Goal: Task Accomplishment & Management: Manage account settings

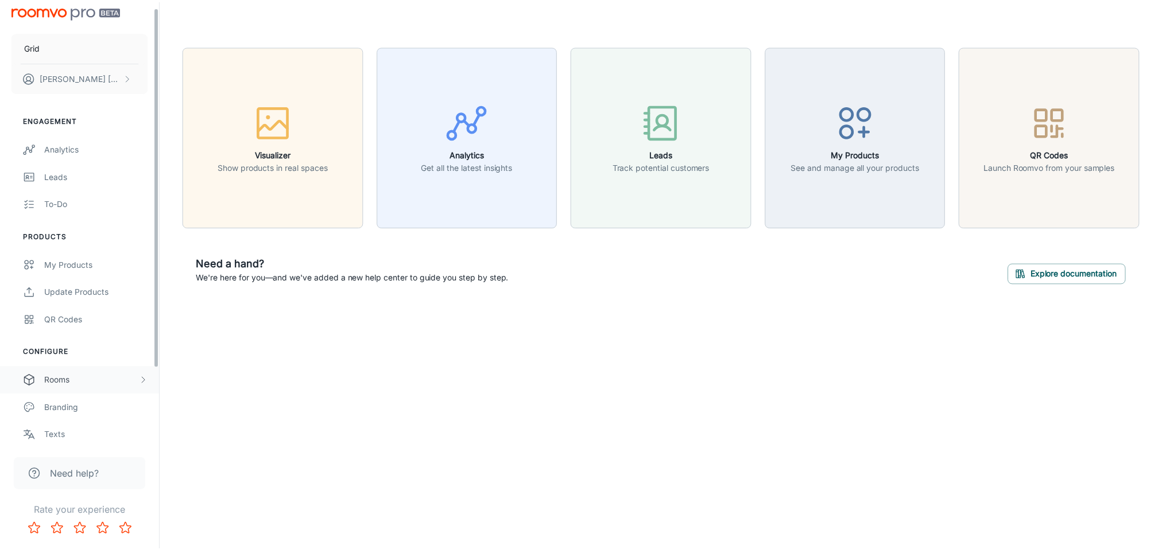
scroll to position [15, 0]
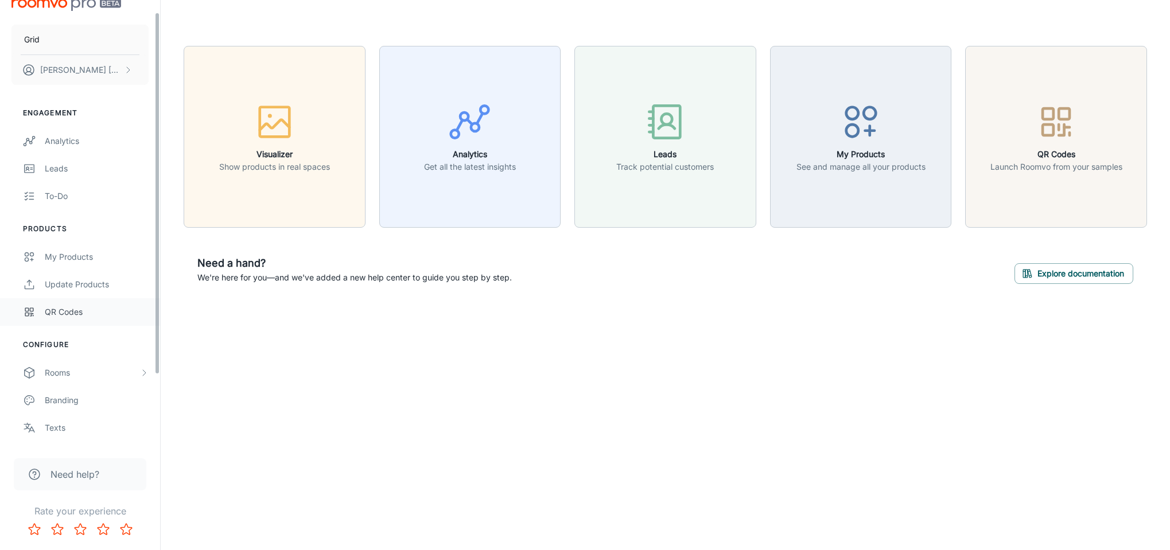
click at [75, 309] on div "QR Codes" at bounding box center [97, 312] width 104 height 13
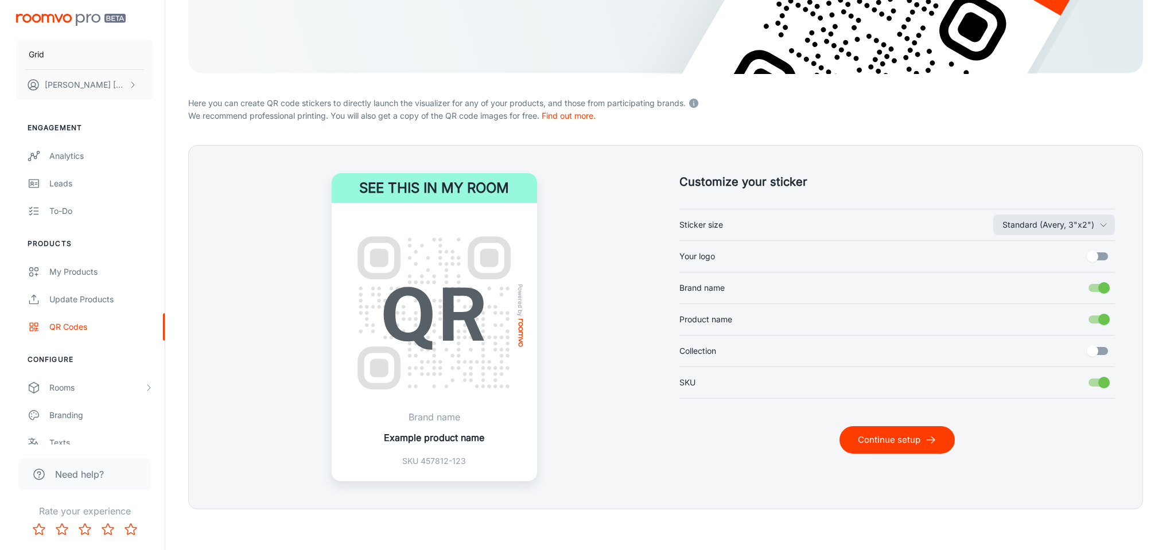
scroll to position [222, 0]
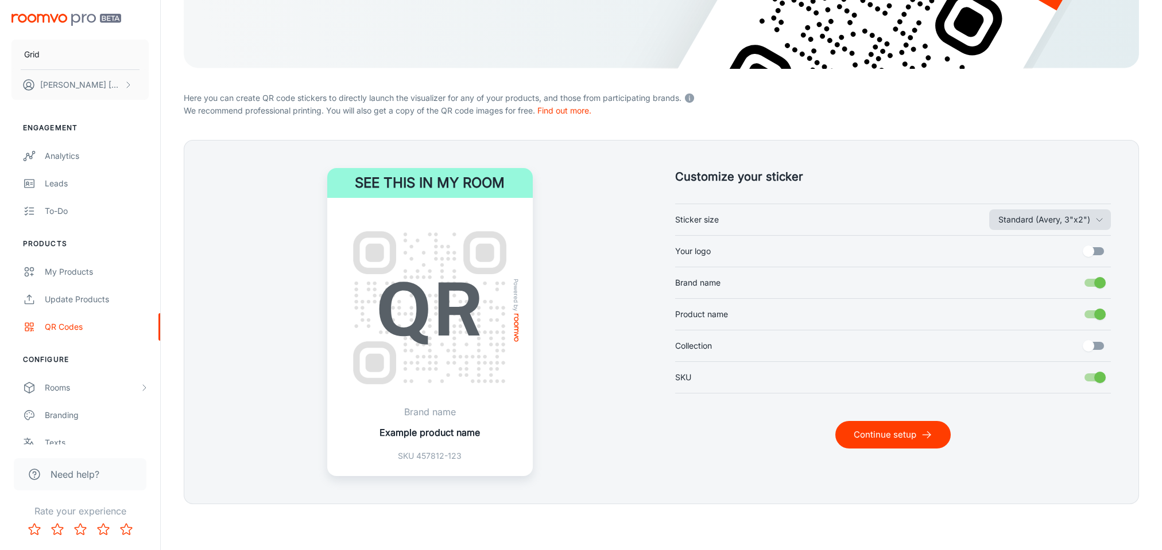
click at [1050, 228] on button "Standard (Avery, 3"x2")" at bounding box center [1050, 219] width 122 height 21
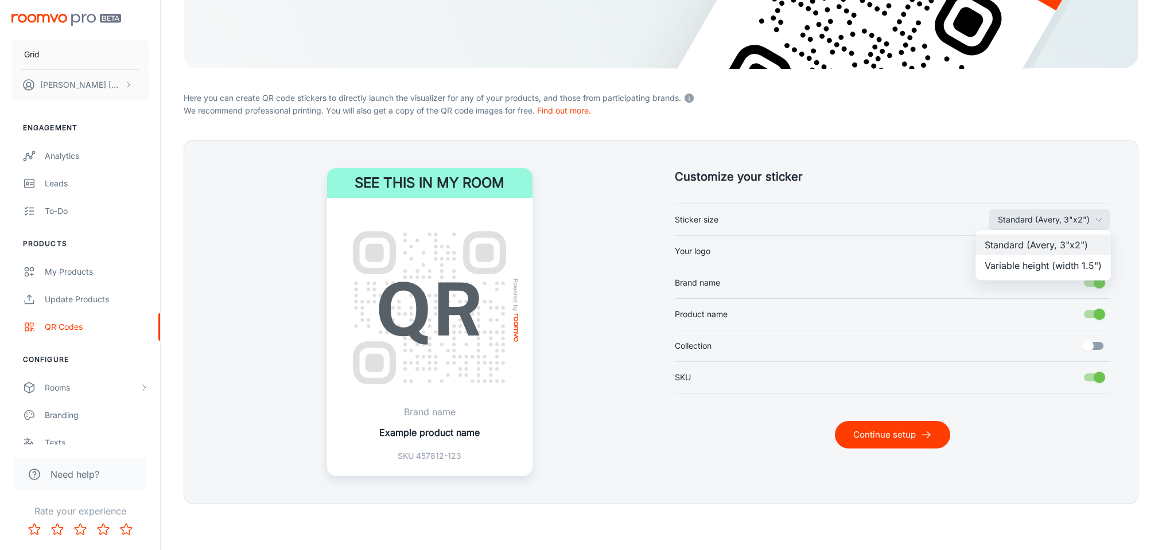
click at [1050, 227] on div at bounding box center [585, 275] width 1170 height 550
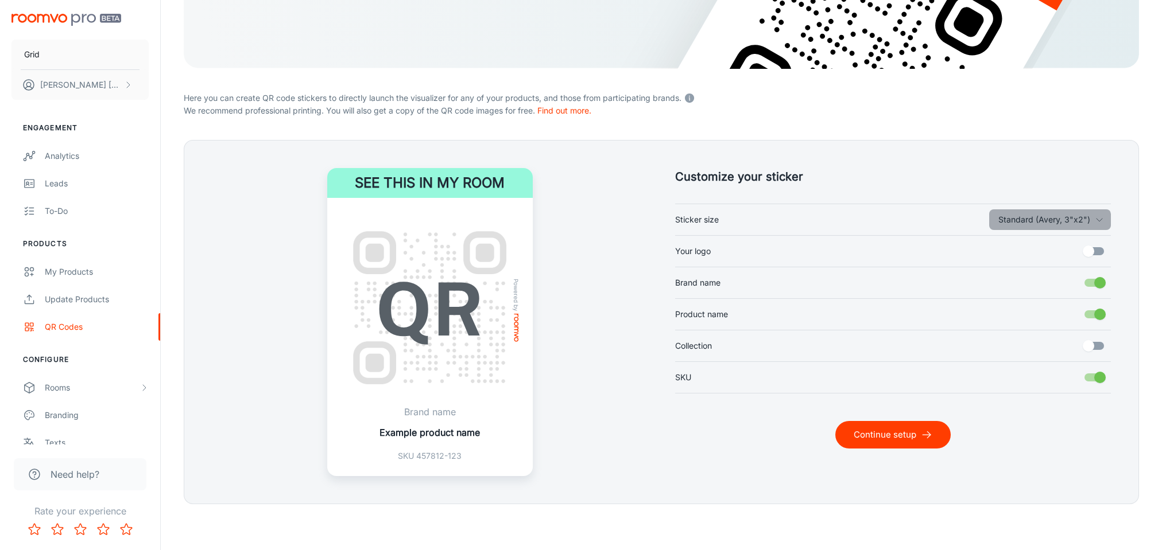
click at [1050, 227] on button "Standard (Avery, 3"x2")" at bounding box center [1050, 219] width 122 height 21
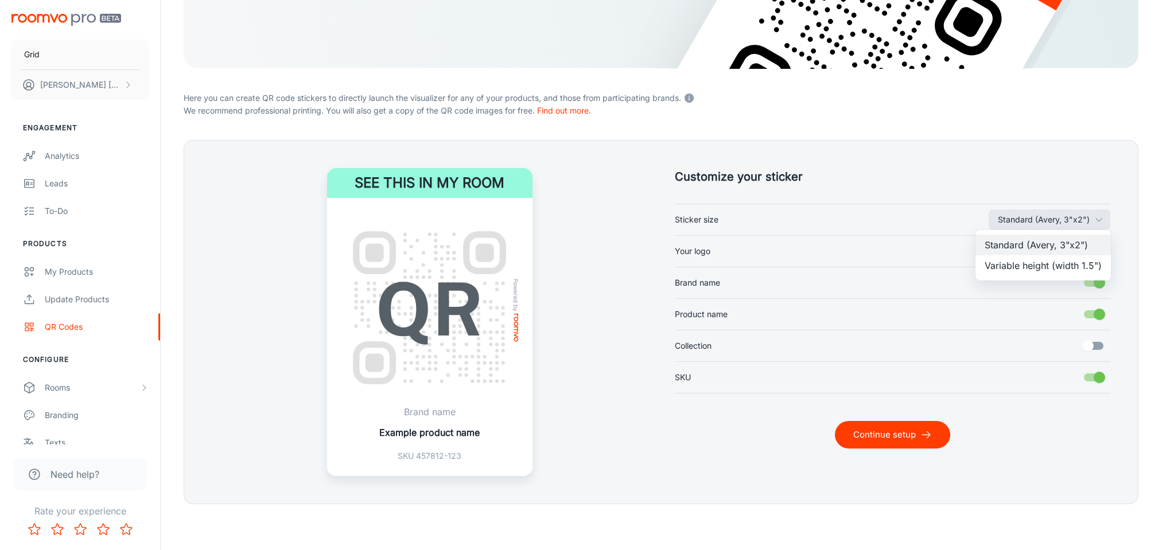
click at [1053, 266] on li "Variable height (width 1.5")" at bounding box center [1043, 265] width 135 height 21
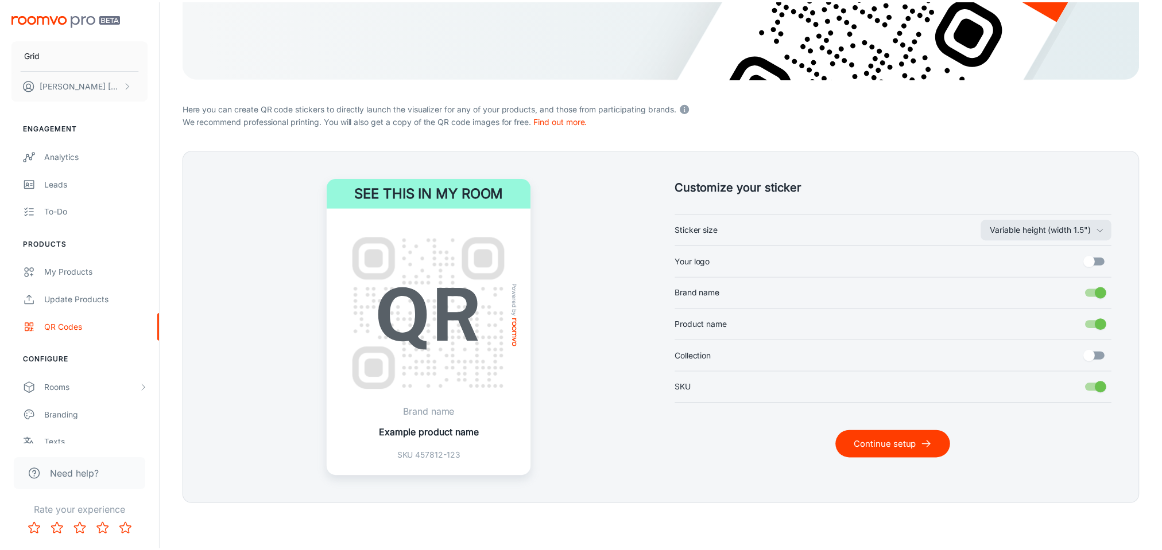
scroll to position [212, 0]
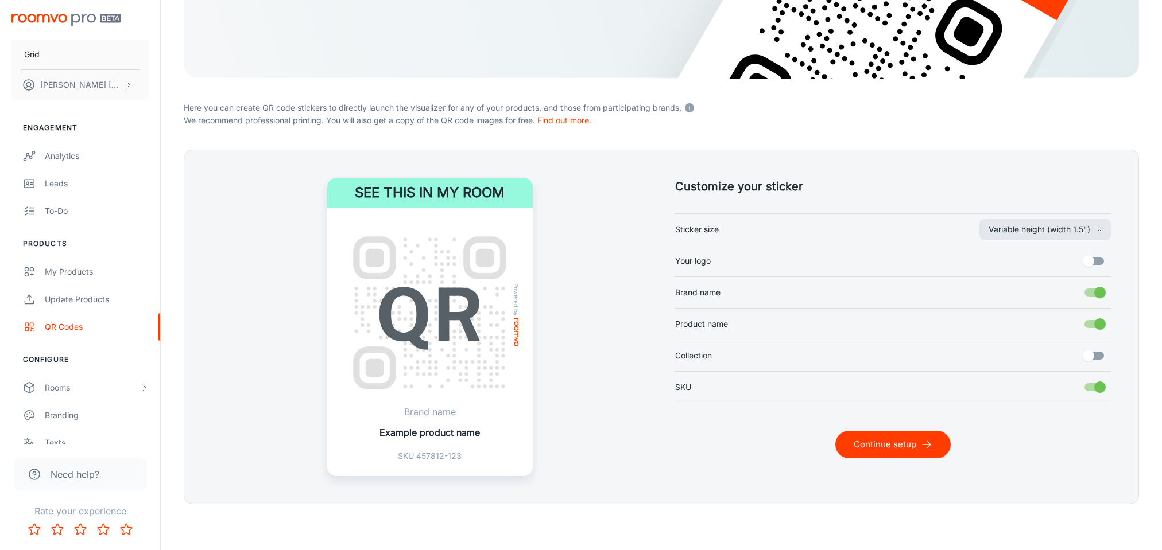
click at [1092, 261] on input "Your logo" at bounding box center [1087, 261] width 65 height 22
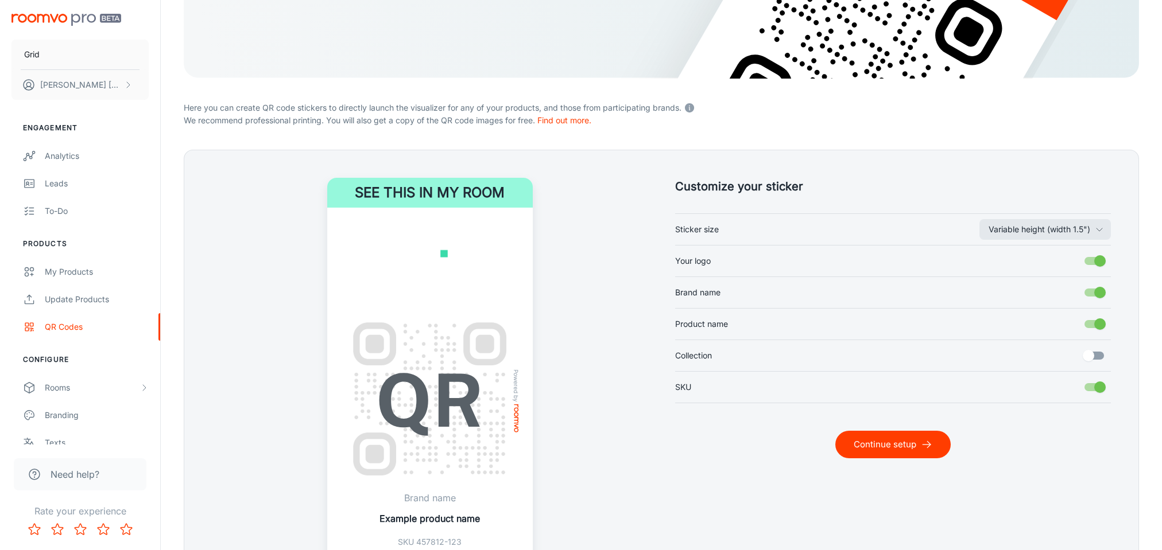
click at [1092, 261] on input "Your logo" at bounding box center [1099, 261] width 65 height 22
checkbox input "false"
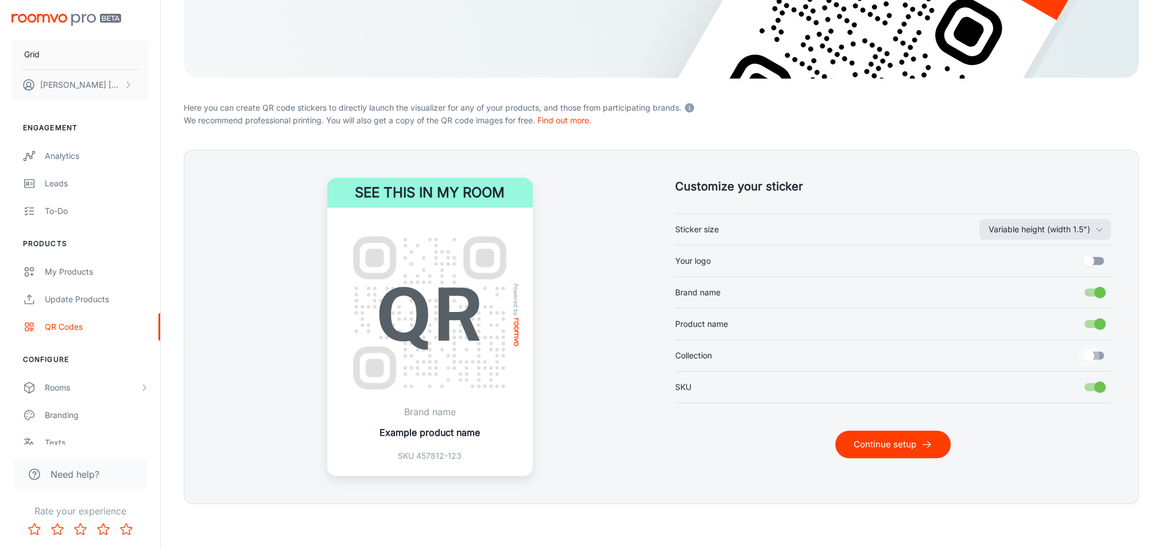
click at [1092, 358] on input "Collection" at bounding box center [1087, 356] width 65 height 22
click at [1092, 358] on input "Collection" at bounding box center [1099, 356] width 65 height 22
checkbox input "false"
click at [1100, 389] on input "SKU" at bounding box center [1099, 388] width 65 height 22
checkbox input "false"
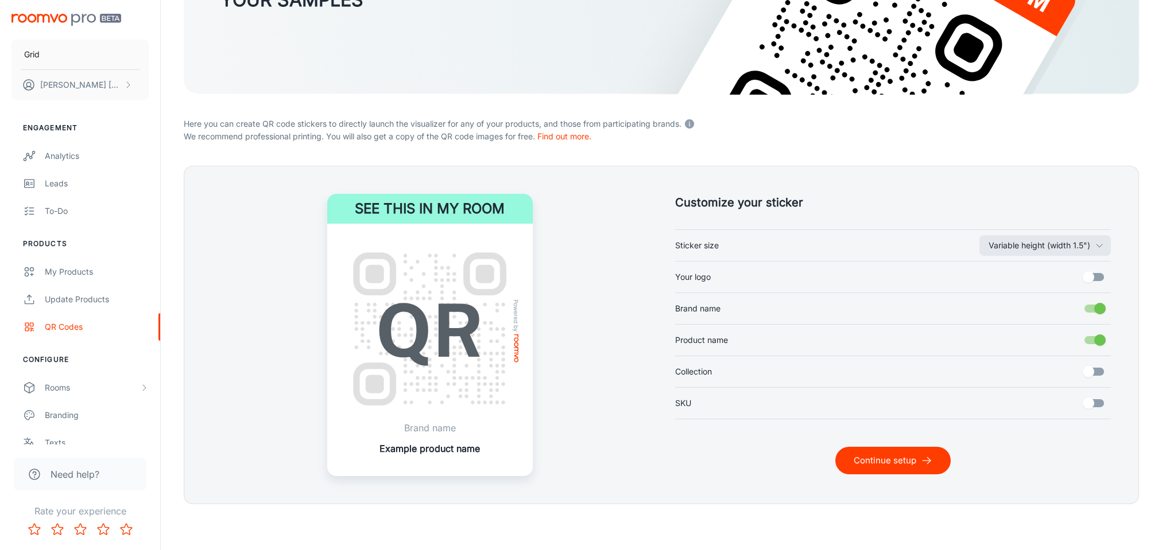
scroll to position [196, 0]
click at [889, 463] on button "Continue setup" at bounding box center [892, 461] width 115 height 28
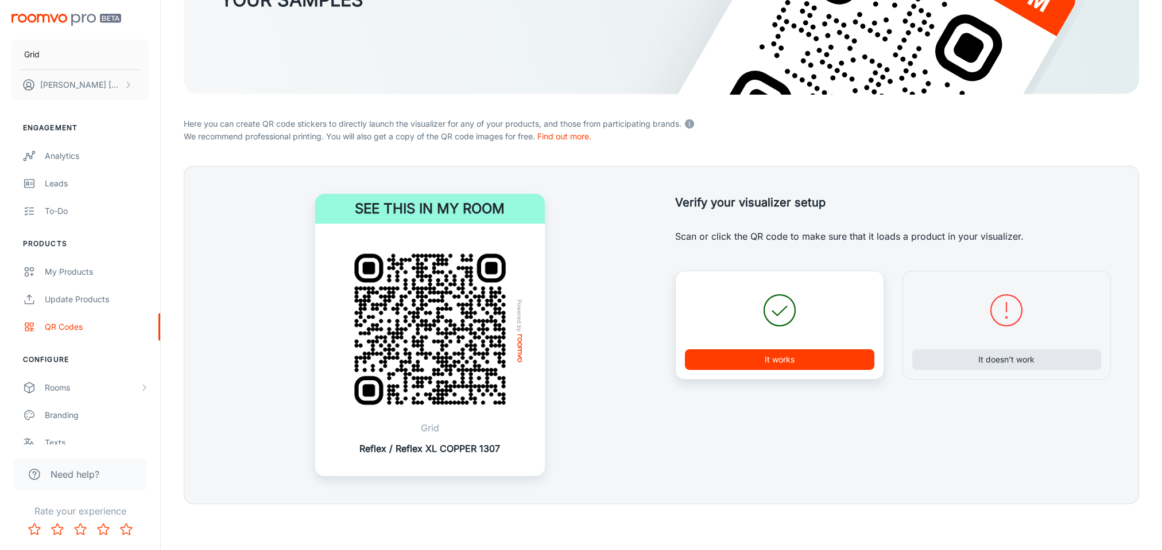
click at [810, 355] on button "It works" at bounding box center [779, 360] width 189 height 21
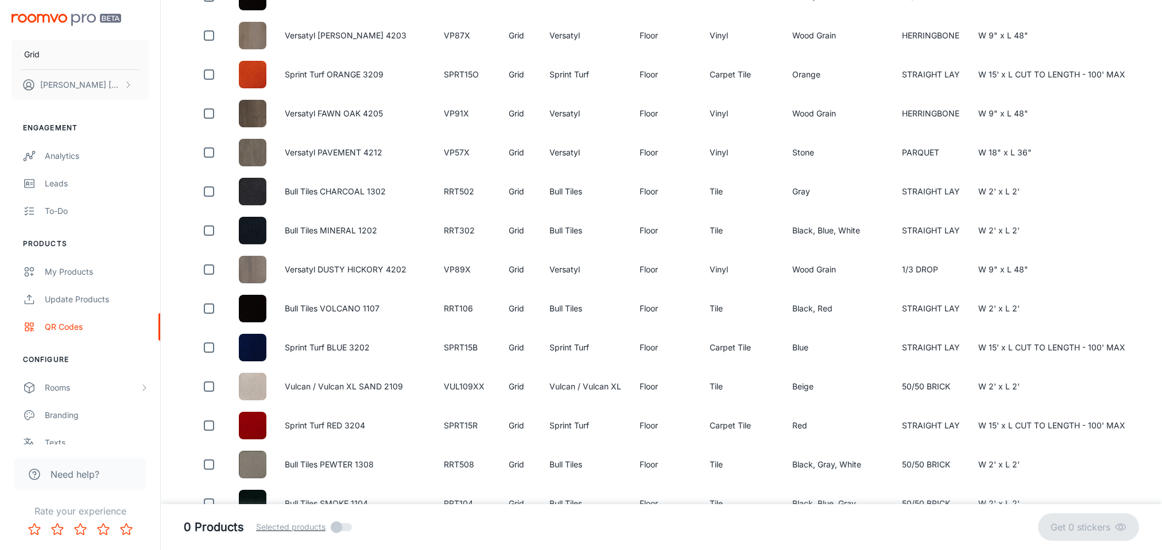
scroll to position [0, 0]
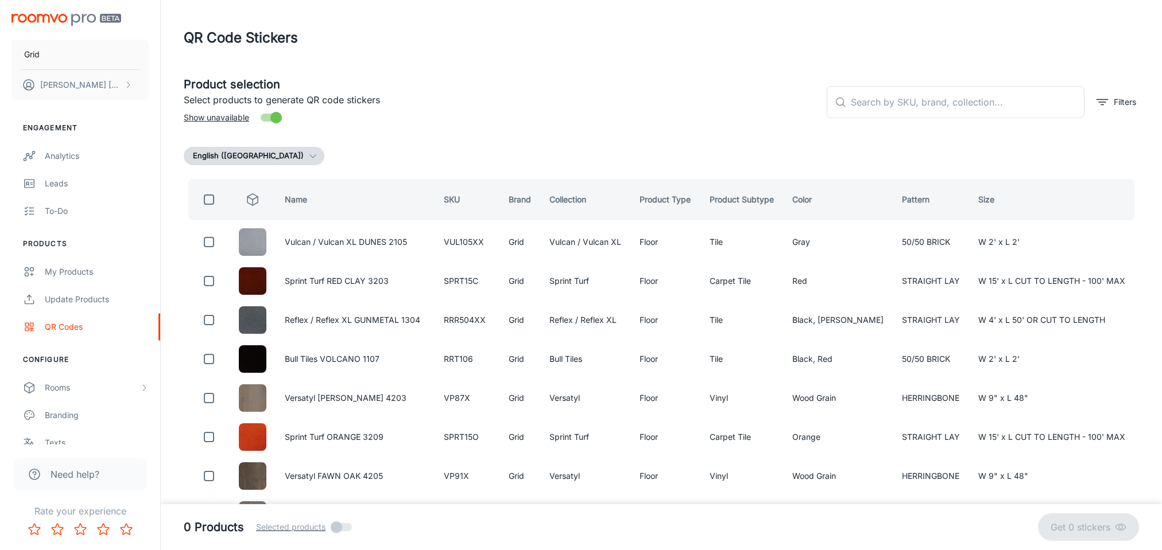
click at [213, 199] on input "checkbox" at bounding box center [208, 199] width 23 height 23
checkbox input "true"
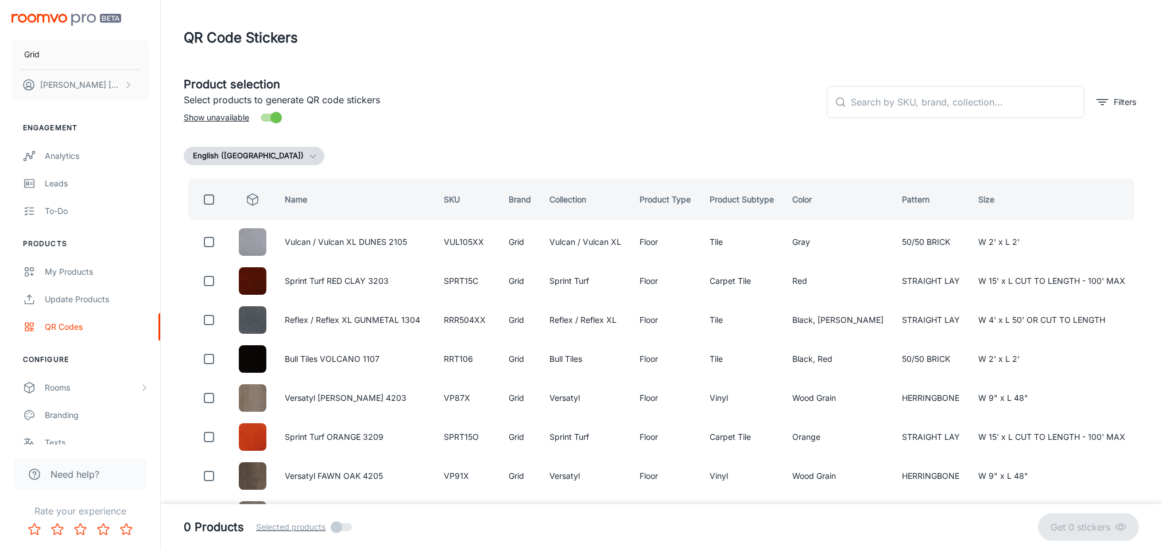
checkbox input "true"
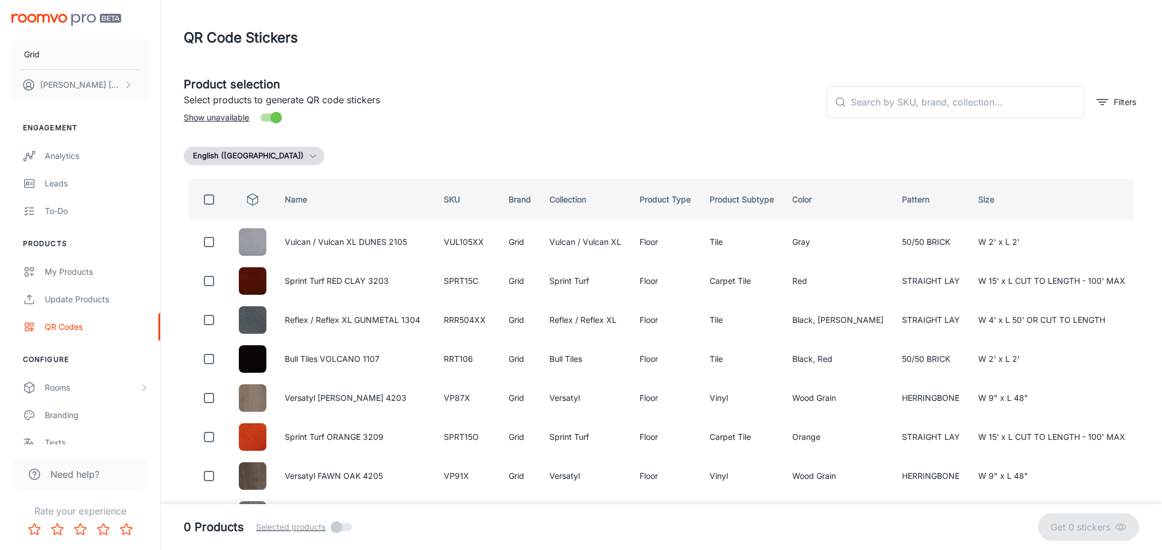
checkbox input "true"
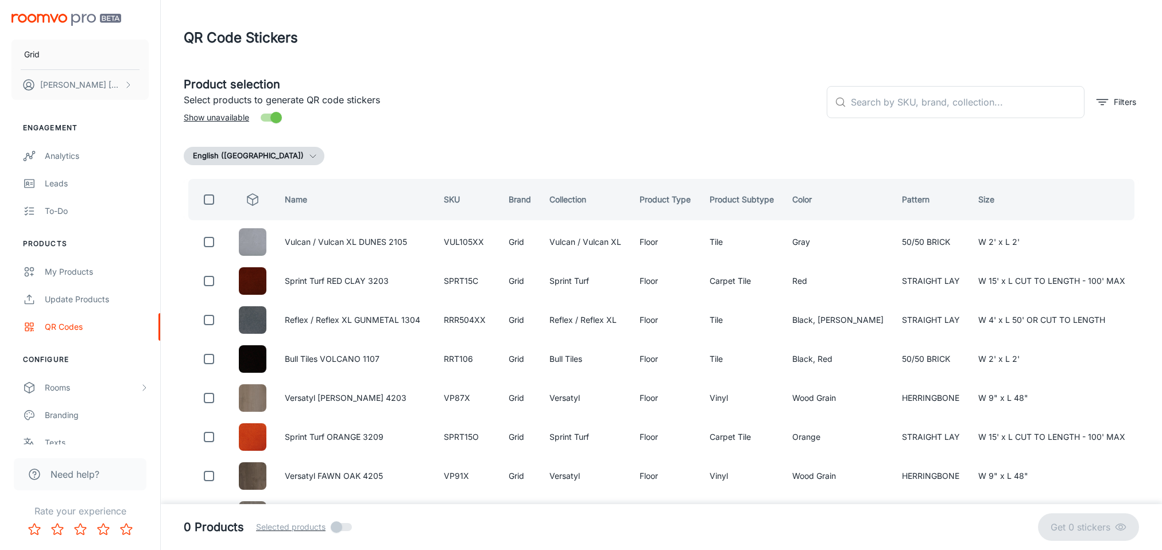
checkbox input "true"
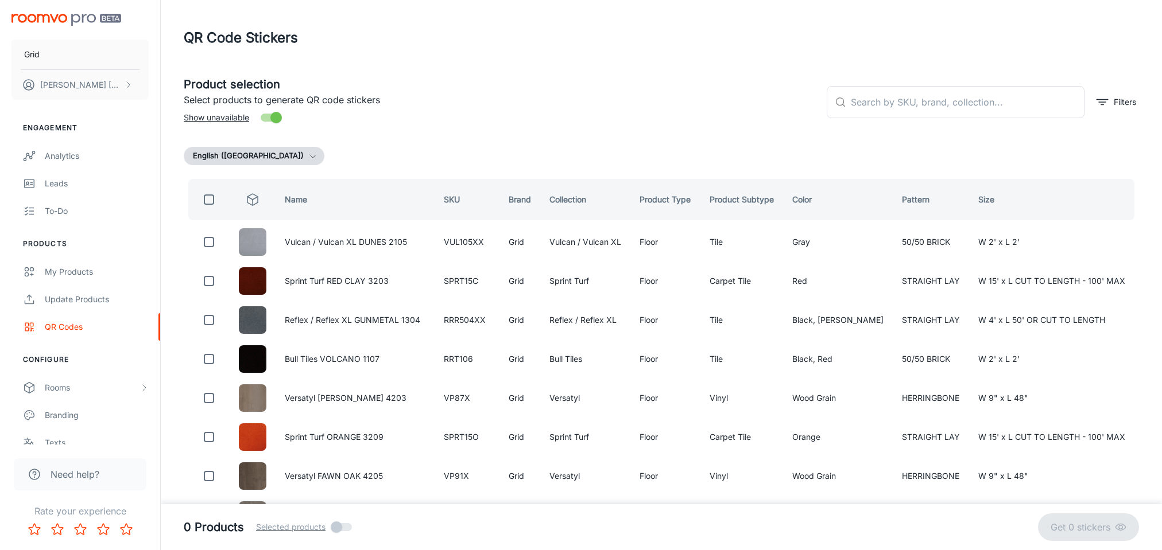
checkbox input "true"
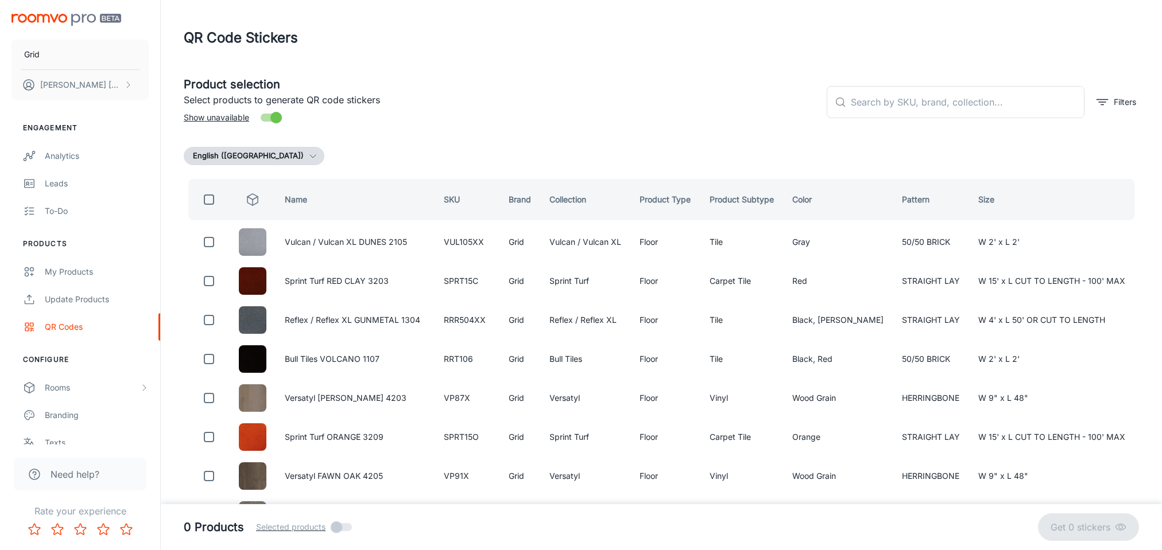
checkbox input "true"
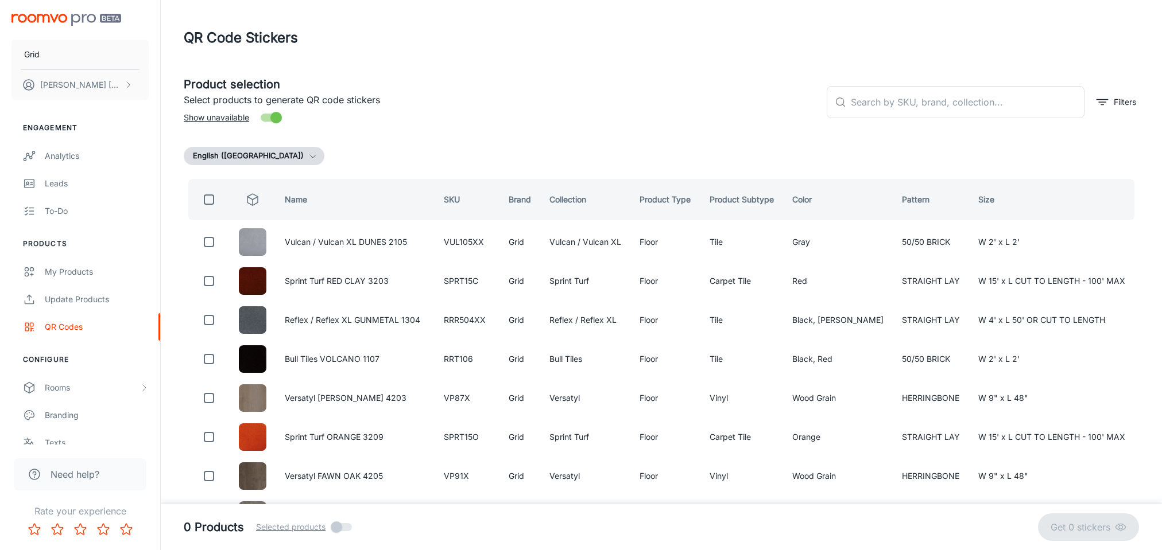
checkbox input "true"
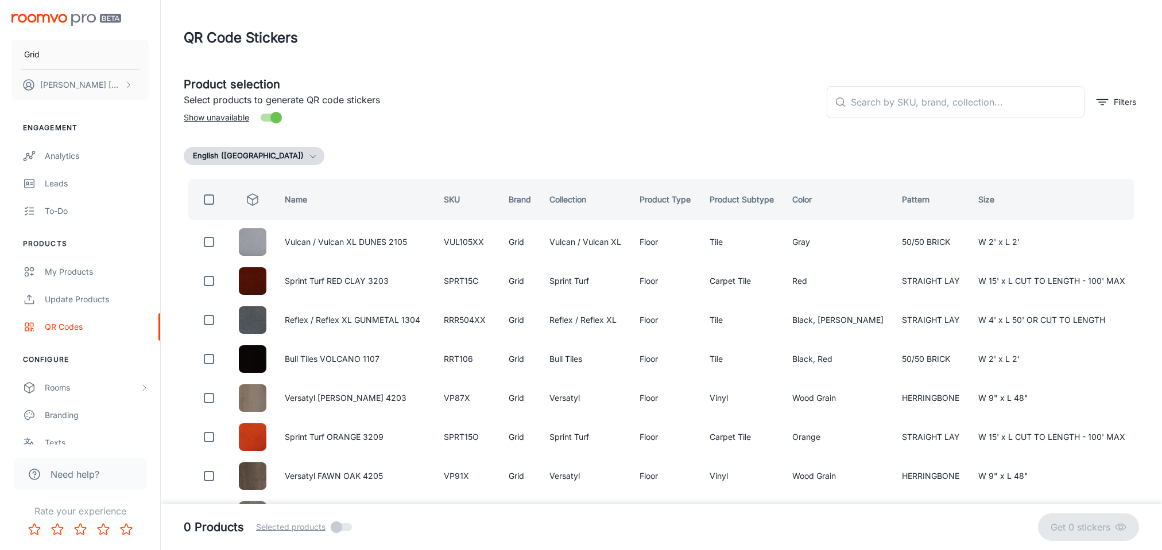
checkbox input "true"
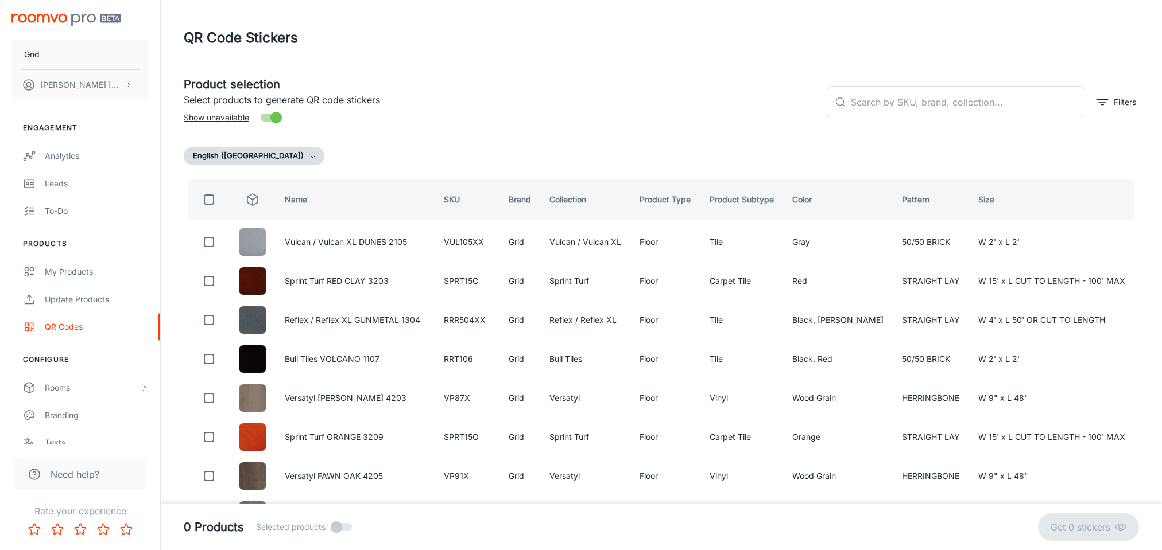
checkbox input "true"
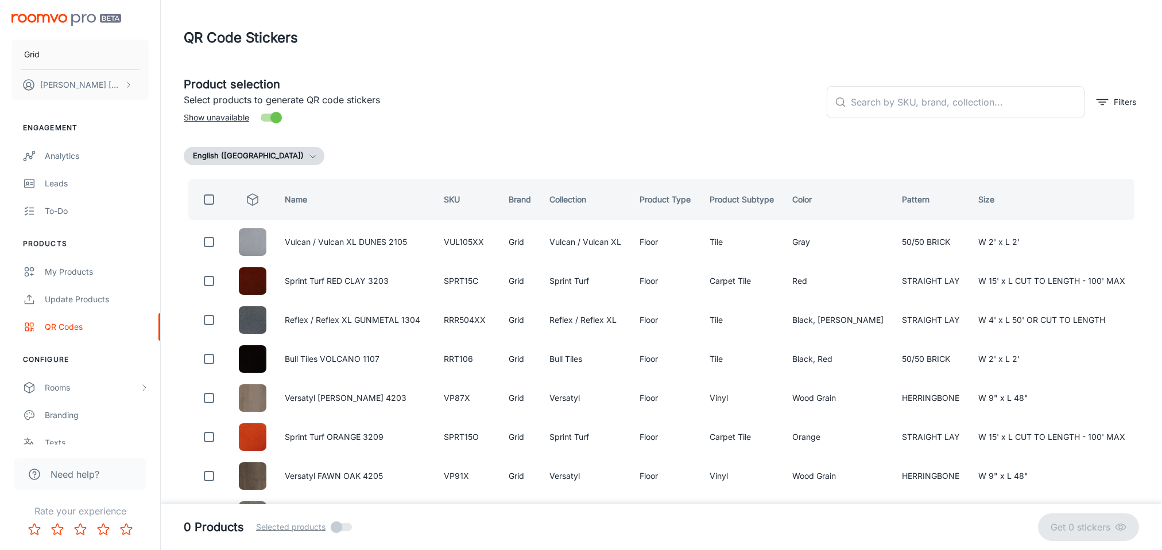
checkbox input "true"
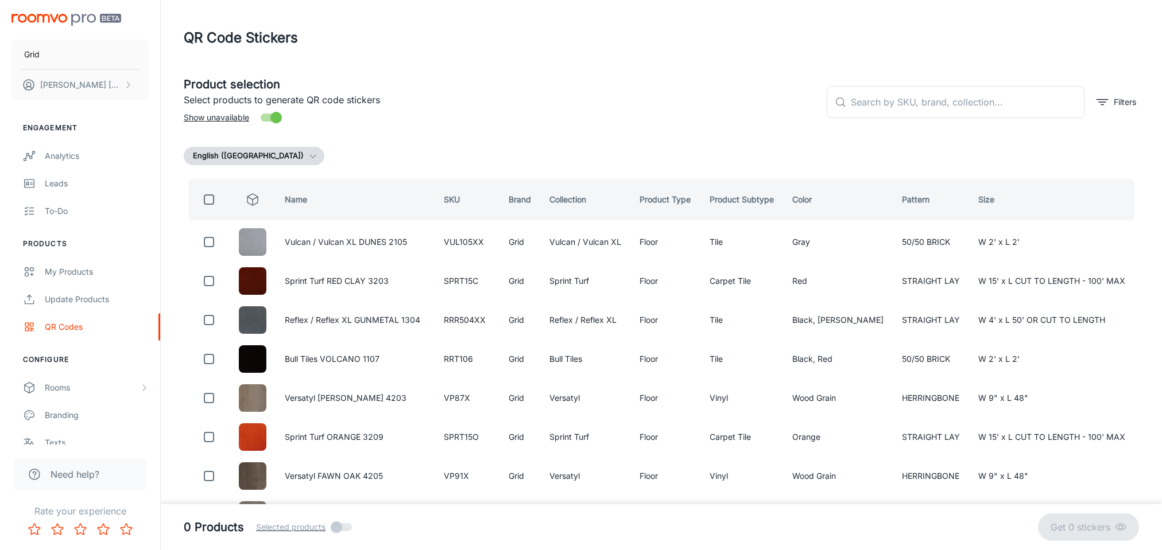
checkbox input "true"
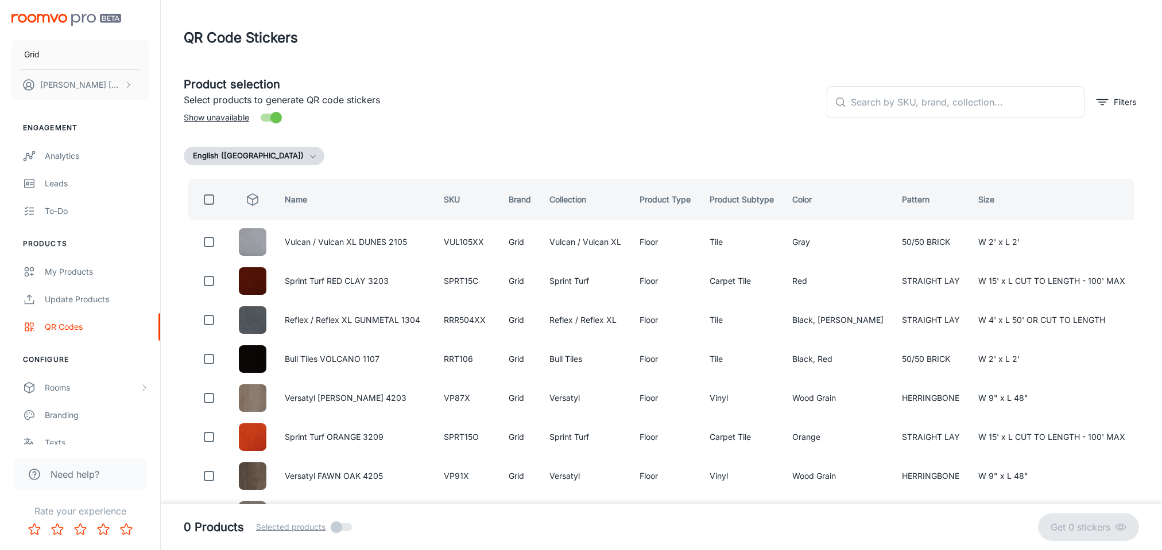
checkbox input "true"
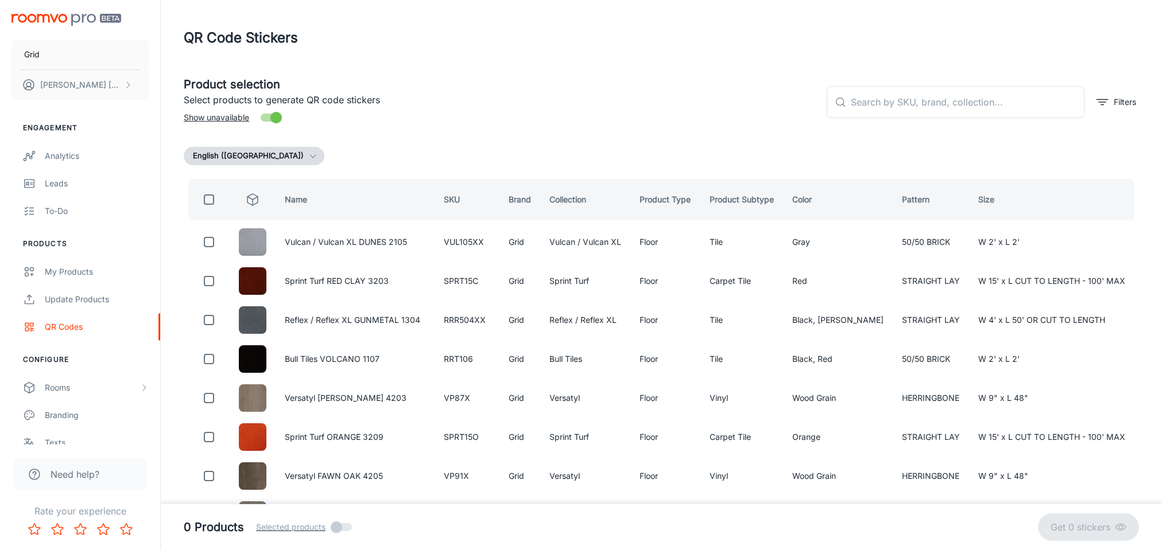
checkbox input "true"
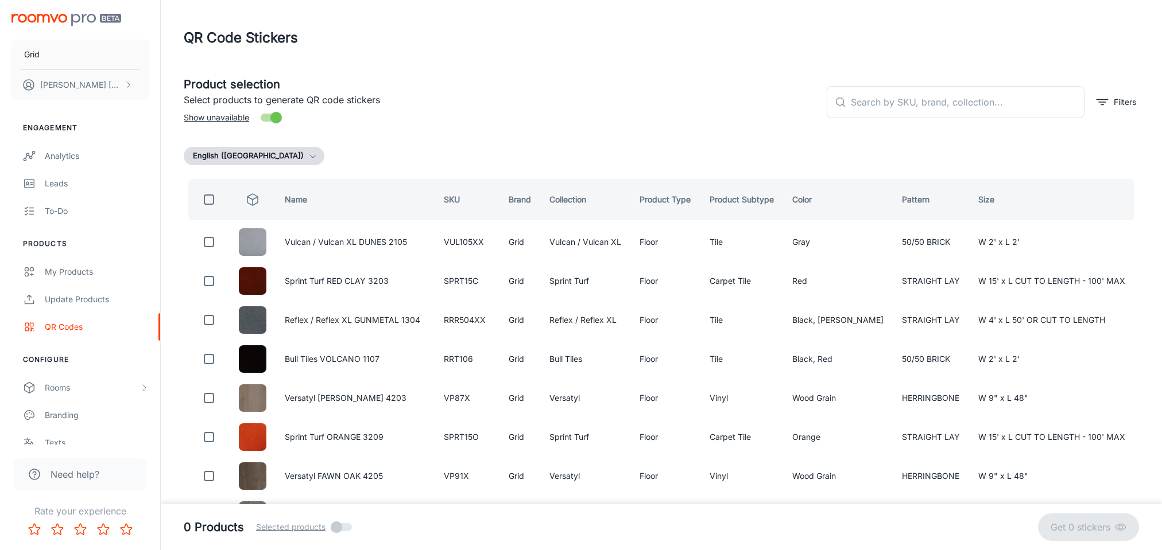
checkbox input "true"
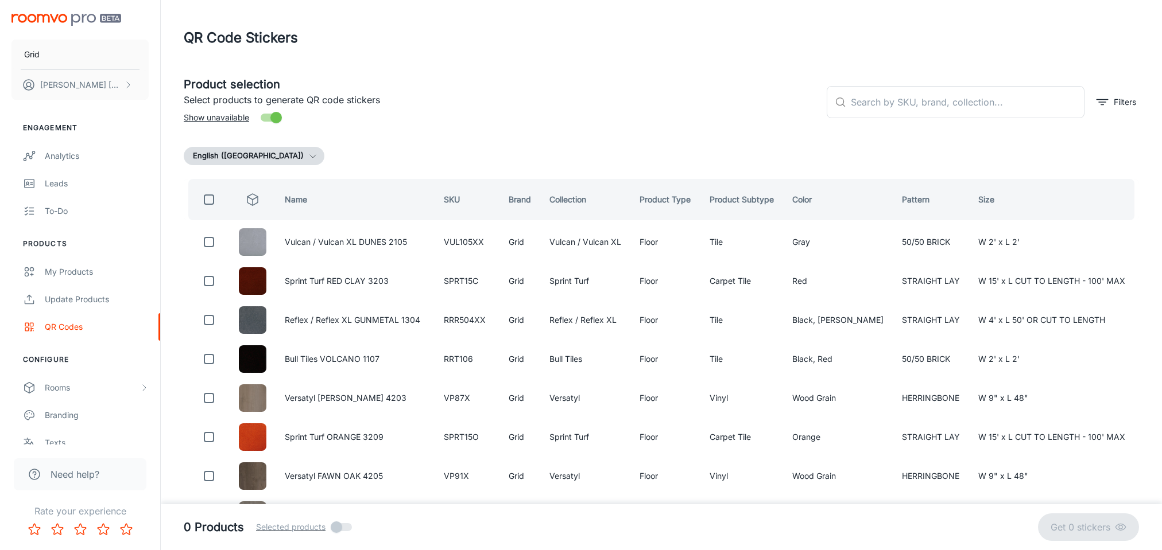
checkbox input "true"
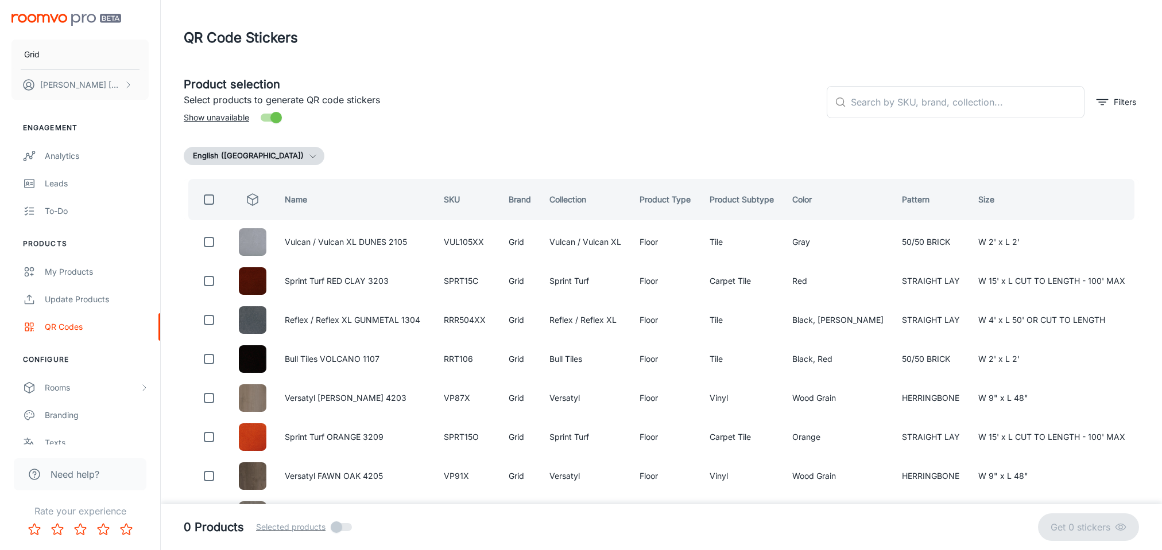
checkbox input "true"
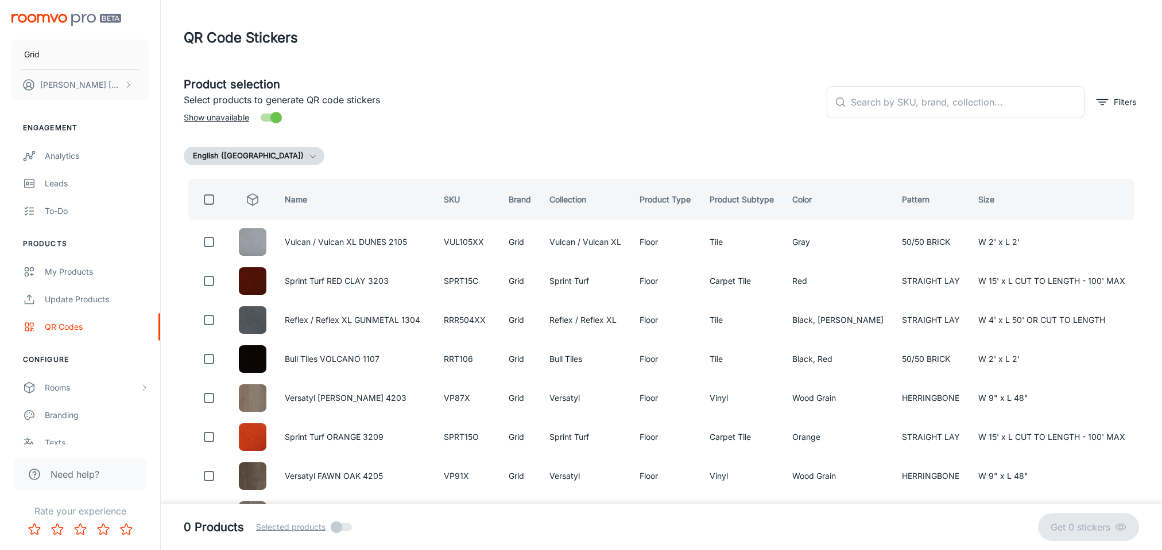
checkbox input "true"
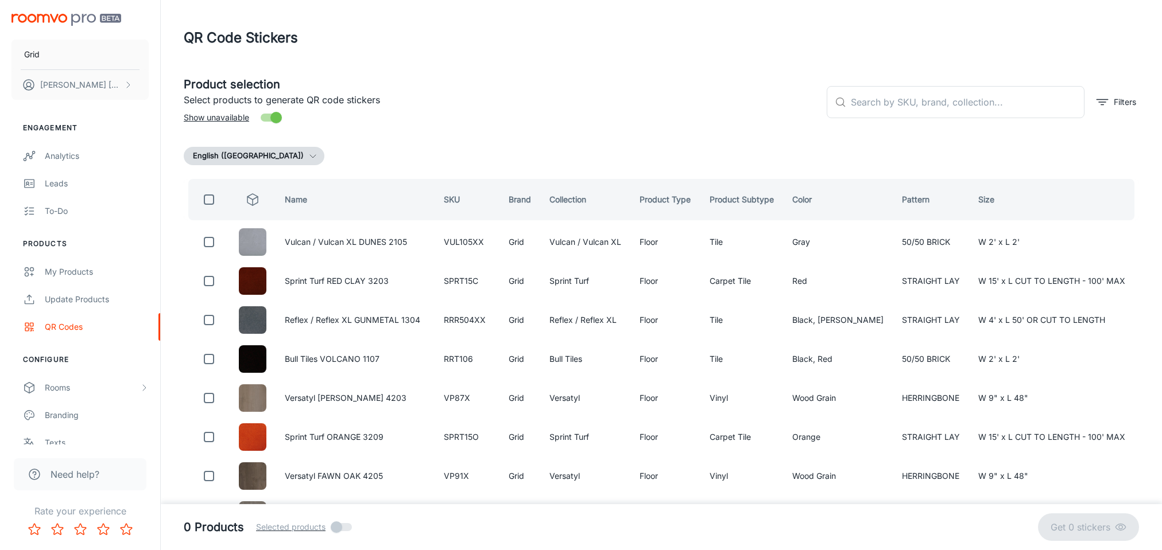
checkbox input "true"
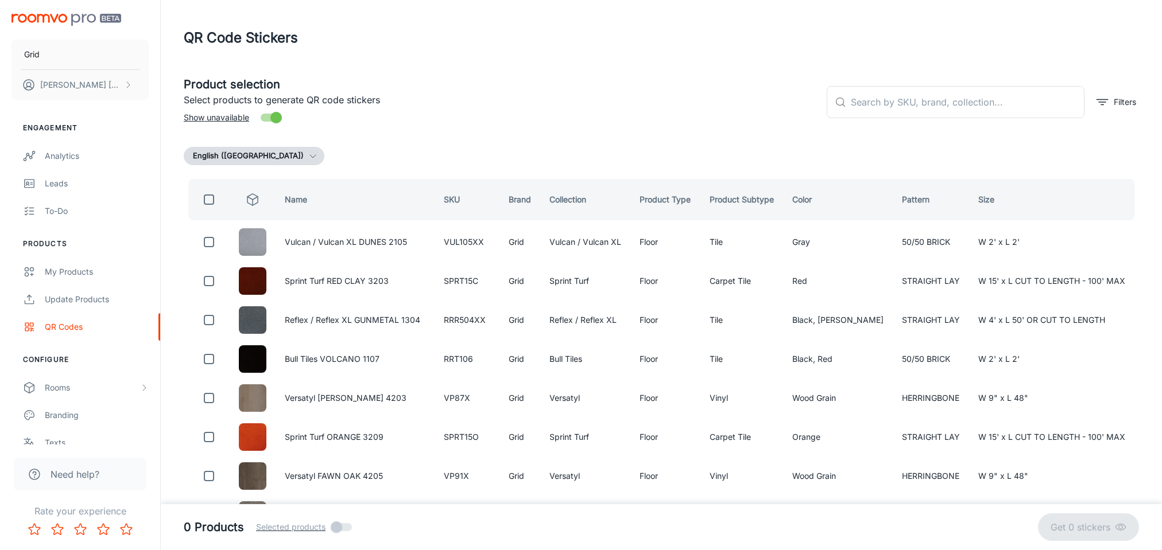
checkbox input "true"
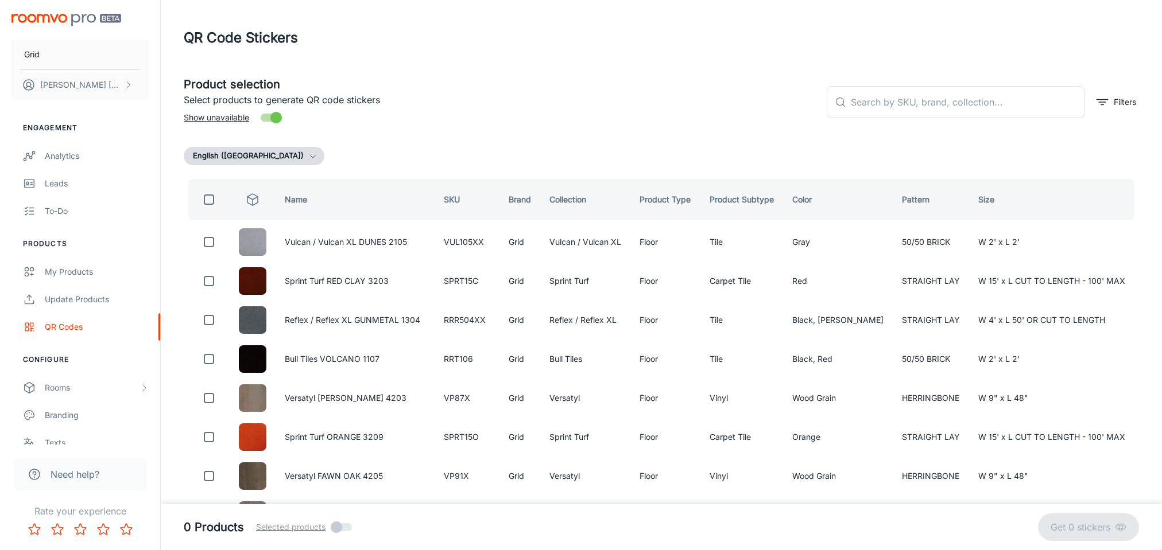
checkbox input "true"
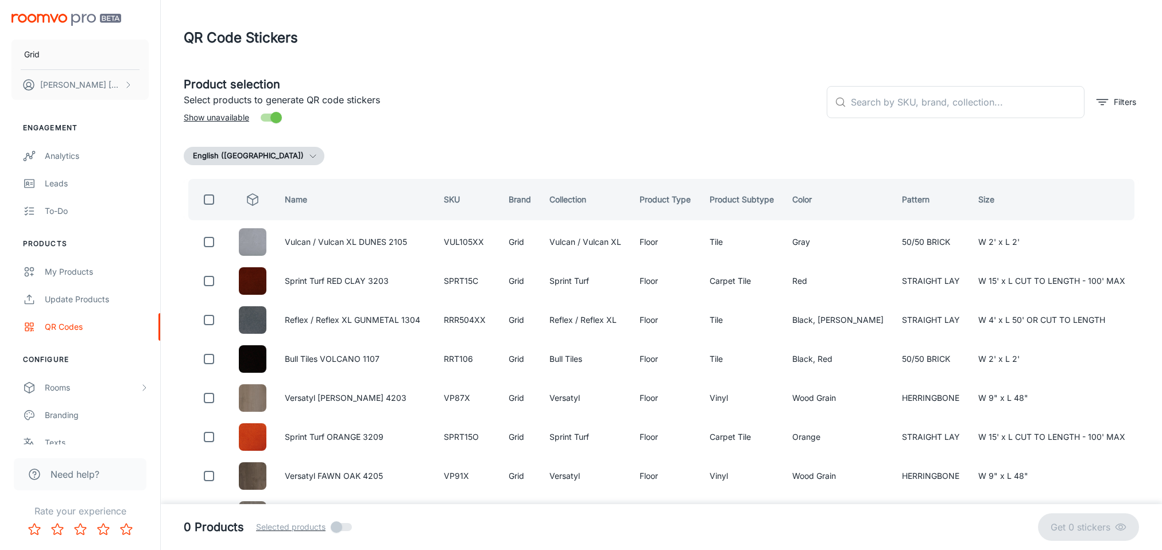
checkbox input "true"
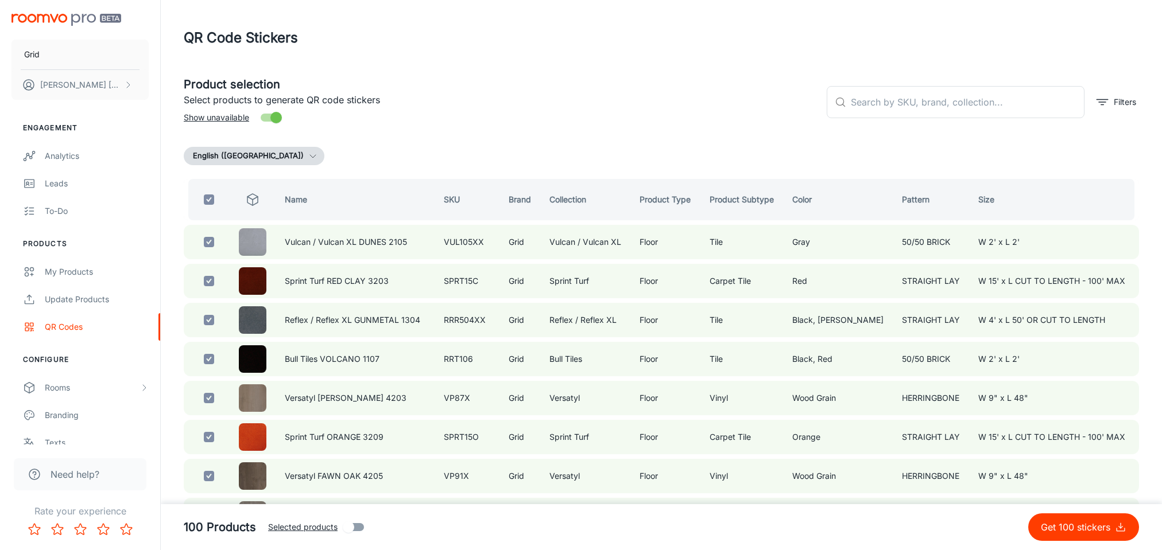
click at [214, 200] on input "checkbox" at bounding box center [208, 199] width 23 height 23
checkbox input "false"
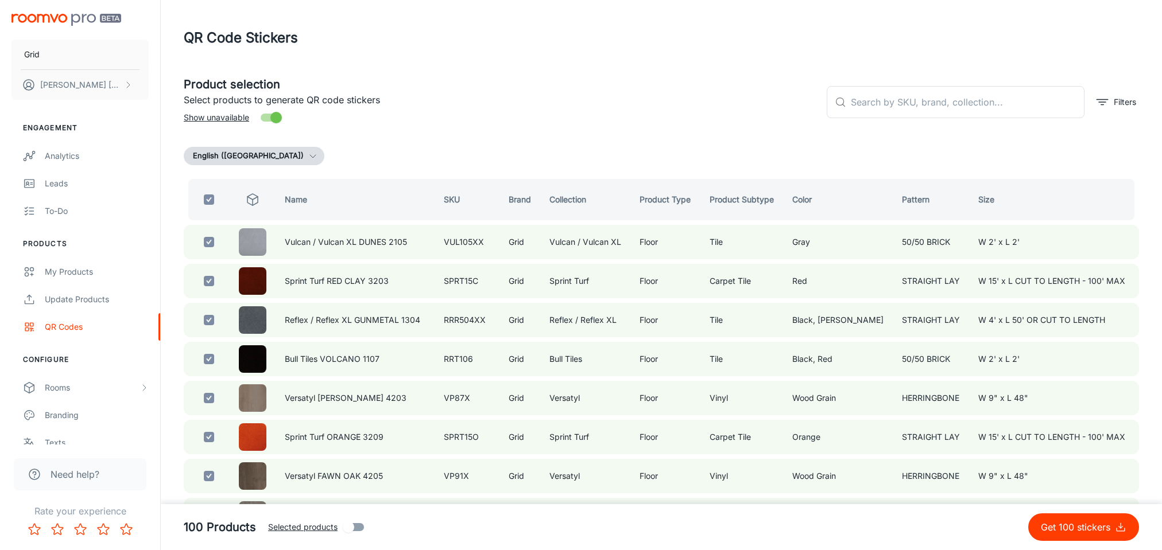
checkbox input "false"
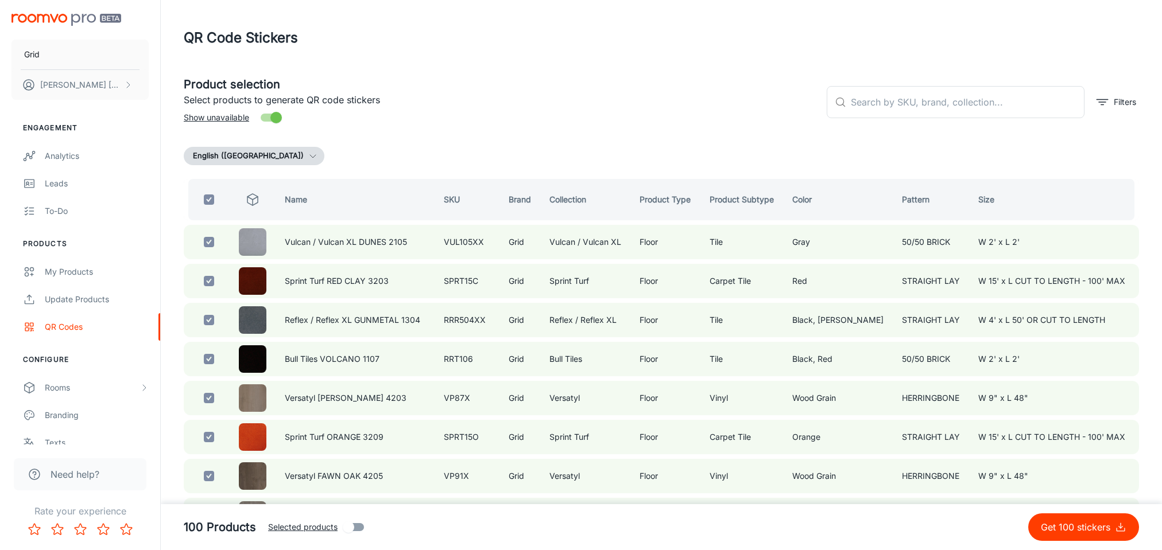
checkbox input "false"
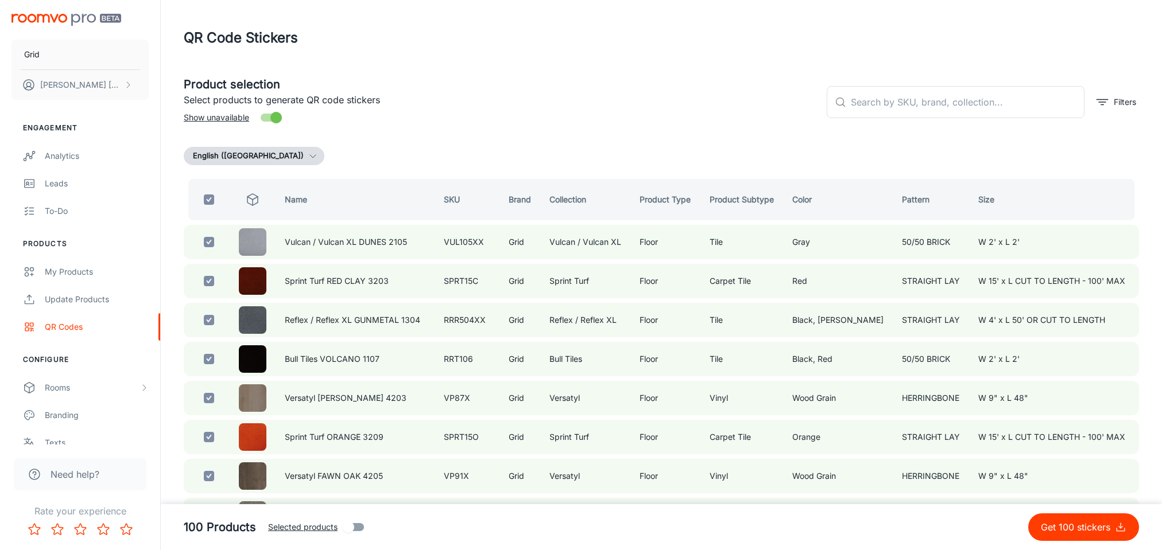
checkbox input "false"
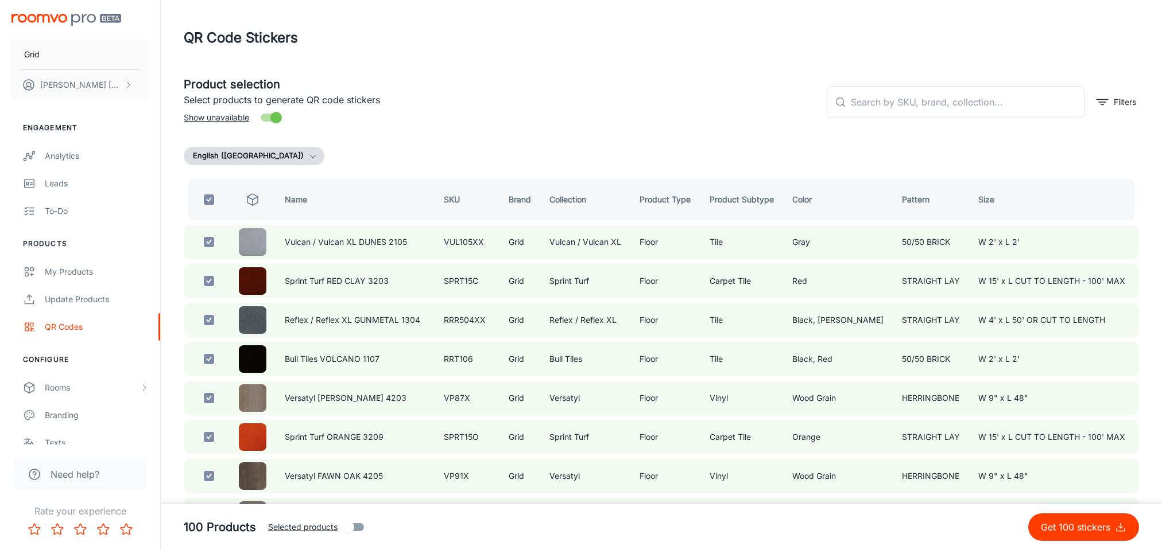
checkbox input "false"
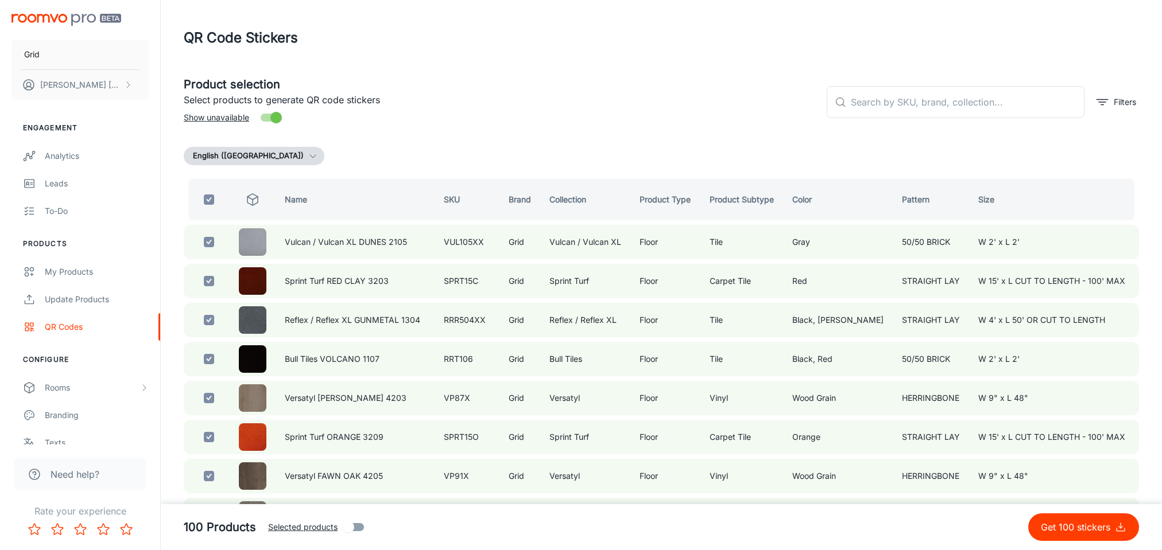
checkbox input "false"
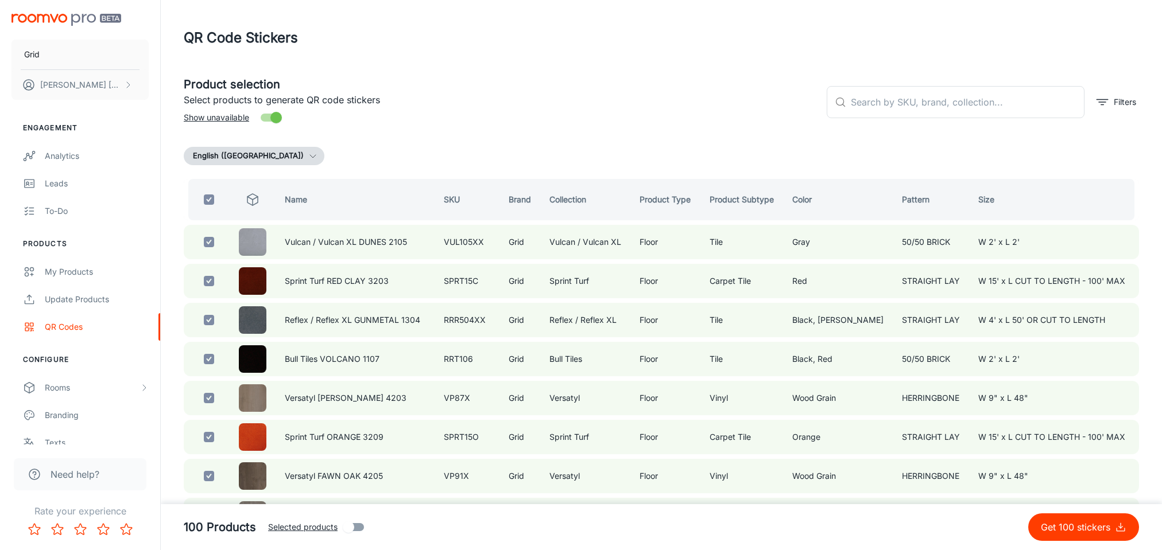
checkbox input "false"
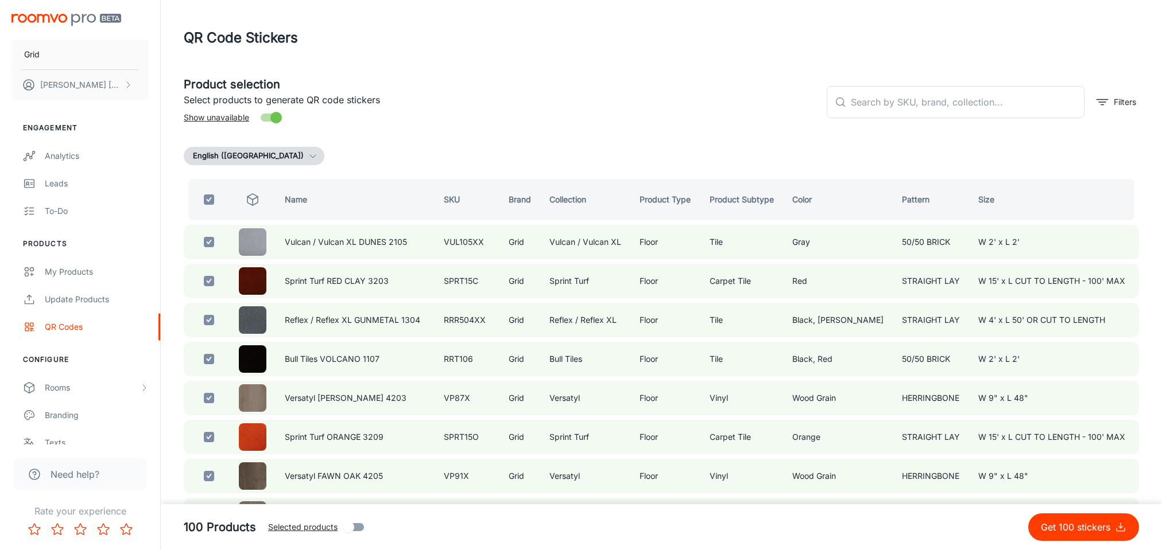
checkbox input "false"
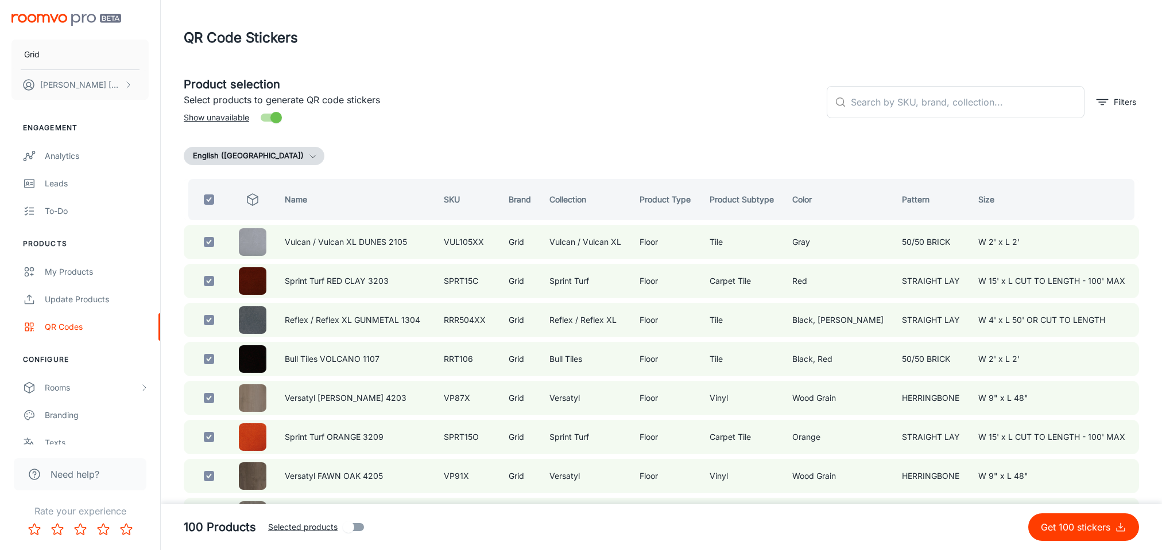
checkbox input "false"
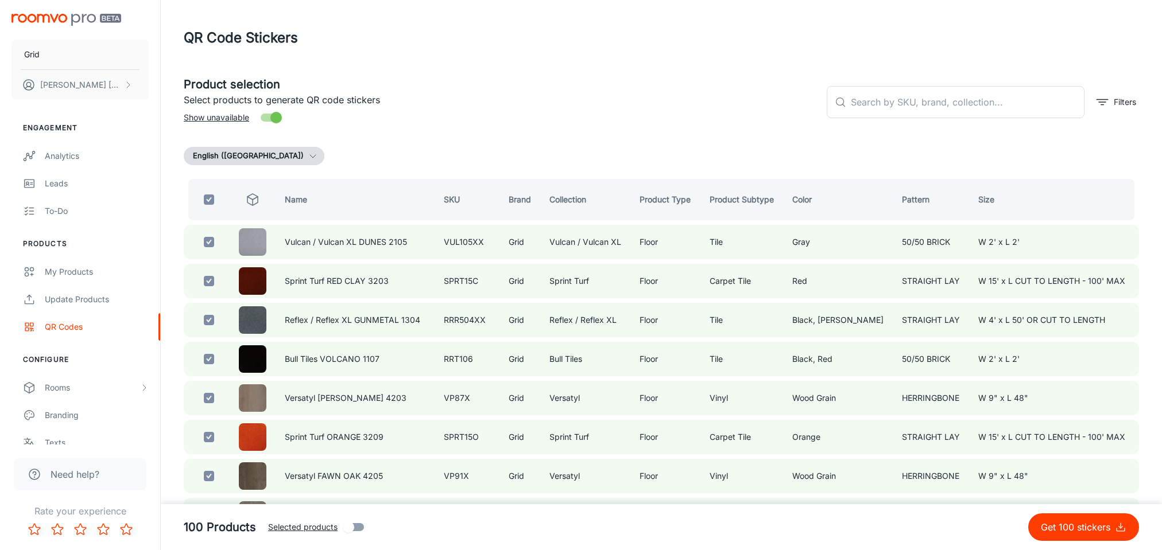
checkbox input "false"
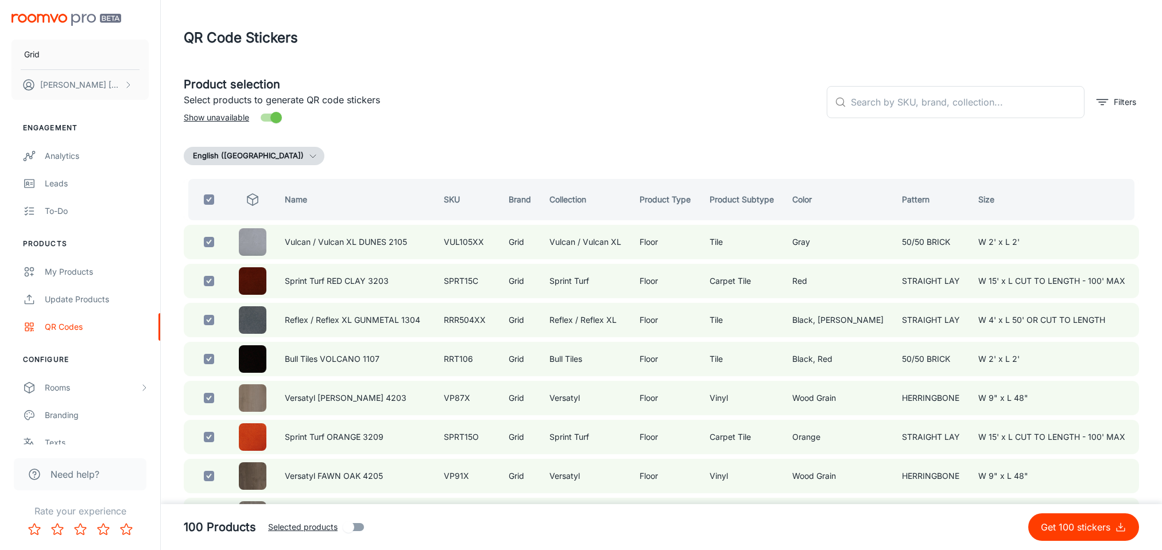
checkbox input "false"
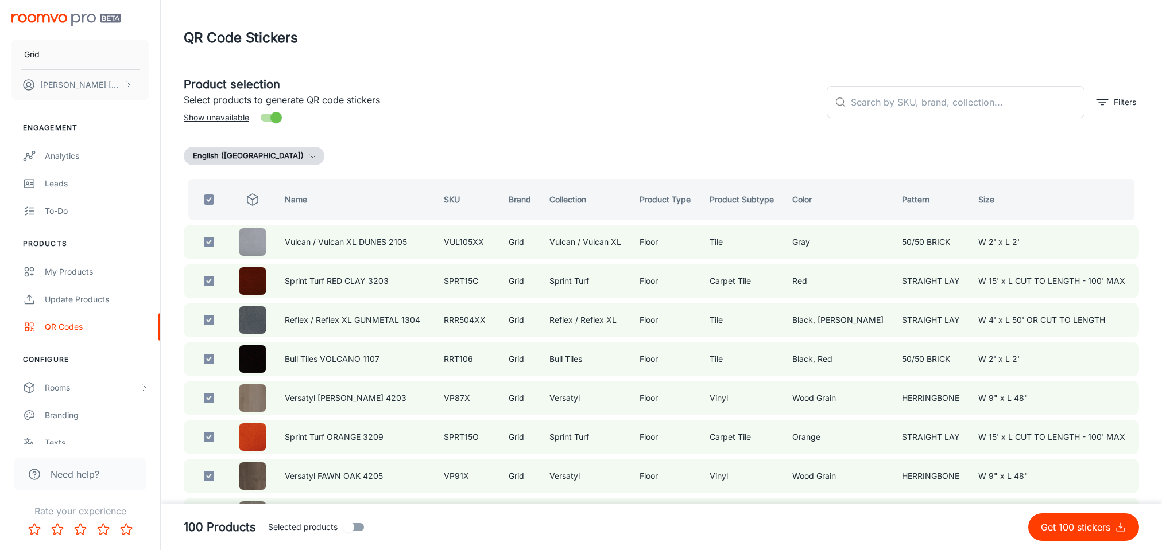
checkbox input "false"
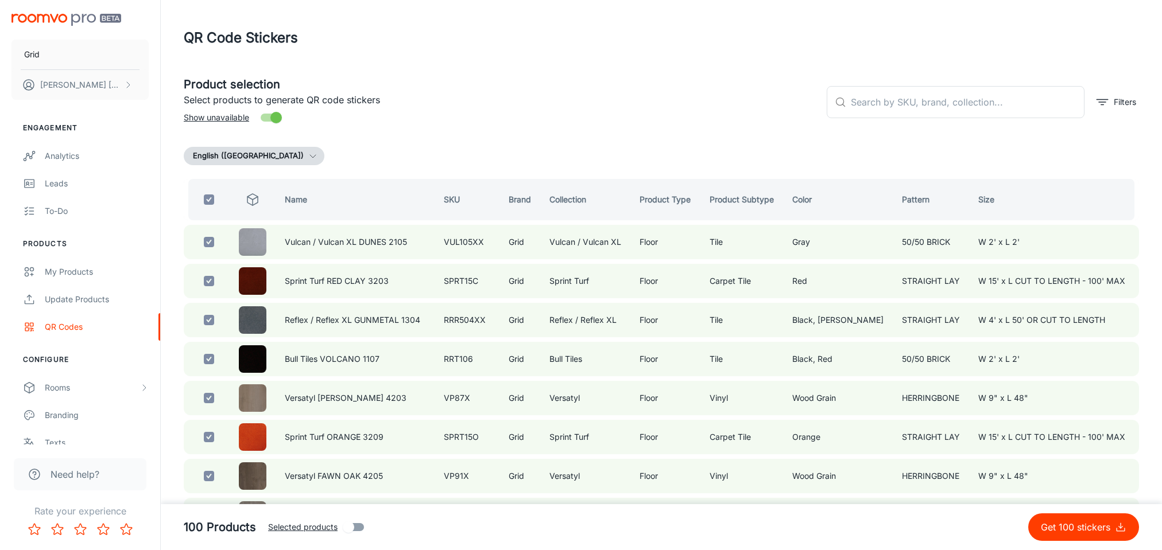
checkbox input "false"
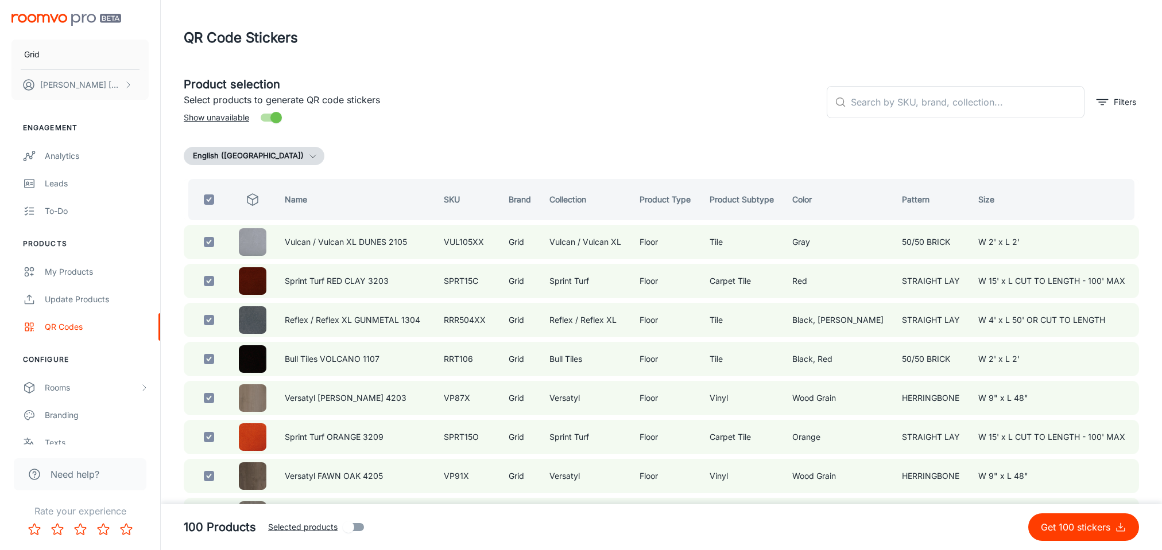
checkbox input "false"
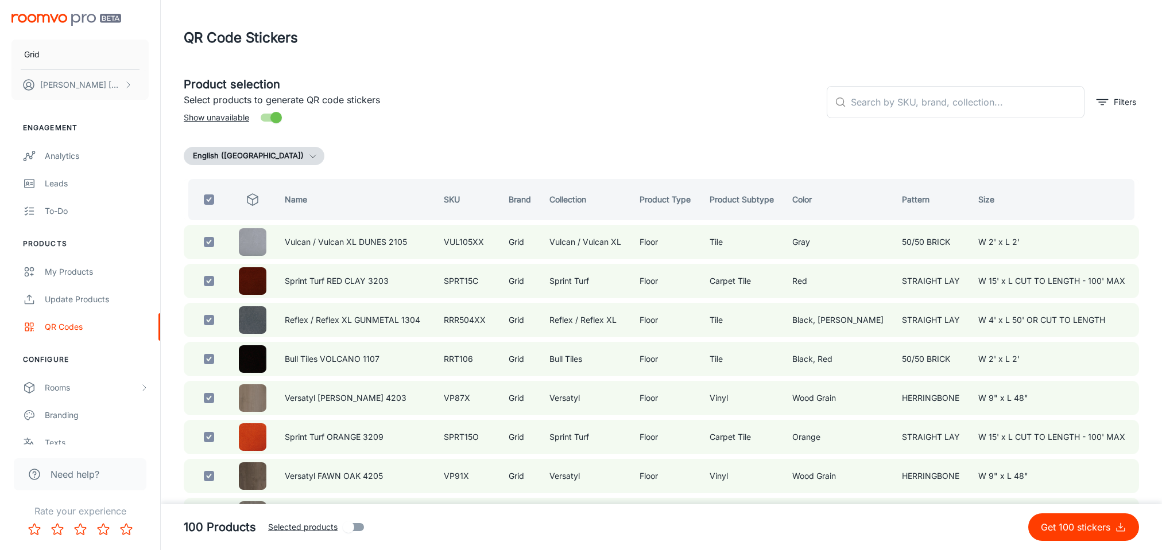
checkbox input "false"
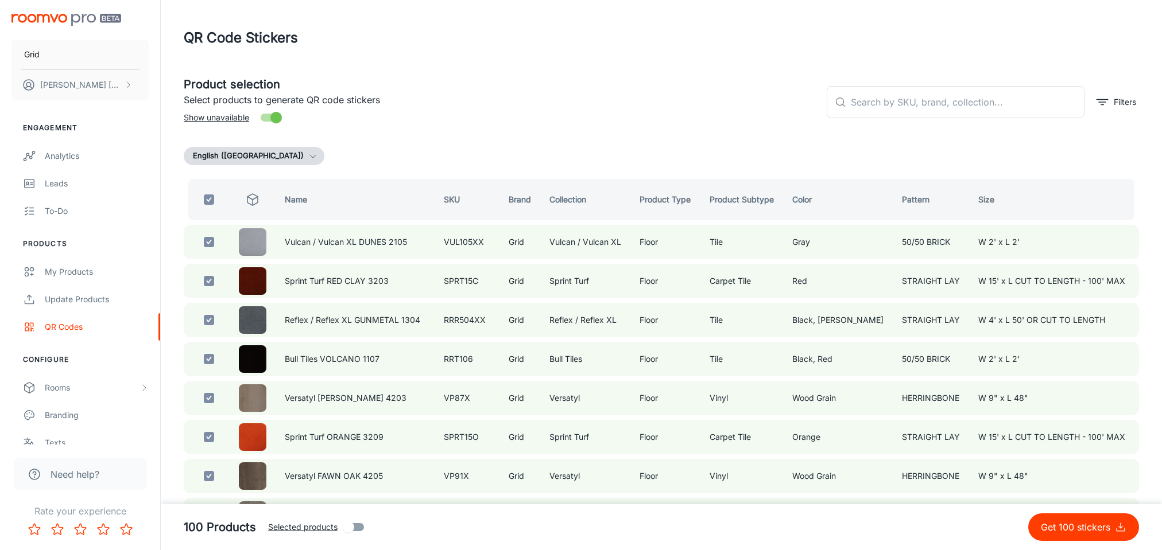
checkbox input "false"
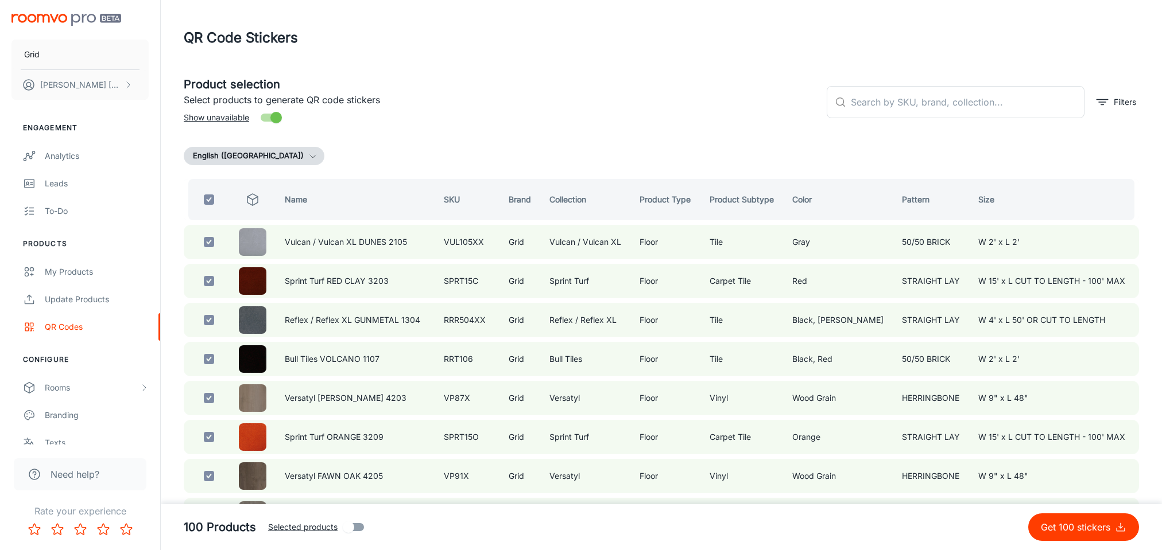
checkbox input "false"
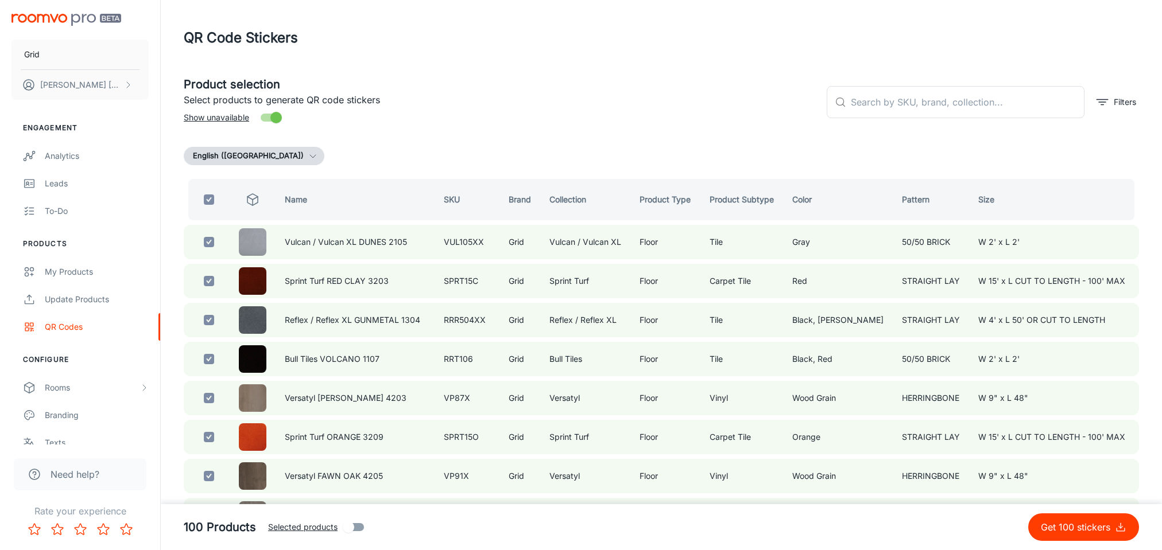
checkbox input "false"
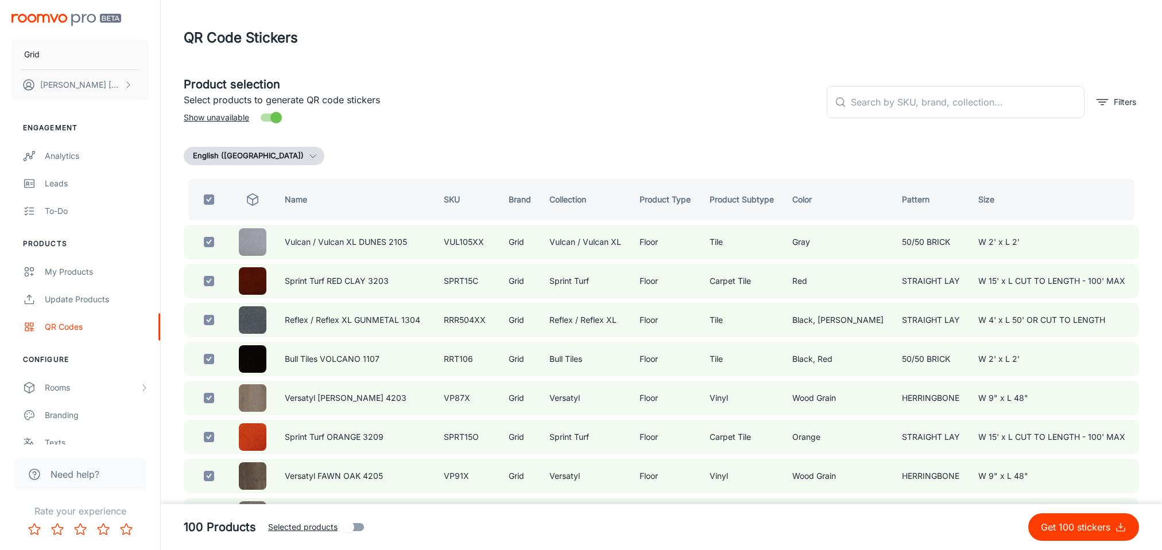
checkbox input "false"
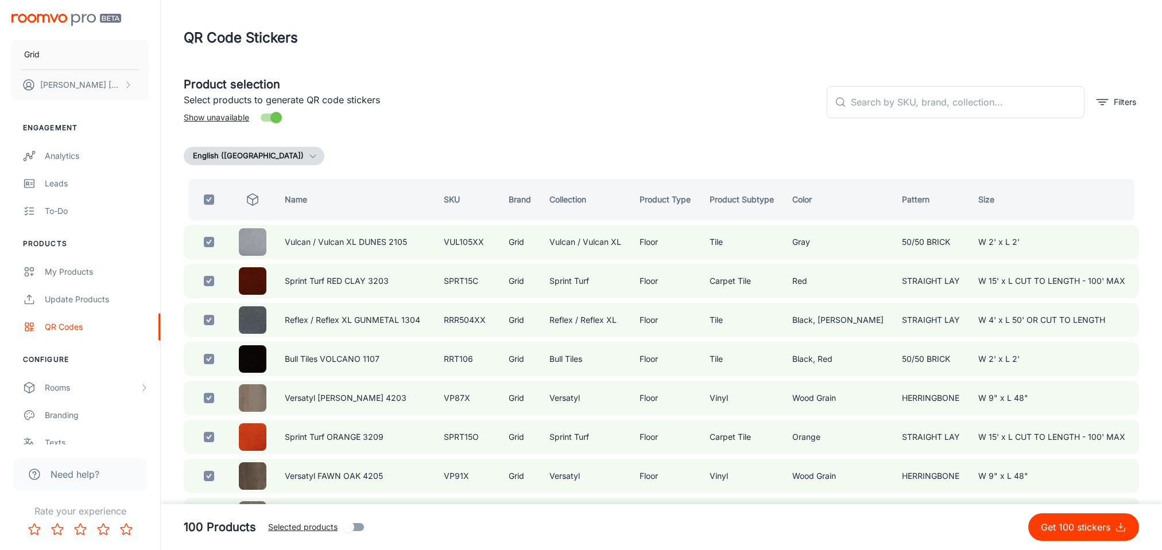
checkbox input "false"
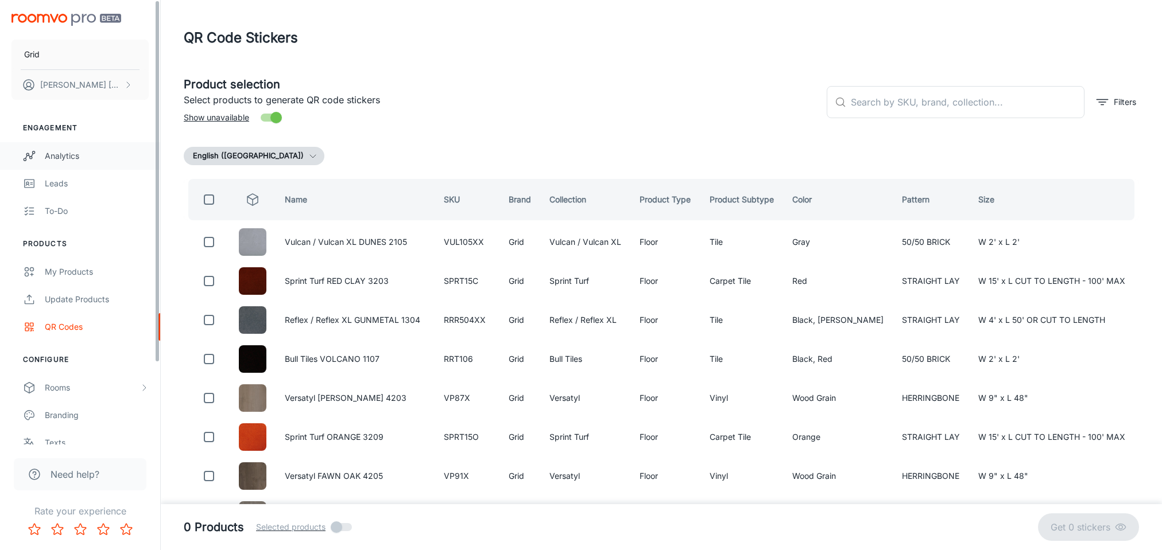
click at [56, 157] on div "Analytics" at bounding box center [97, 156] width 104 height 13
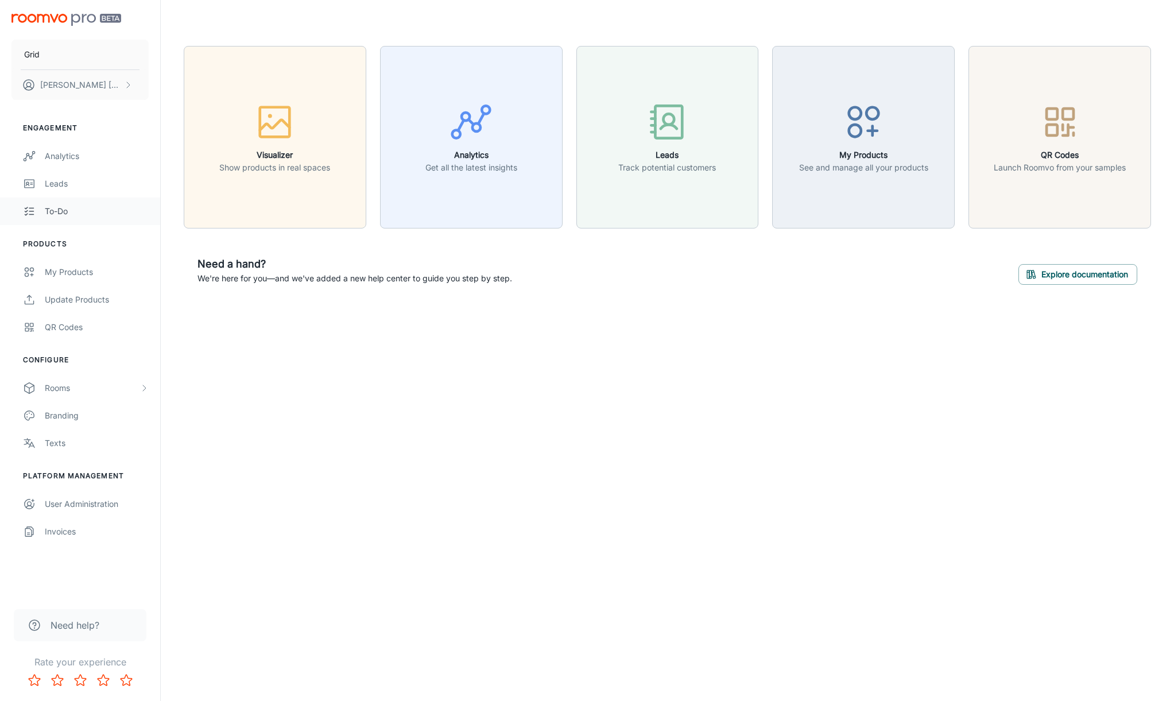
click at [80, 208] on div "To-do" at bounding box center [97, 211] width 104 height 13
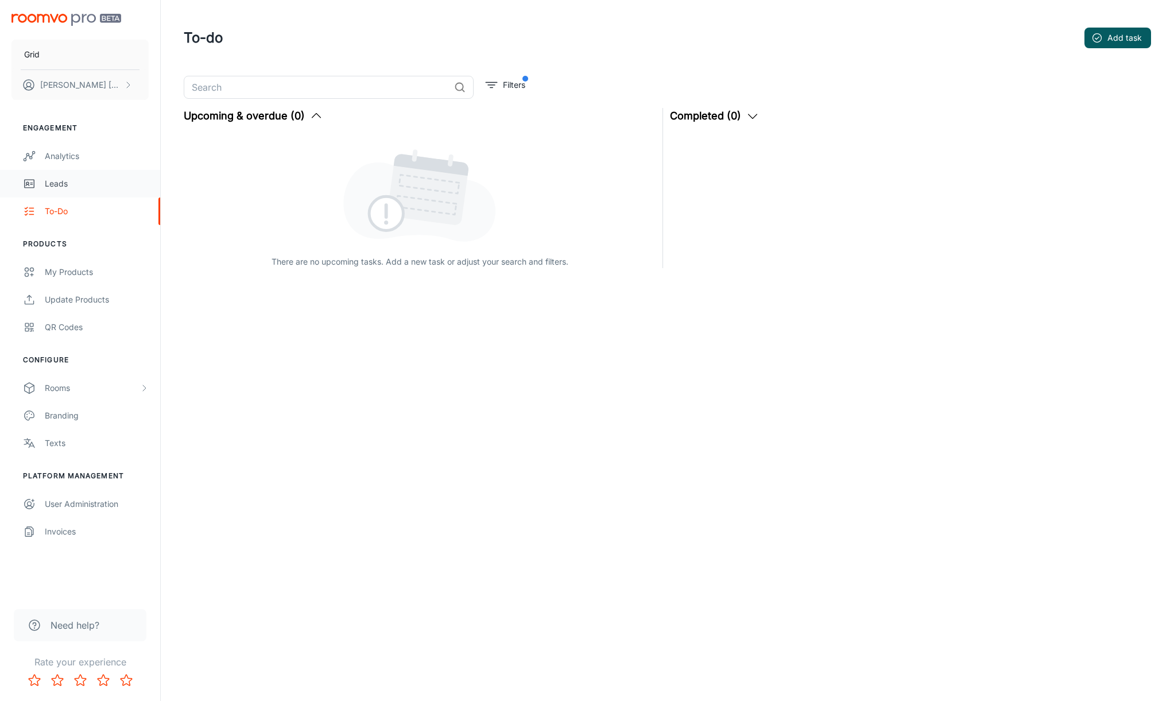
click at [72, 188] on div "Leads" at bounding box center [97, 183] width 104 height 13
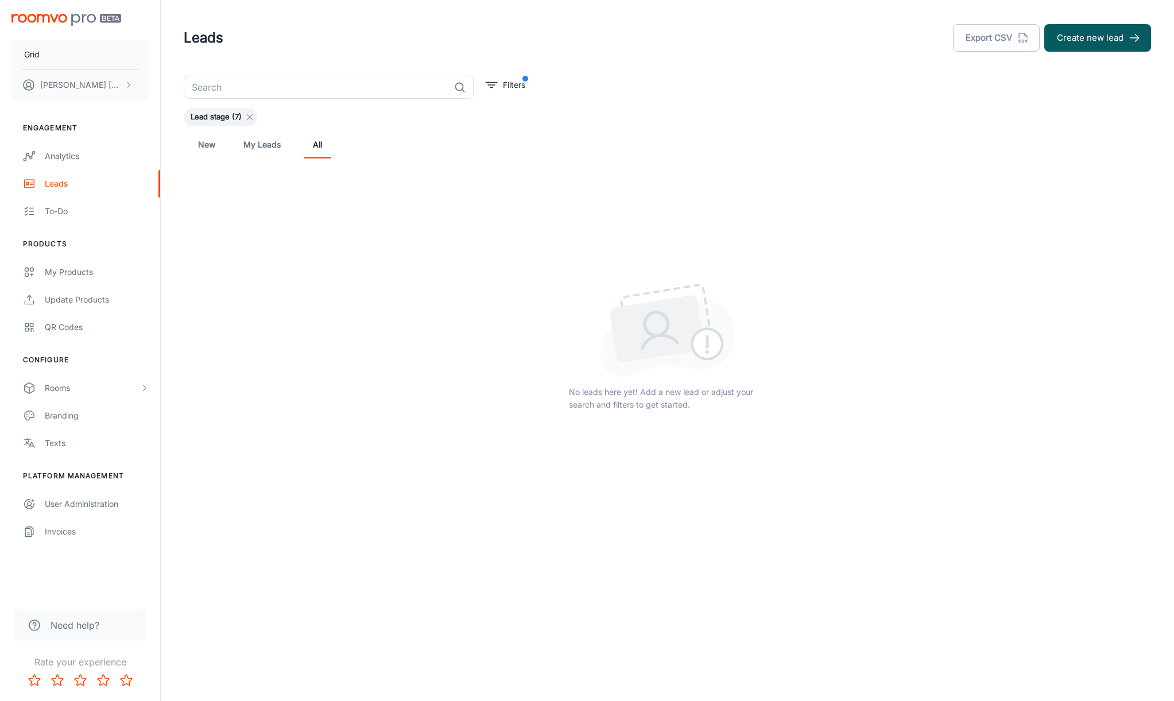
click at [246, 117] on icon at bounding box center [249, 116] width 9 height 9
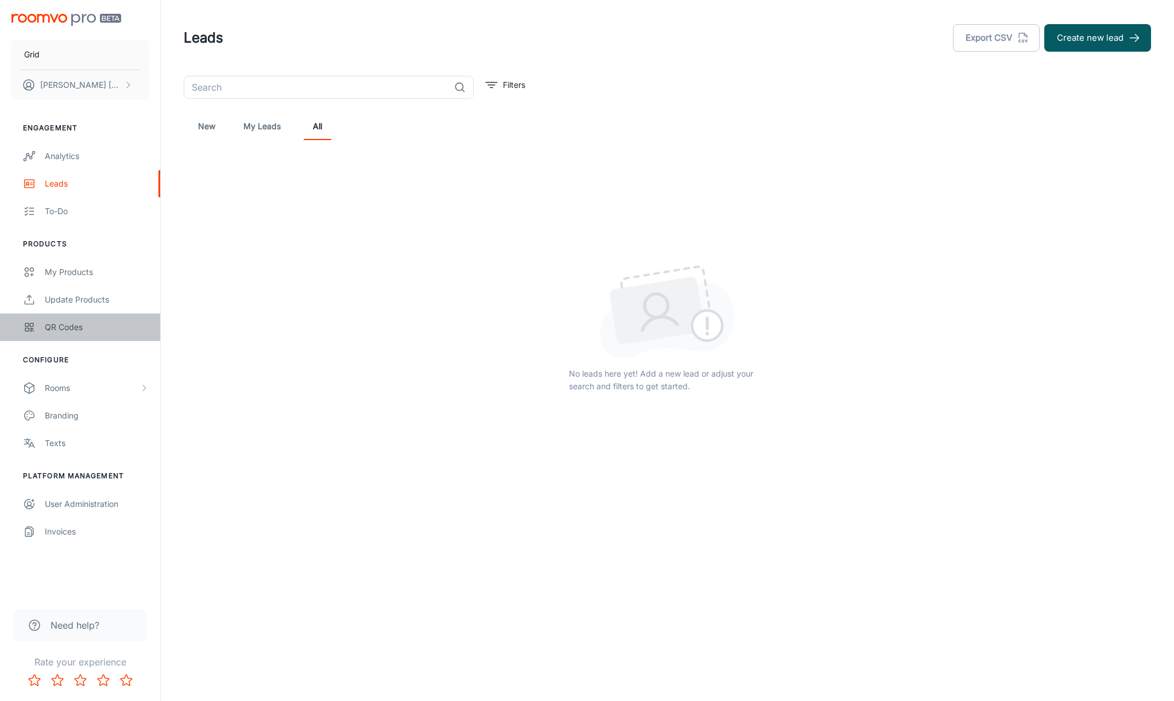
click at [73, 329] on div "QR Codes" at bounding box center [97, 327] width 104 height 13
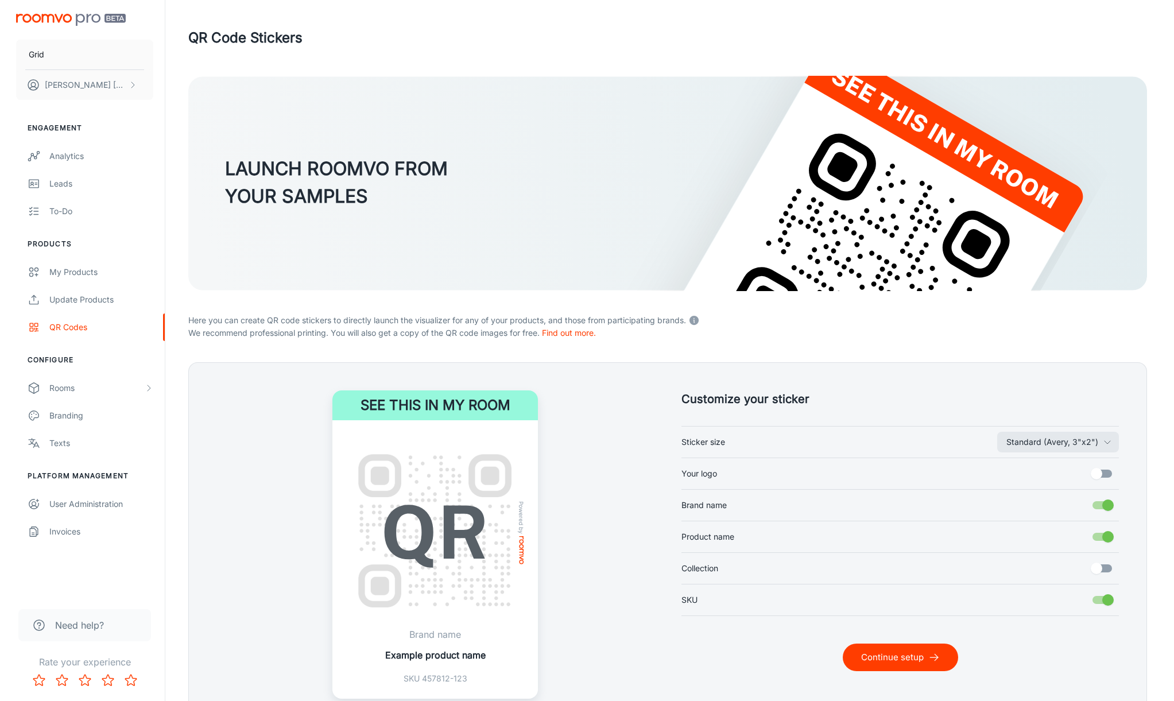
scroll to position [72, 0]
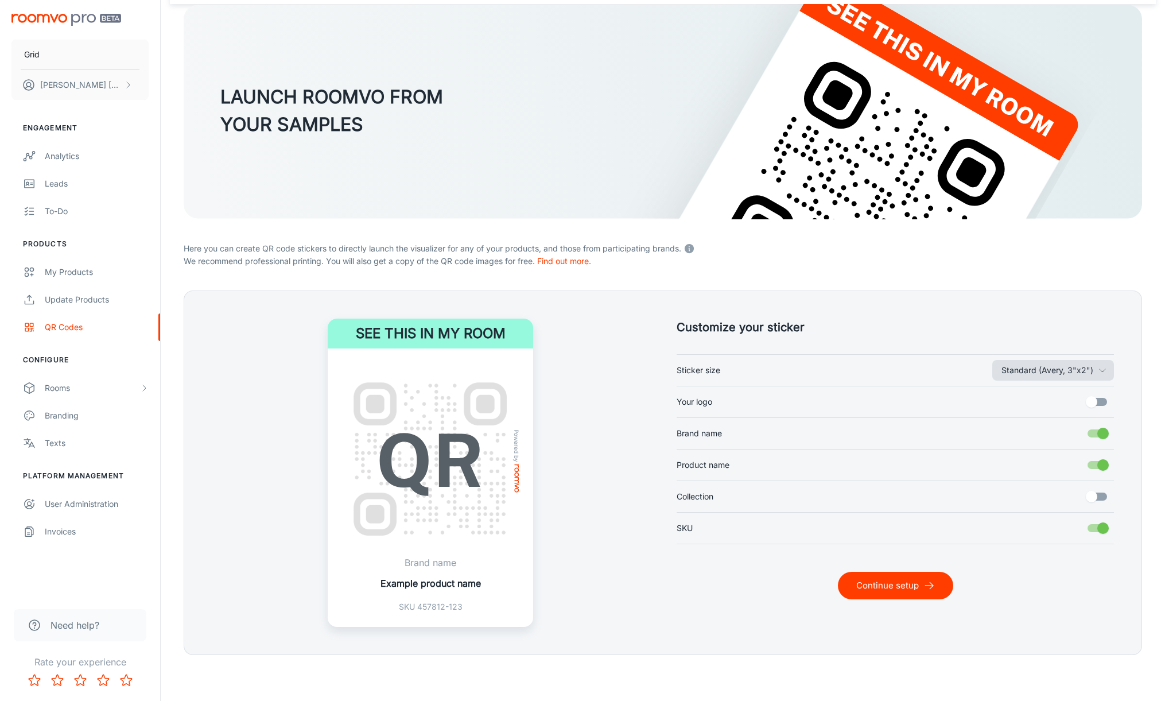
click at [1042, 363] on button "Standard (Avery, 3"x2")" at bounding box center [1053, 370] width 122 height 21
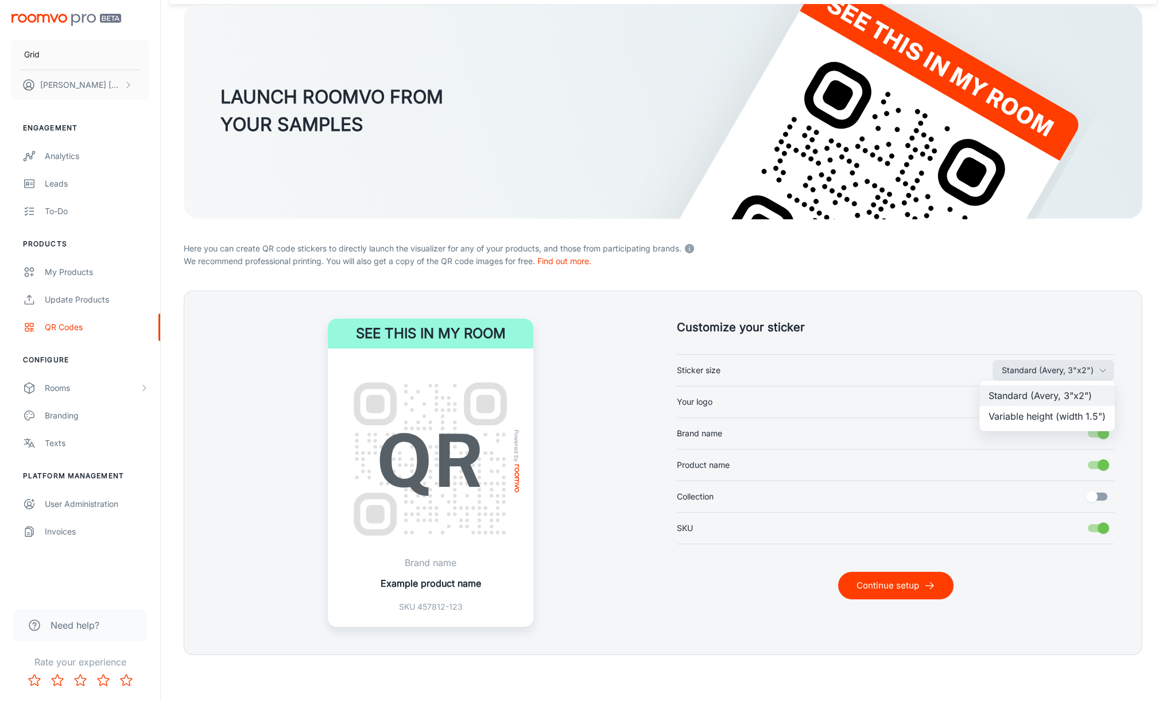
click at [1049, 413] on li "Variable height (width 1.5")" at bounding box center [1046, 416] width 135 height 21
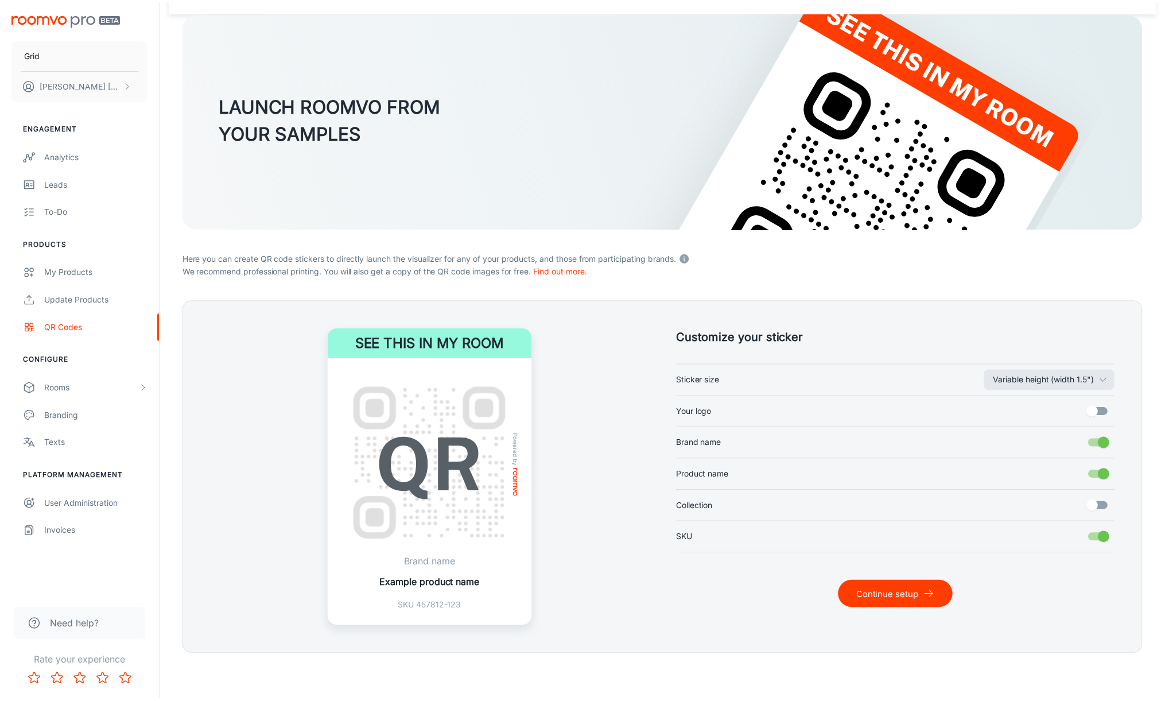
scroll to position [62, 0]
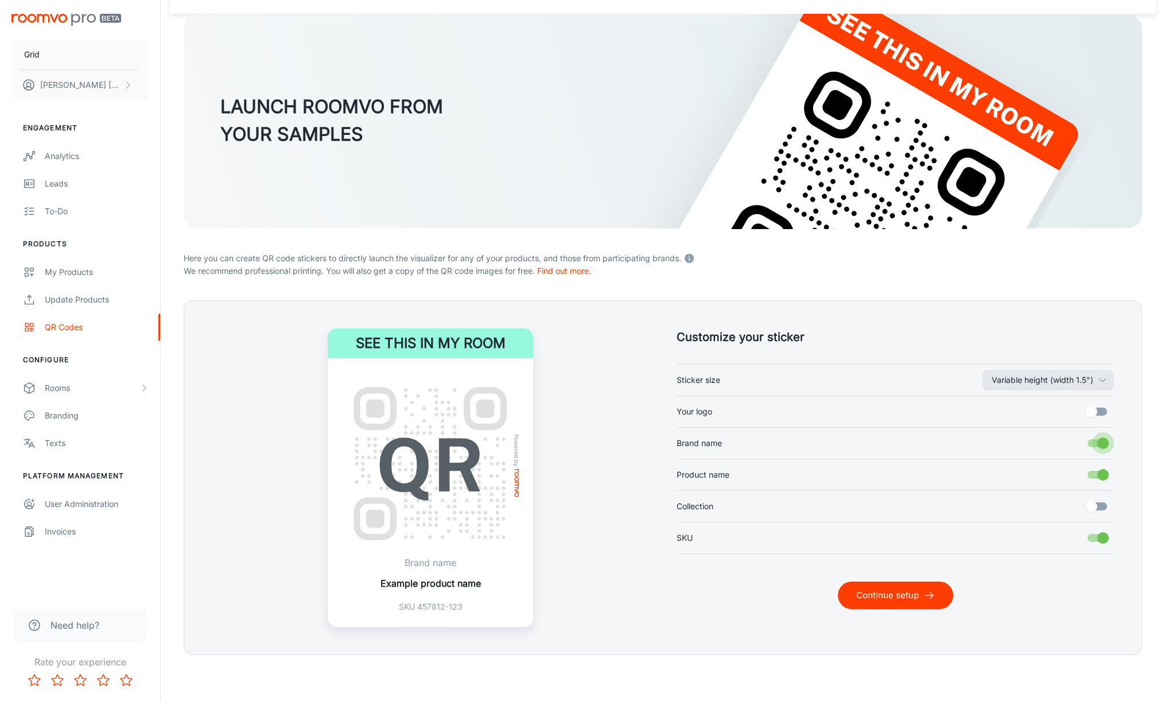
click at [1101, 446] on input "Brand name" at bounding box center [1102, 443] width 65 height 22
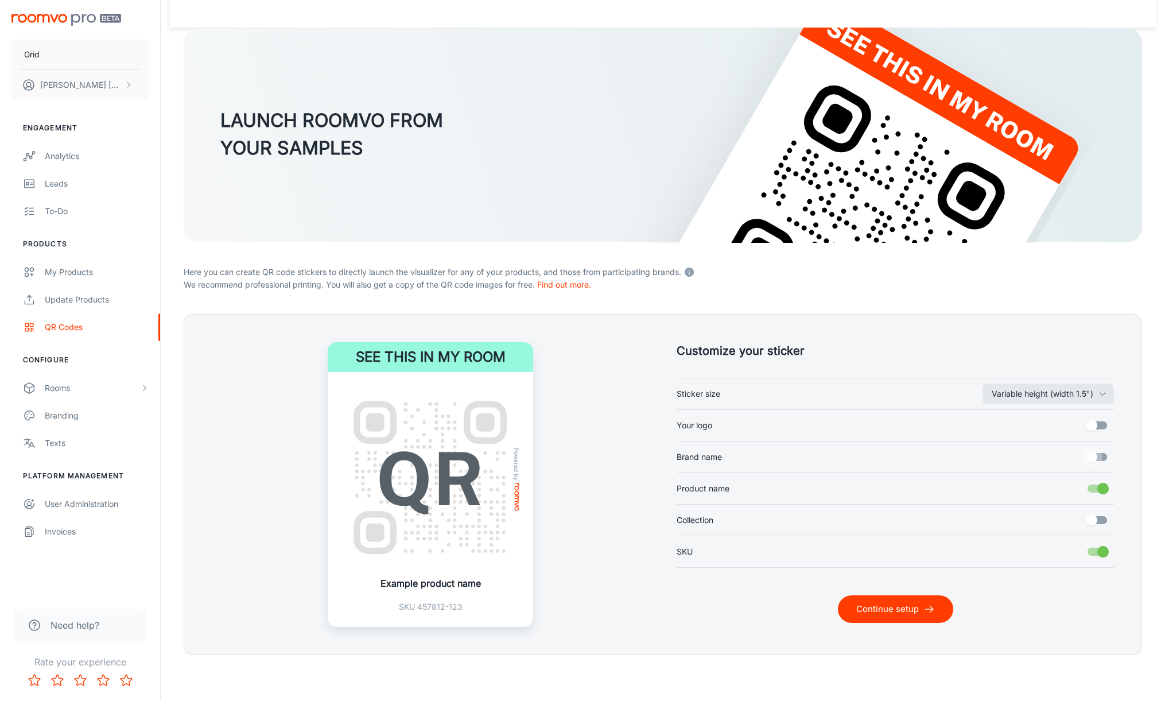
click at [1101, 454] on input "Brand name" at bounding box center [1091, 457] width 65 height 22
checkbox input "true"
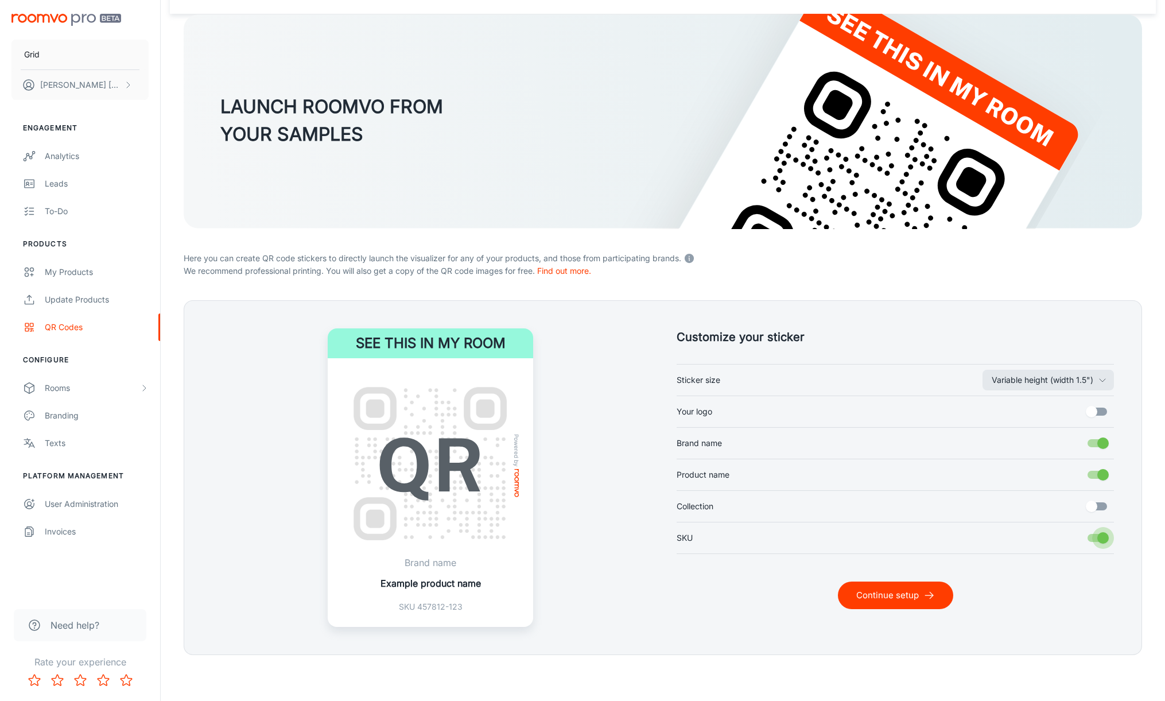
click at [1106, 534] on input "SKU" at bounding box center [1102, 538] width 65 height 22
checkbox input "false"
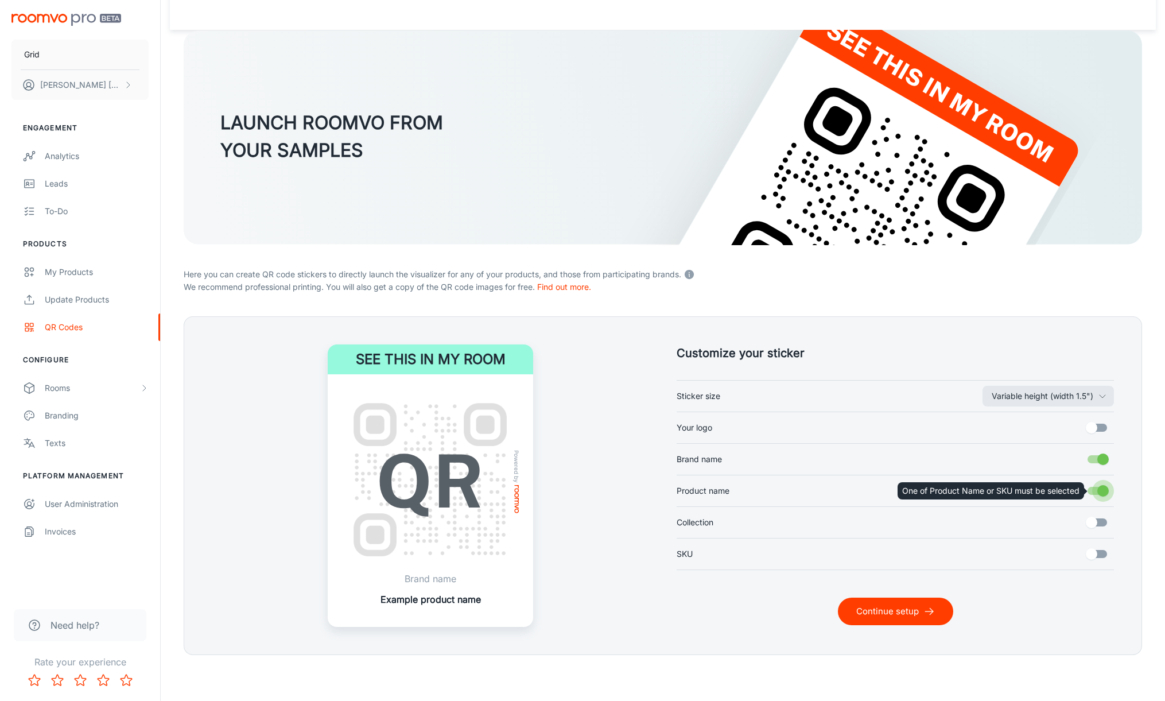
click at [1103, 489] on input "Product name" at bounding box center [1102, 491] width 65 height 22
click at [1102, 492] on input "Product name" at bounding box center [1102, 491] width 65 height 22
click at [1101, 493] on input "Product name" at bounding box center [1102, 491] width 65 height 22
checkbox input "true"
click at [1096, 465] on input "Brand name" at bounding box center [1102, 459] width 65 height 22
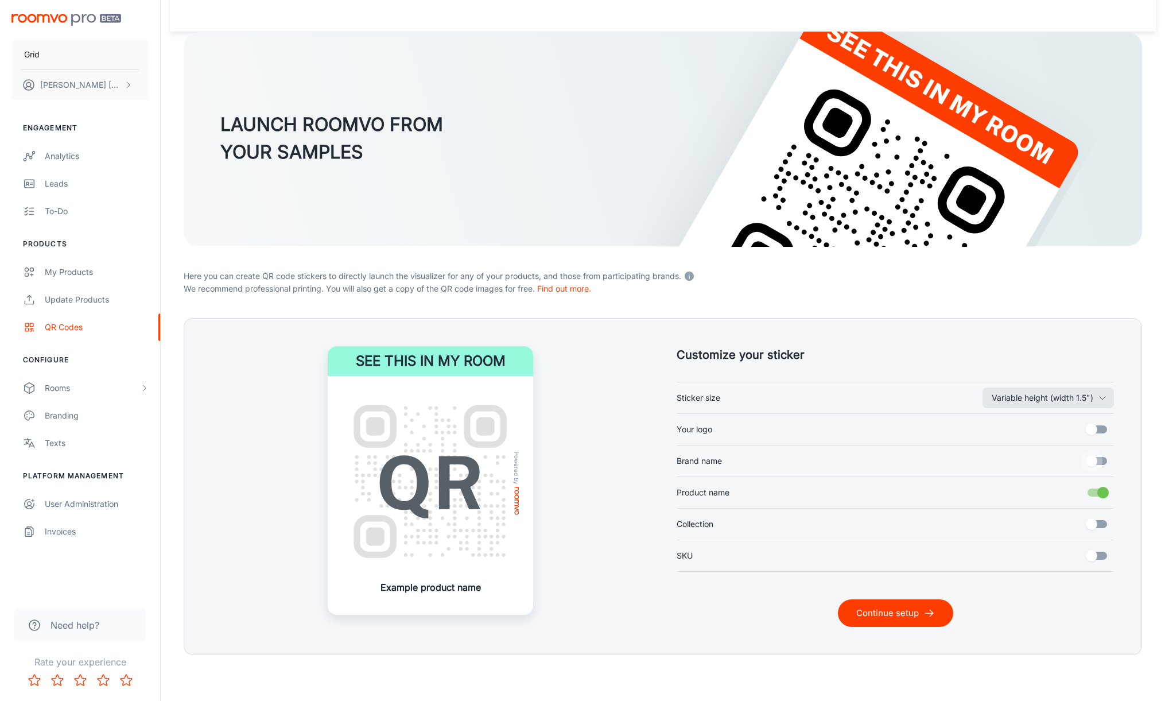
click at [1096, 464] on input "Brand name" at bounding box center [1091, 461] width 65 height 22
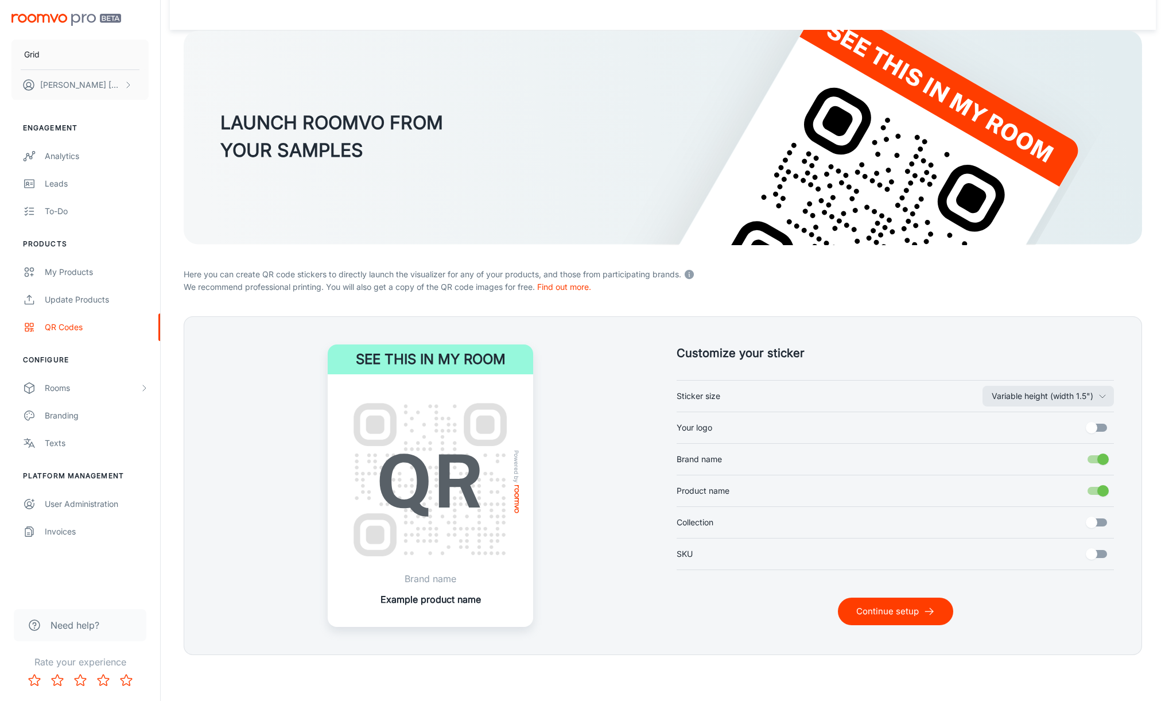
click at [1107, 454] on input "Brand name" at bounding box center [1102, 459] width 65 height 22
checkbox input "false"
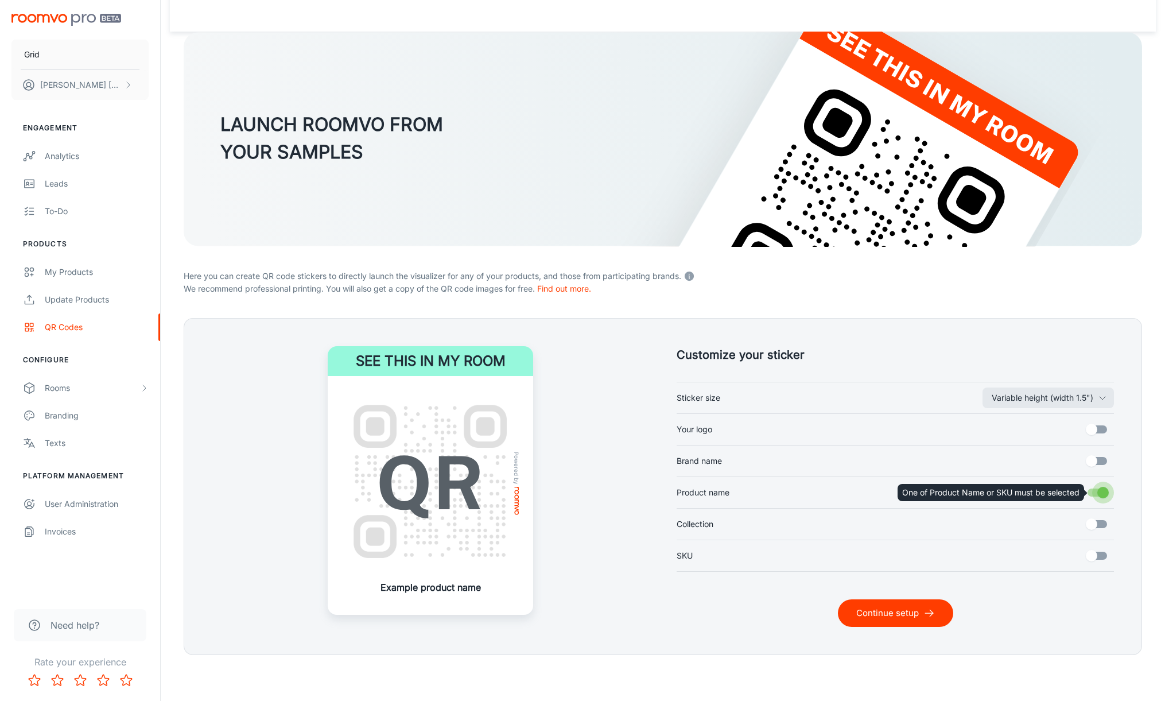
click at [1103, 488] on input "Product name" at bounding box center [1102, 493] width 65 height 22
checkbox input "true"
click at [1096, 456] on input "Brand name" at bounding box center [1091, 461] width 65 height 22
checkbox input "true"
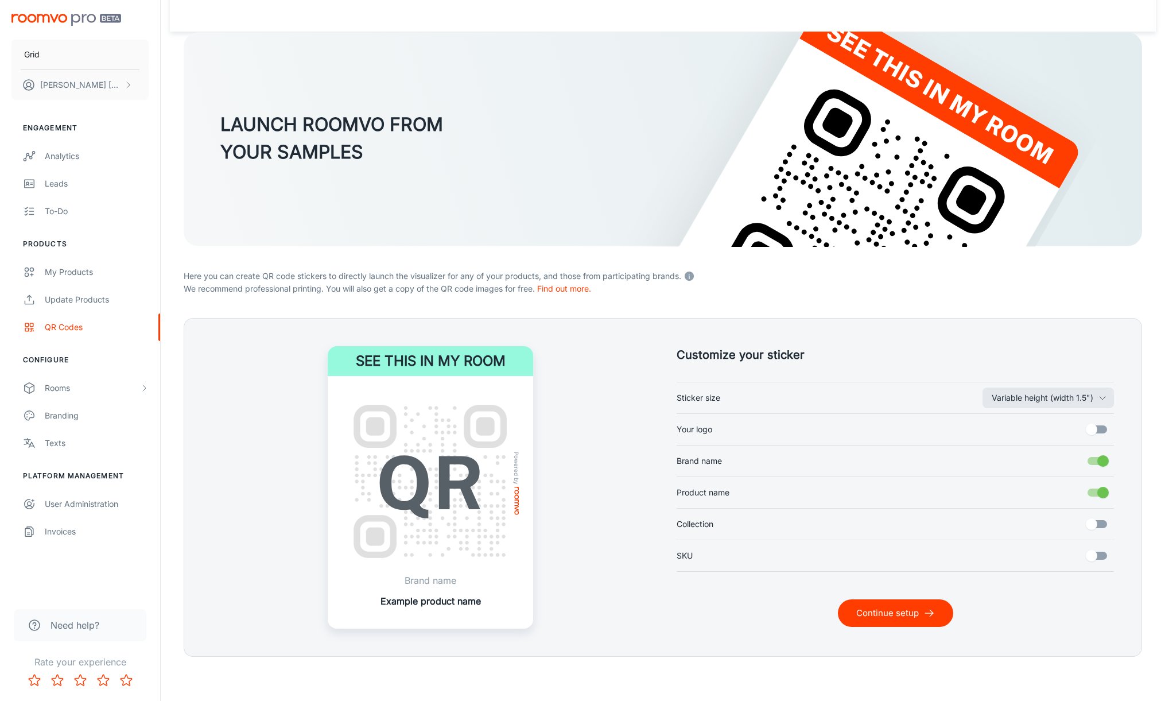
click at [896, 612] on button "Continue setup" at bounding box center [895, 613] width 115 height 28
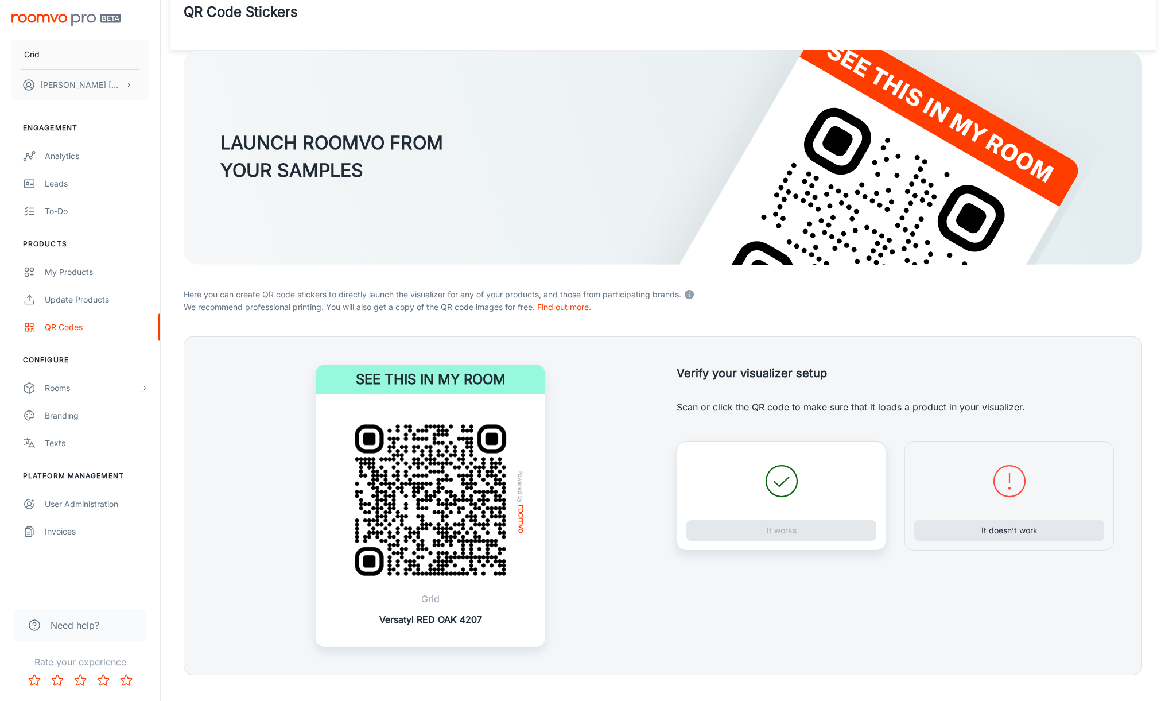
scroll to position [46, 0]
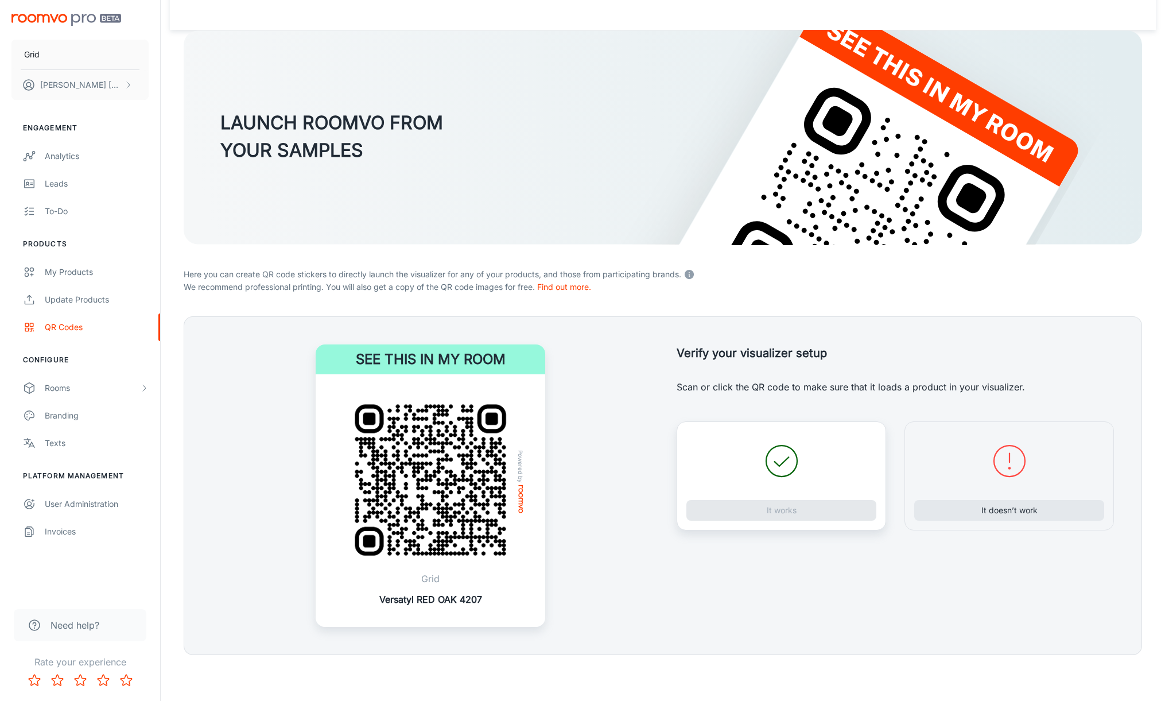
click at [793, 519] on div "It works" at bounding box center [781, 475] width 209 height 109
click at [793, 514] on div "It works" at bounding box center [781, 475] width 209 height 109
click at [784, 515] on button "It works" at bounding box center [781, 510] width 190 height 21
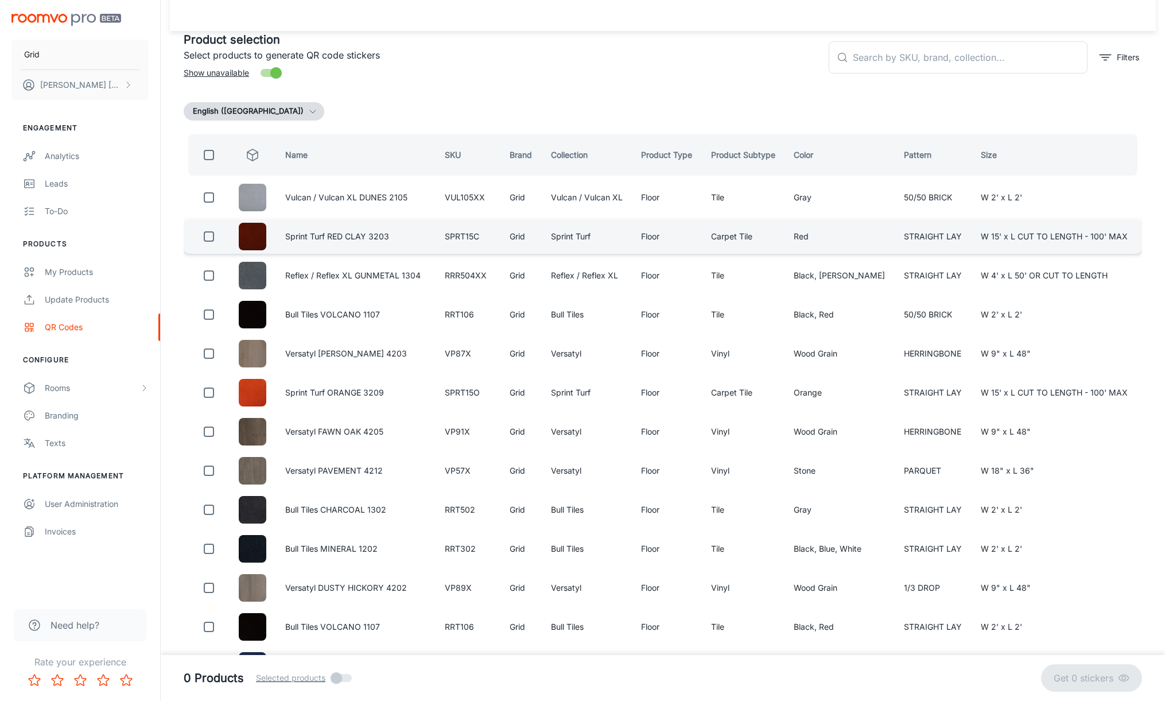
scroll to position [14, 0]
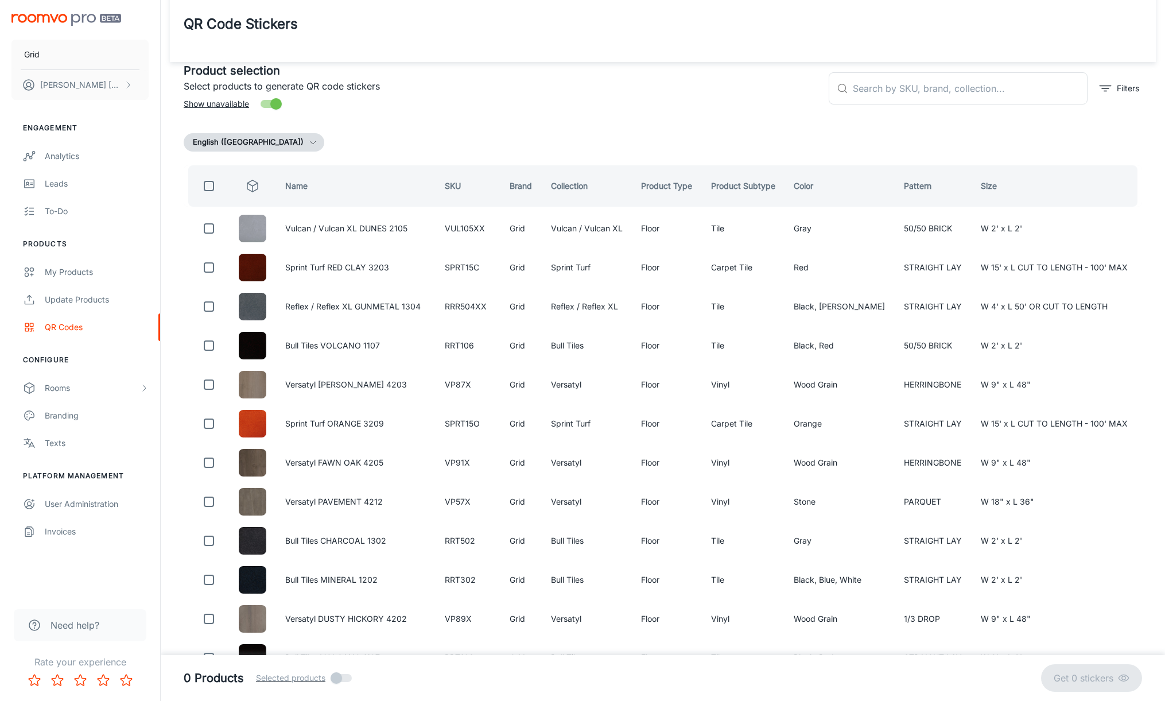
click at [278, 103] on input "Show unavailable" at bounding box center [275, 104] width 65 height 22
checkbox input "false"
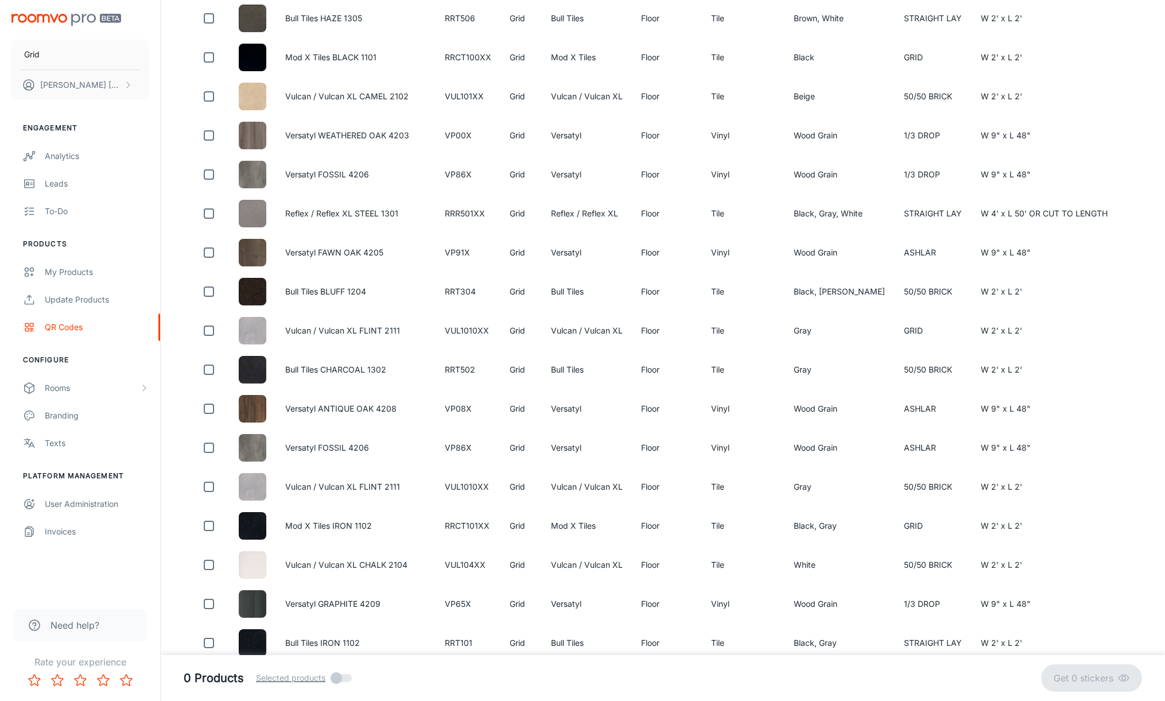
scroll to position [0, 0]
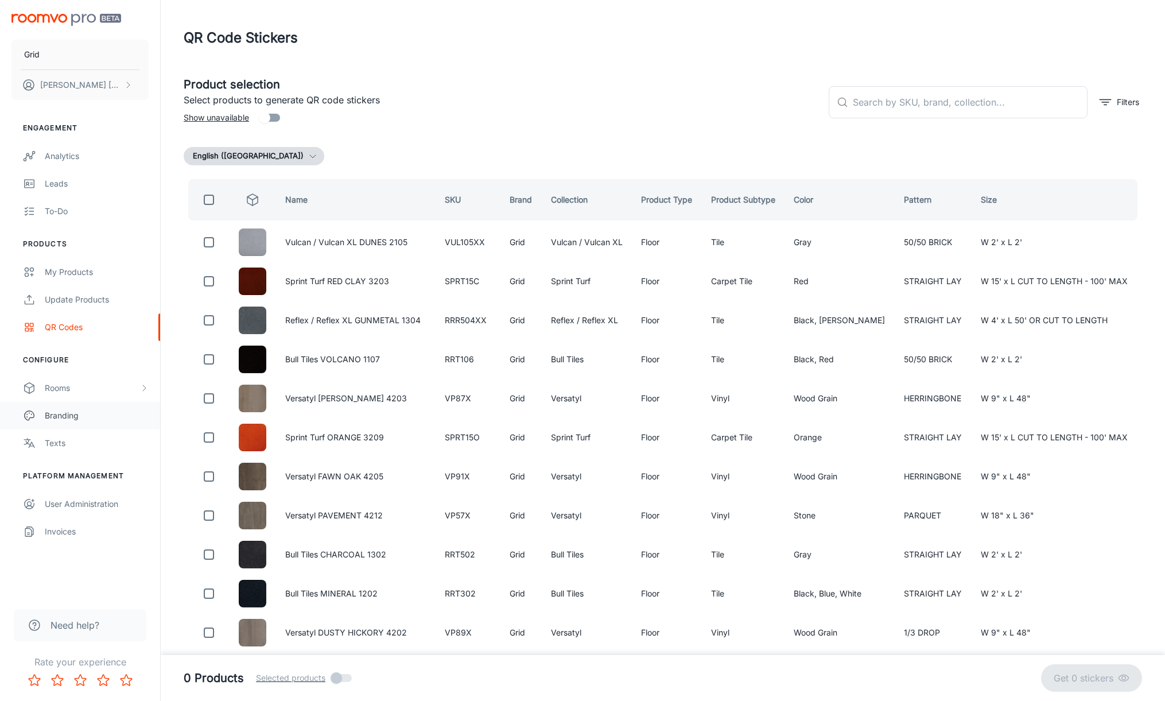
click at [72, 417] on div "Branding" at bounding box center [97, 415] width 104 height 13
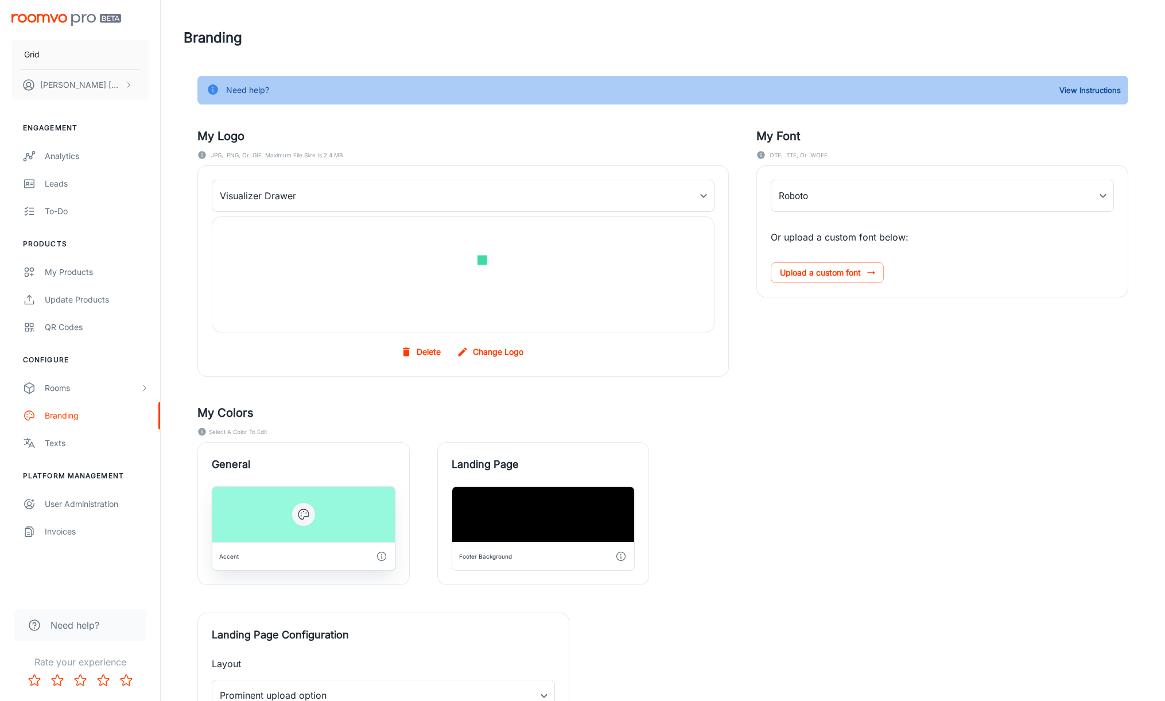
click at [292, 519] on div at bounding box center [303, 514] width 183 height 55
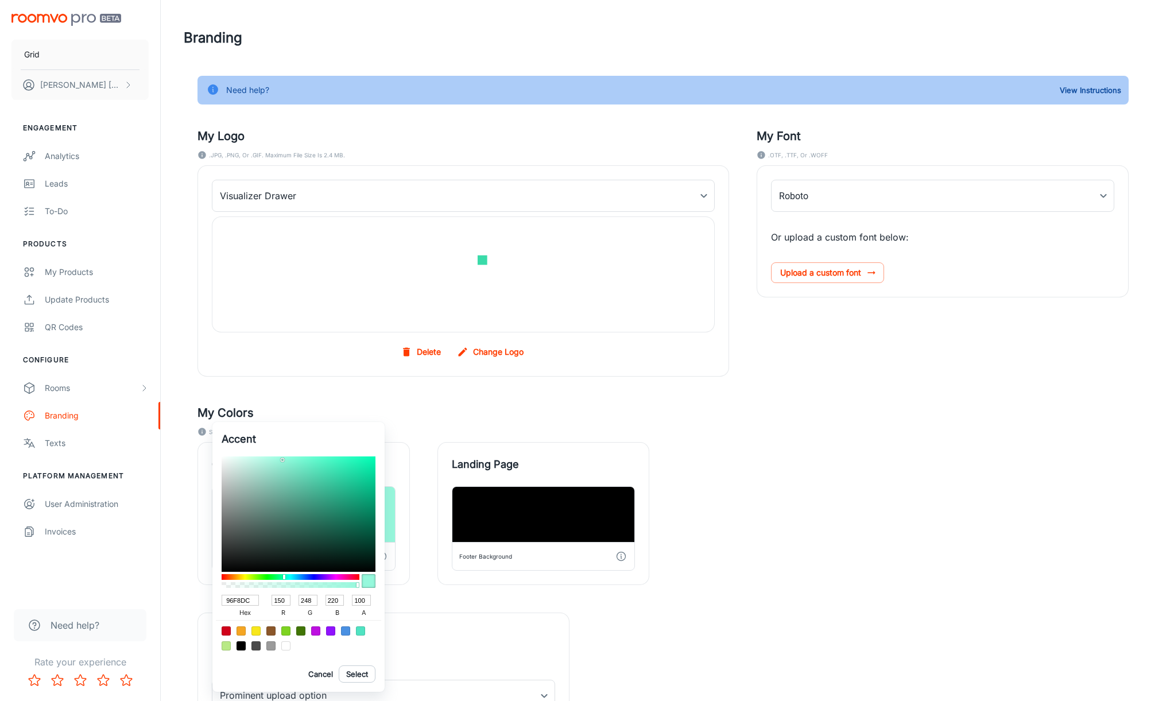
click at [247, 599] on input "96F8DC" at bounding box center [240, 600] width 37 height 11
type input "47d"
type input "68"
type input "119"
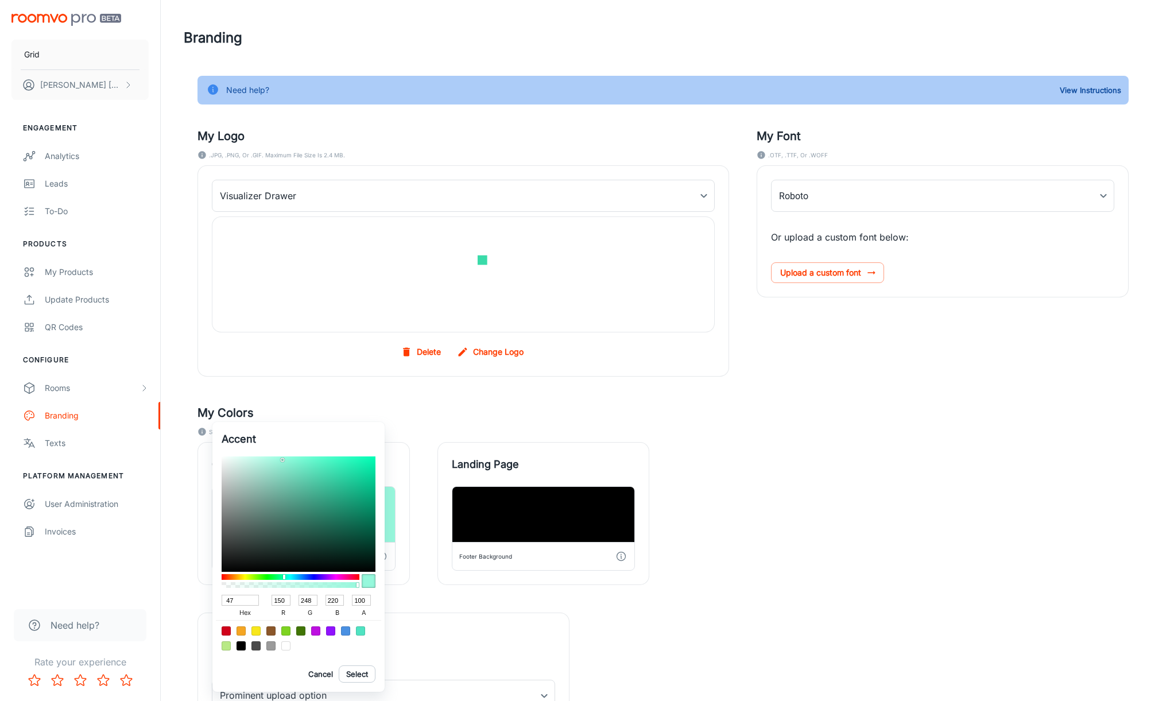
type input "221"
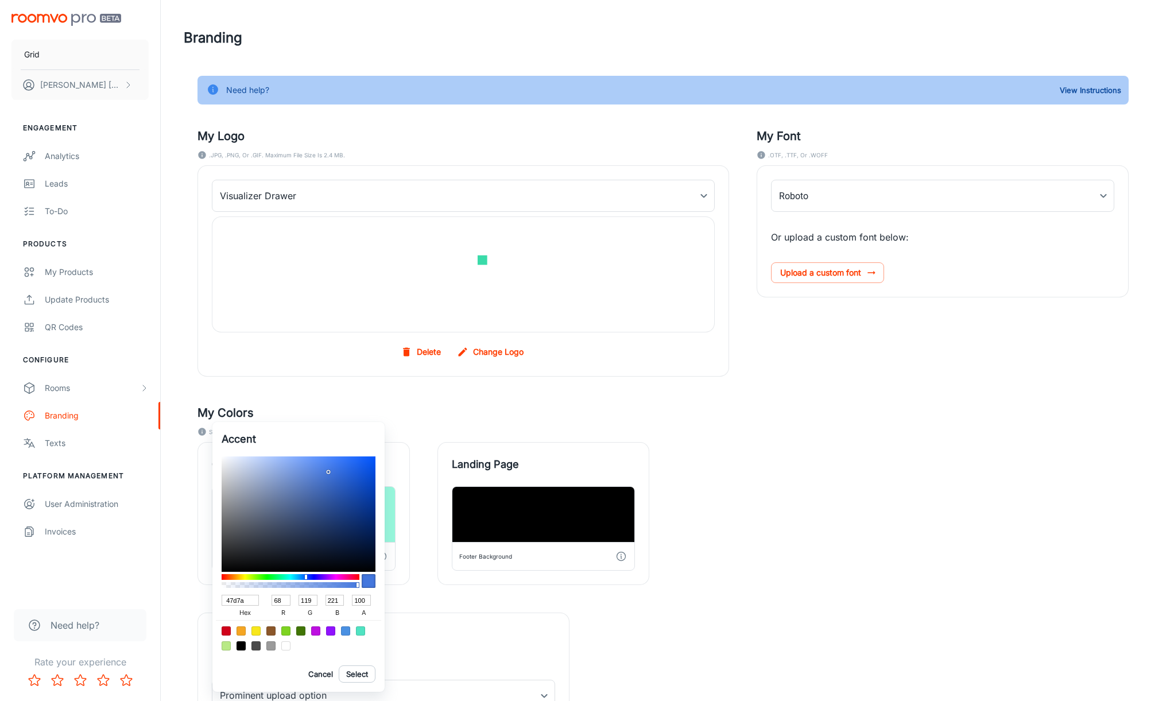
type input "47d7ac"
type input "71"
type input "215"
type input "172"
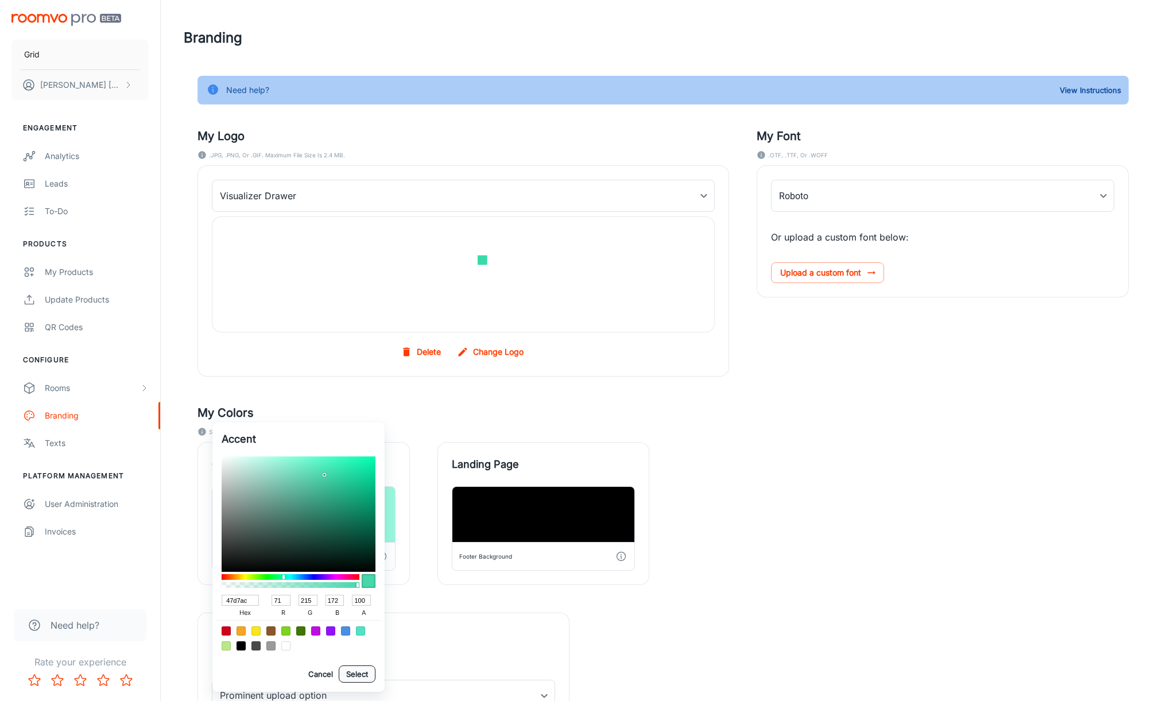
type input "47D7AC"
click at [357, 669] on button "Select" at bounding box center [357, 673] width 37 height 17
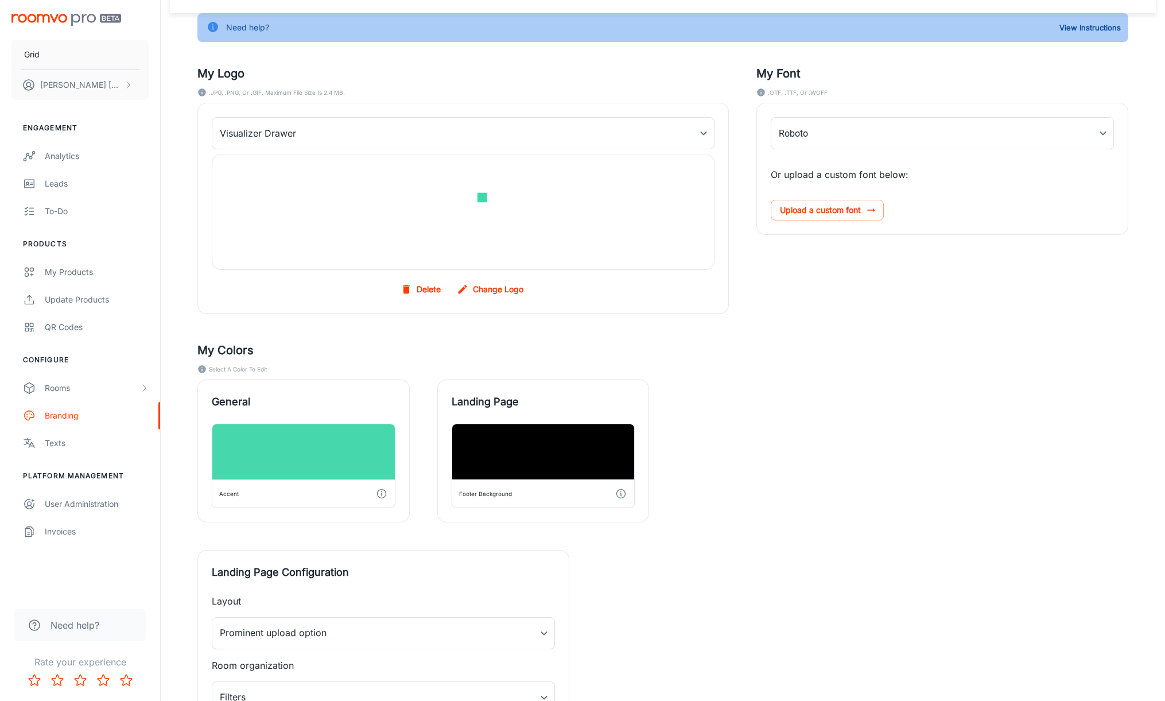
scroll to position [170, 0]
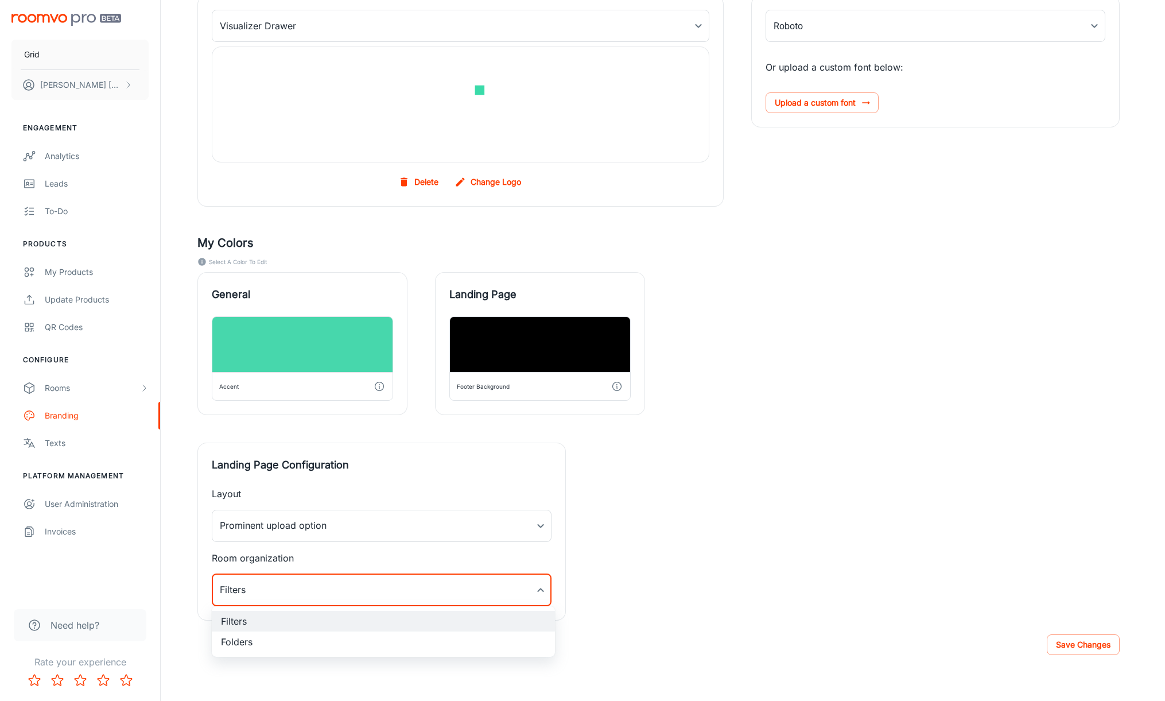
click at [414, 531] on body "Grid Jake Massey Engagement Analytics Leads To-do Products My Products Update P…" at bounding box center [582, 180] width 1165 height 701
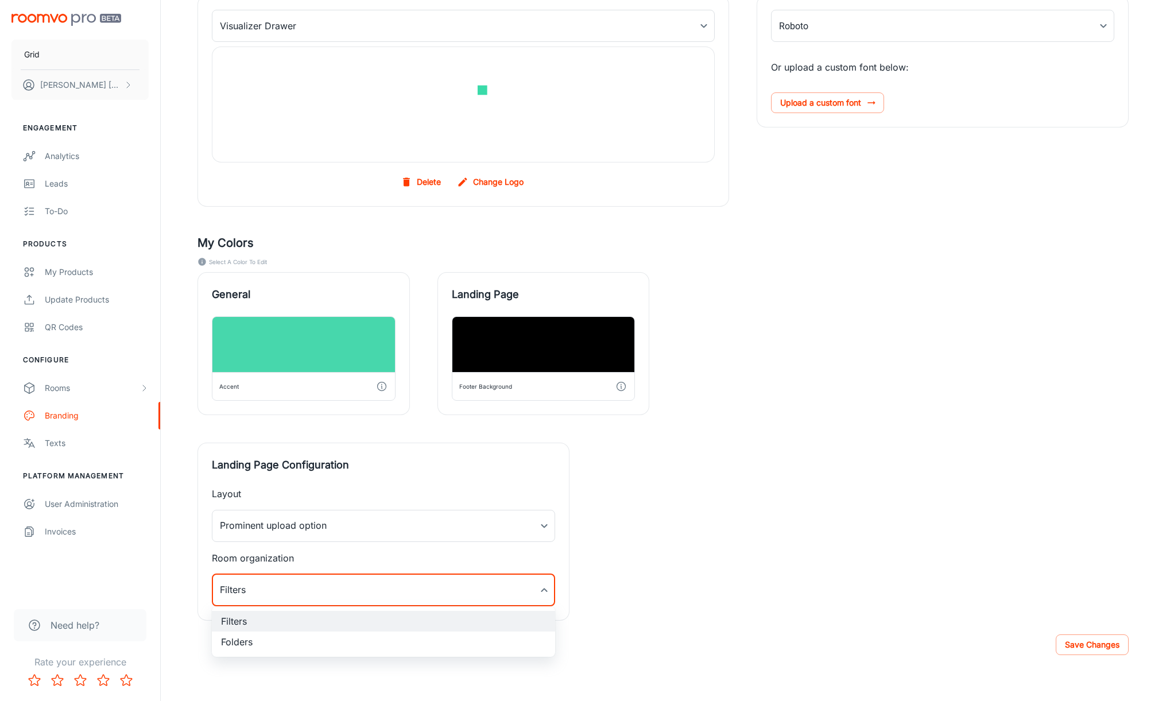
click at [719, 569] on div at bounding box center [587, 350] width 1174 height 701
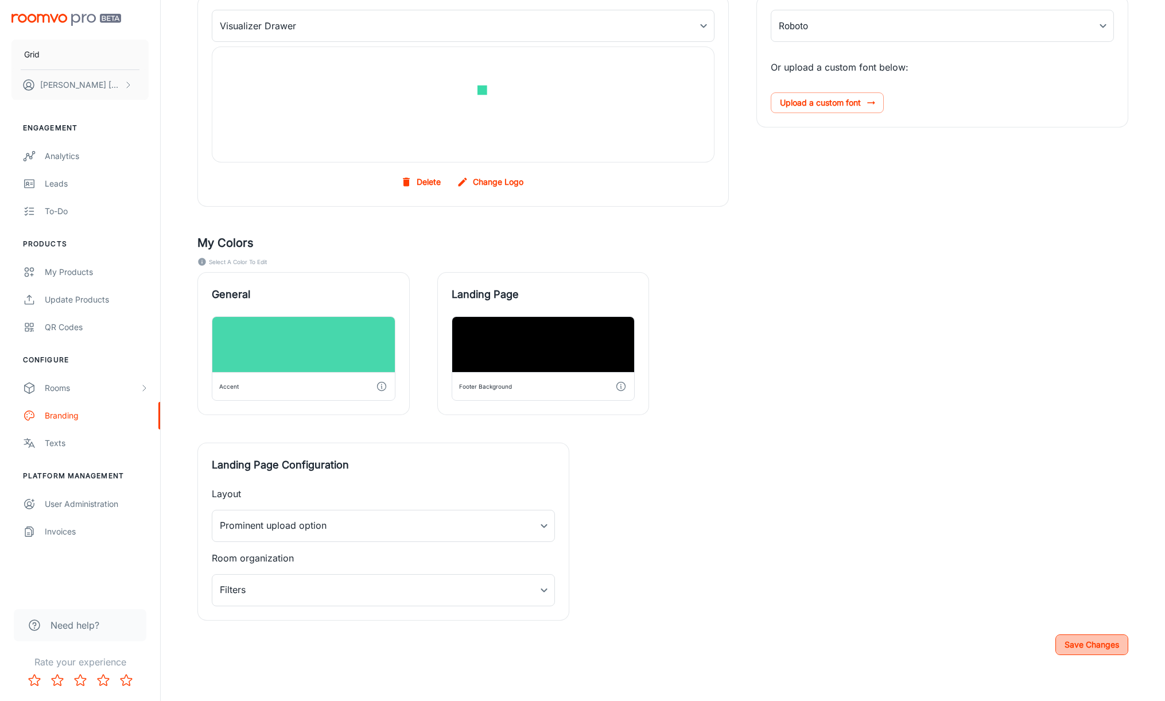
click at [1090, 644] on button "Save Changes" at bounding box center [1091, 644] width 73 height 21
click at [61, 163] on link "Analytics" at bounding box center [80, 156] width 160 height 28
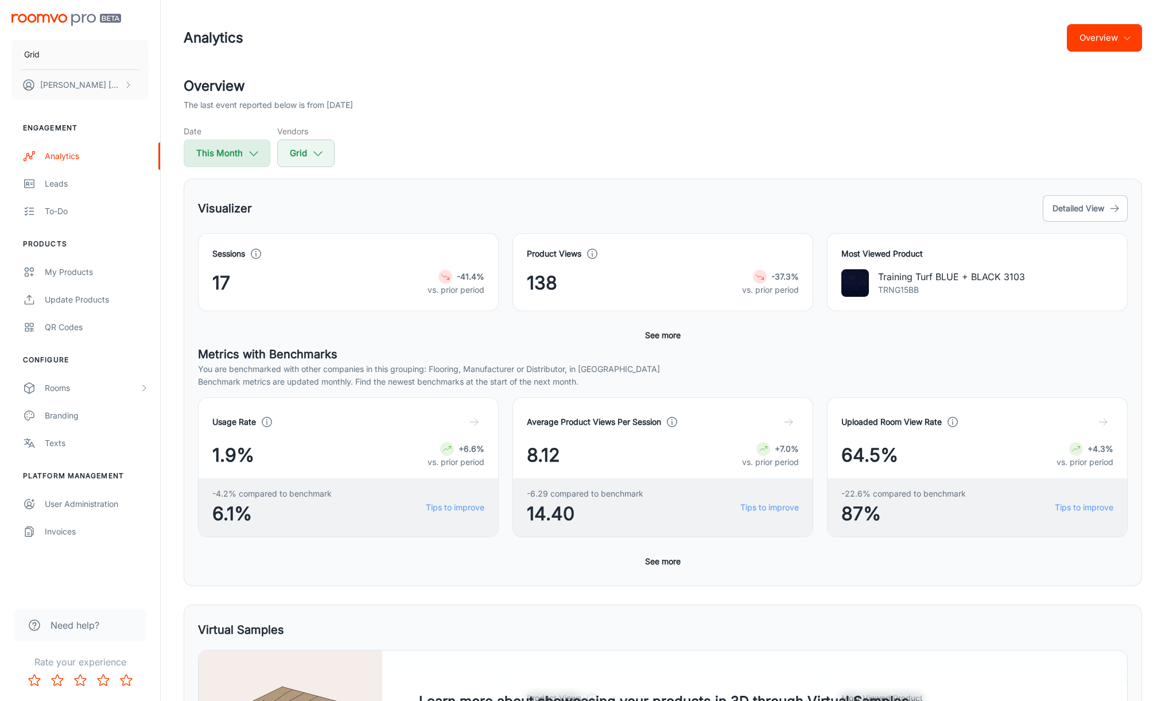
click at [236, 144] on button "This Month" at bounding box center [227, 153] width 87 height 28
select select "7"
select select "2025"
select select "7"
select select "2025"
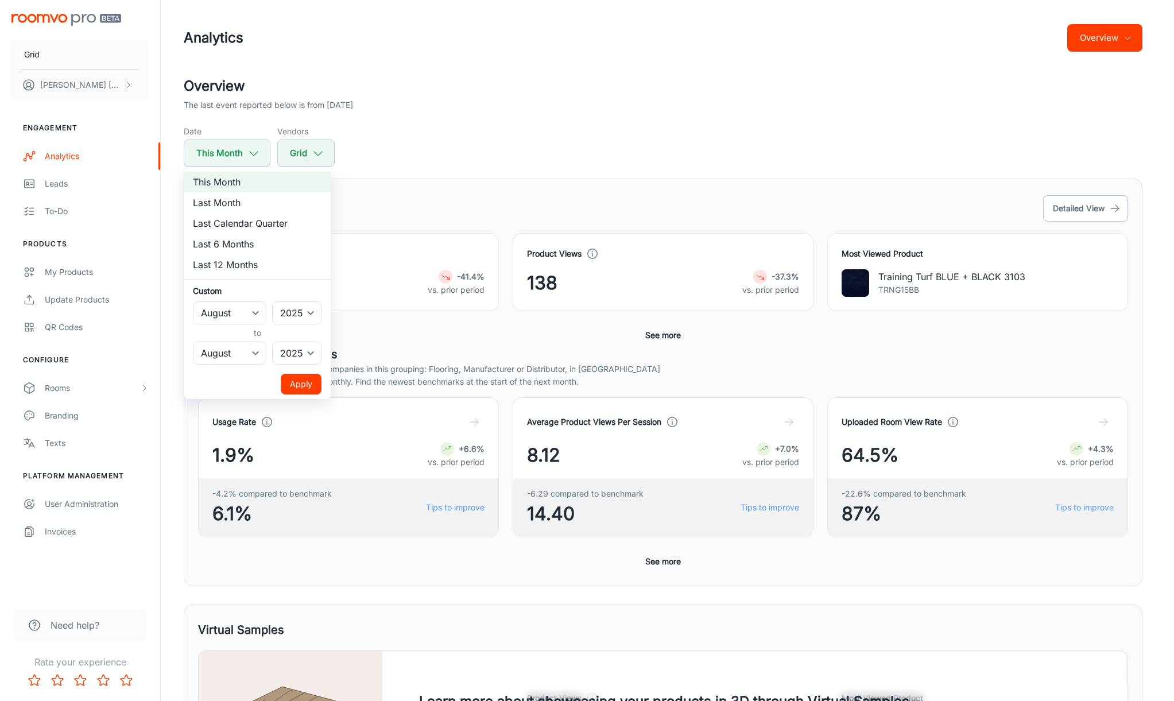
click at [235, 196] on li "Last Month" at bounding box center [257, 202] width 147 height 21
select select "6"
click at [301, 379] on button "Apply" at bounding box center [301, 384] width 41 height 21
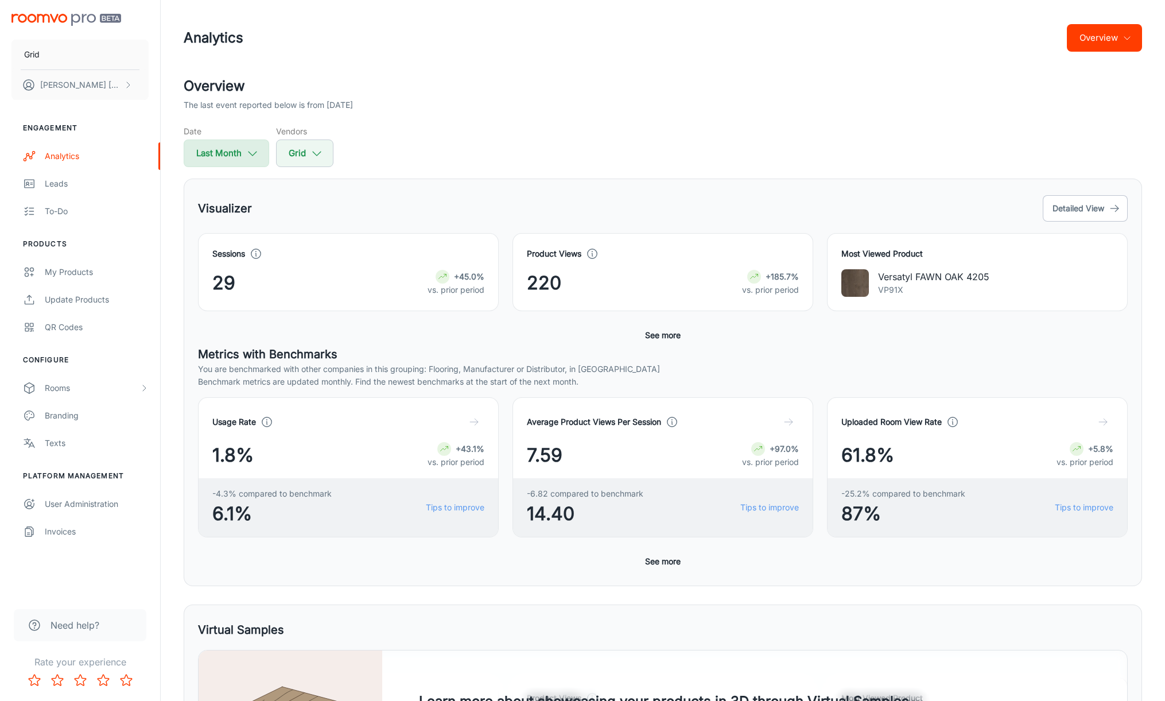
click at [243, 161] on button "Last Month" at bounding box center [227, 153] width 86 height 28
select select "6"
select select "2025"
select select "6"
select select "2025"
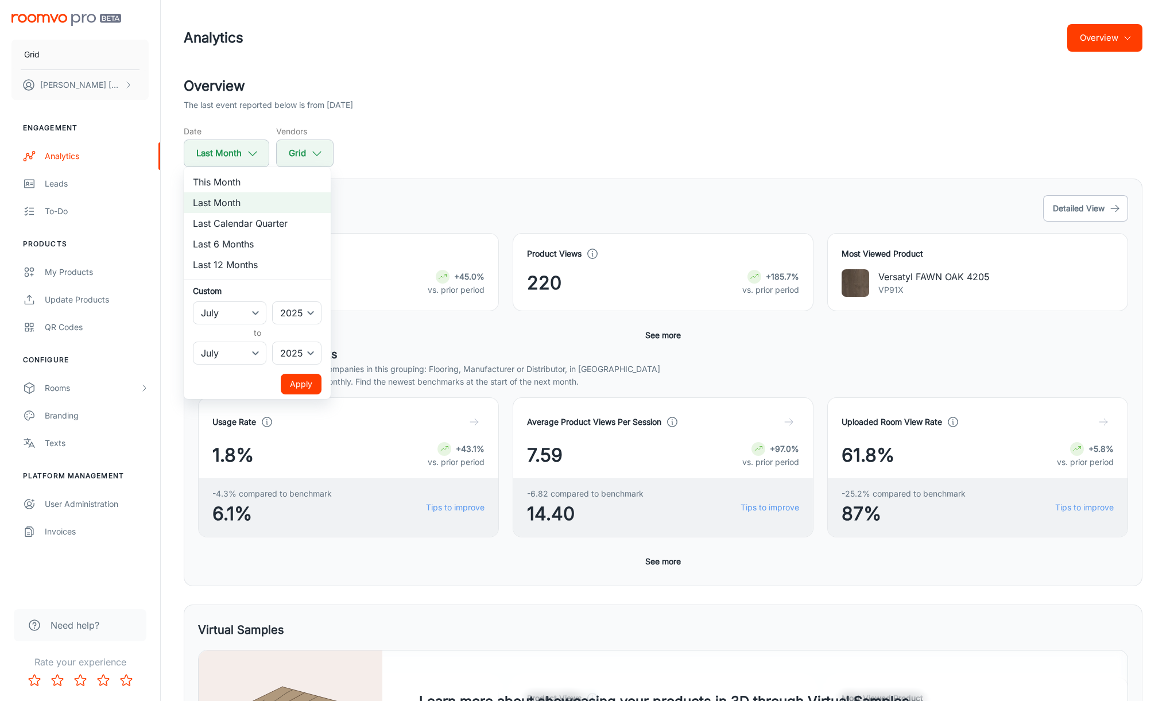
click at [448, 158] on div at bounding box center [587, 350] width 1174 height 701
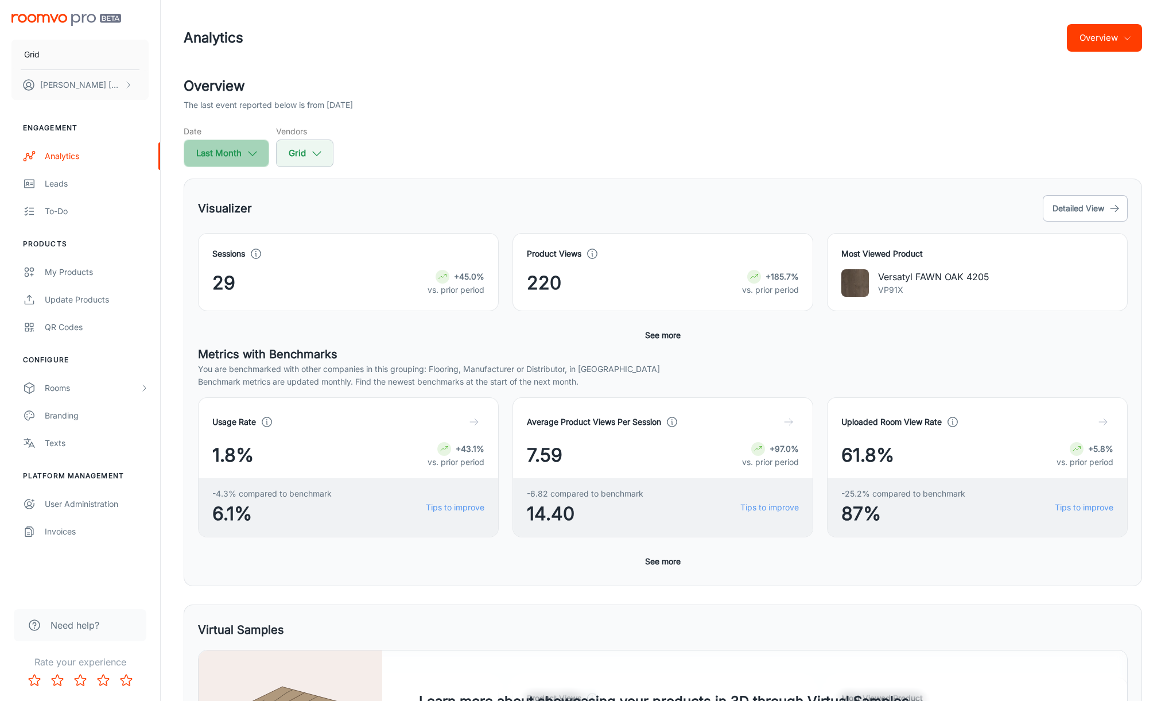
click at [217, 145] on button "Last Month" at bounding box center [227, 153] width 86 height 28
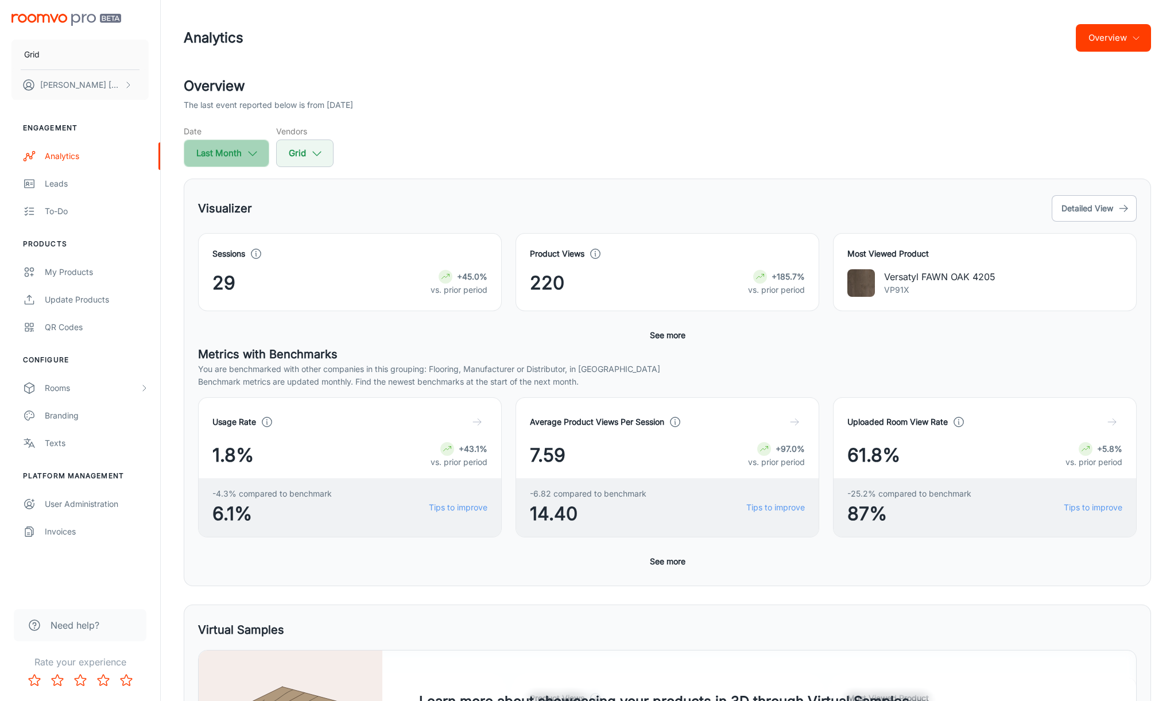
select select "6"
select select "2025"
select select "6"
select select "2025"
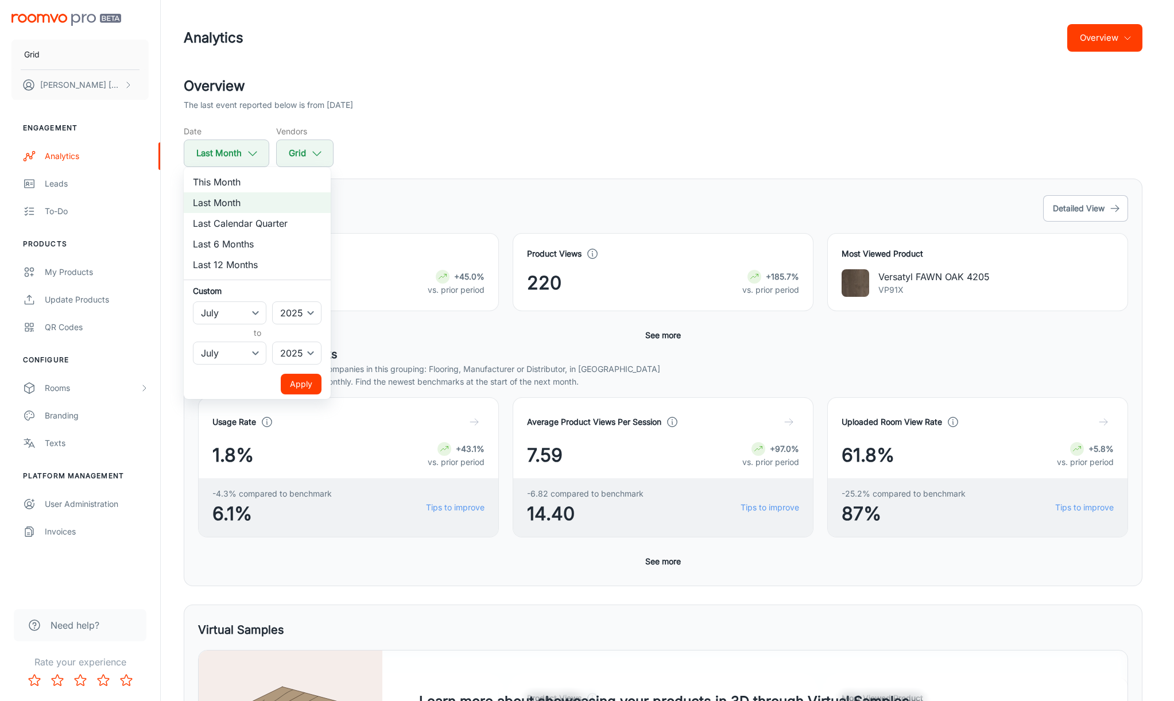
click at [262, 224] on li "Last Calendar Quarter" at bounding box center [257, 223] width 147 height 21
select select "3"
select select "5"
click at [306, 377] on button "Apply" at bounding box center [301, 384] width 41 height 21
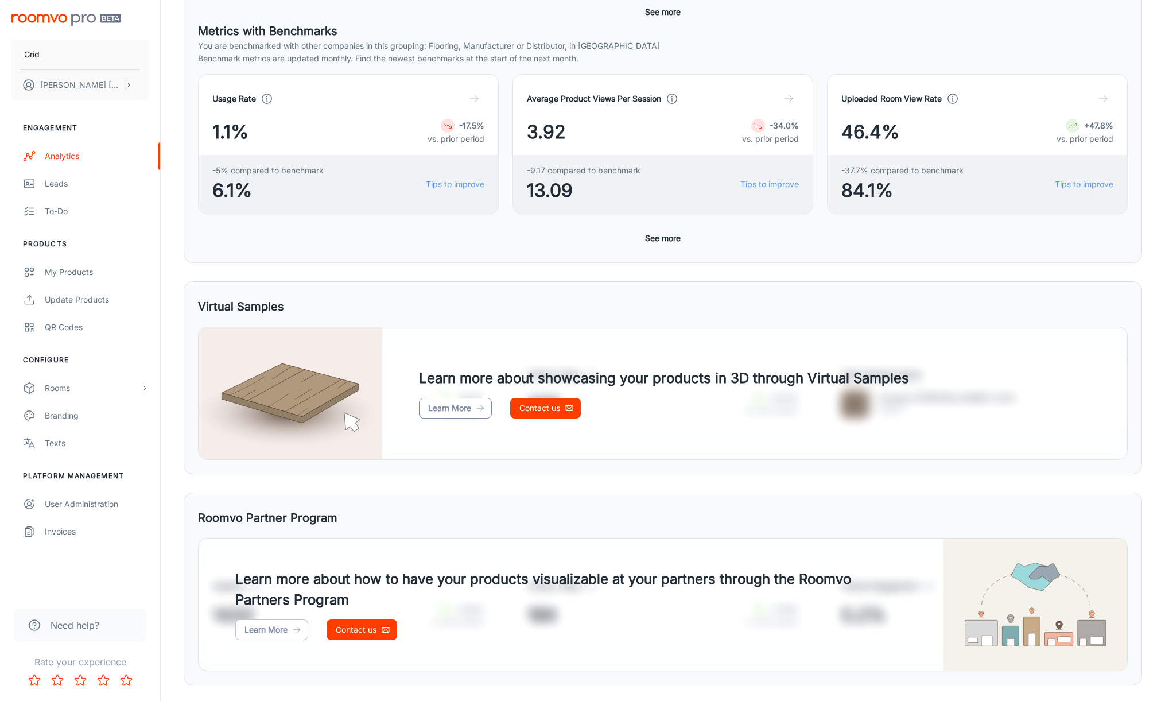
scroll to position [331, 0]
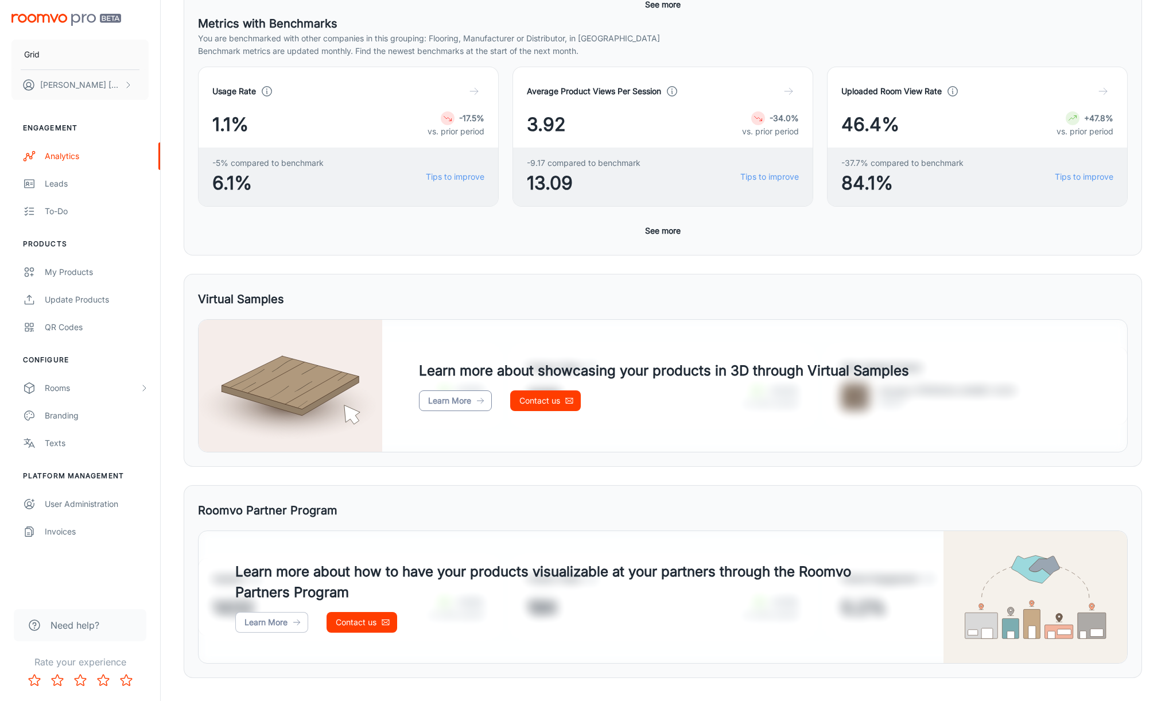
click at [464, 403] on link "Learn More" at bounding box center [455, 400] width 73 height 21
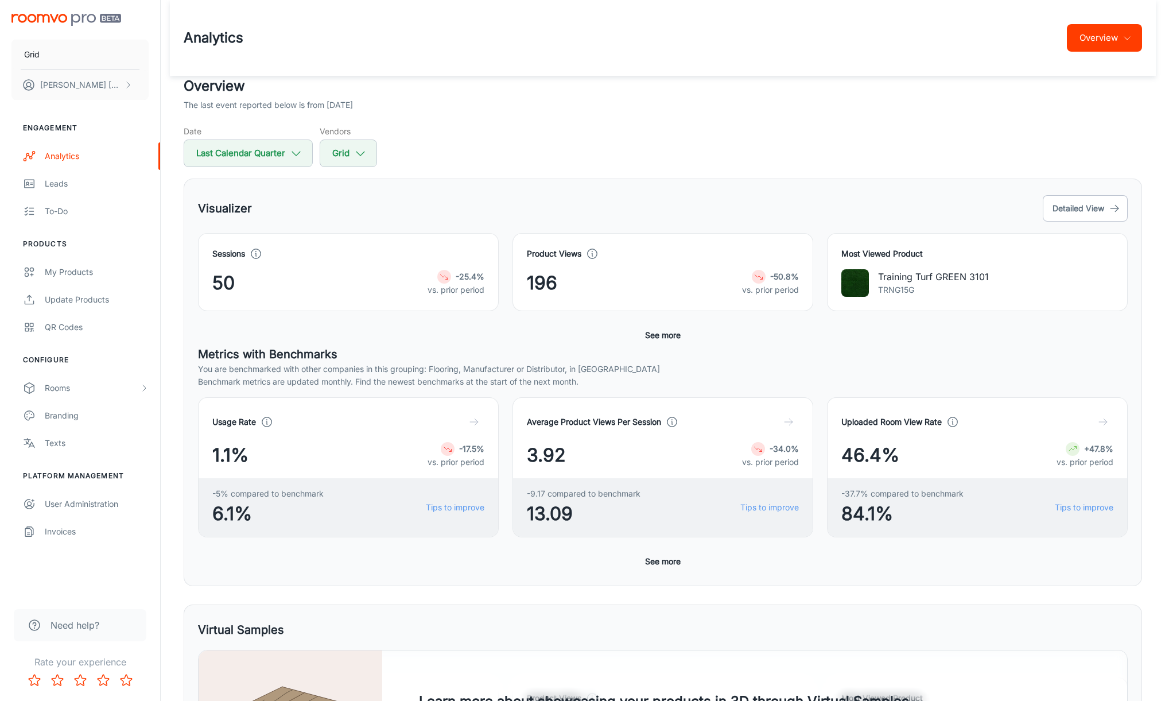
scroll to position [331, 0]
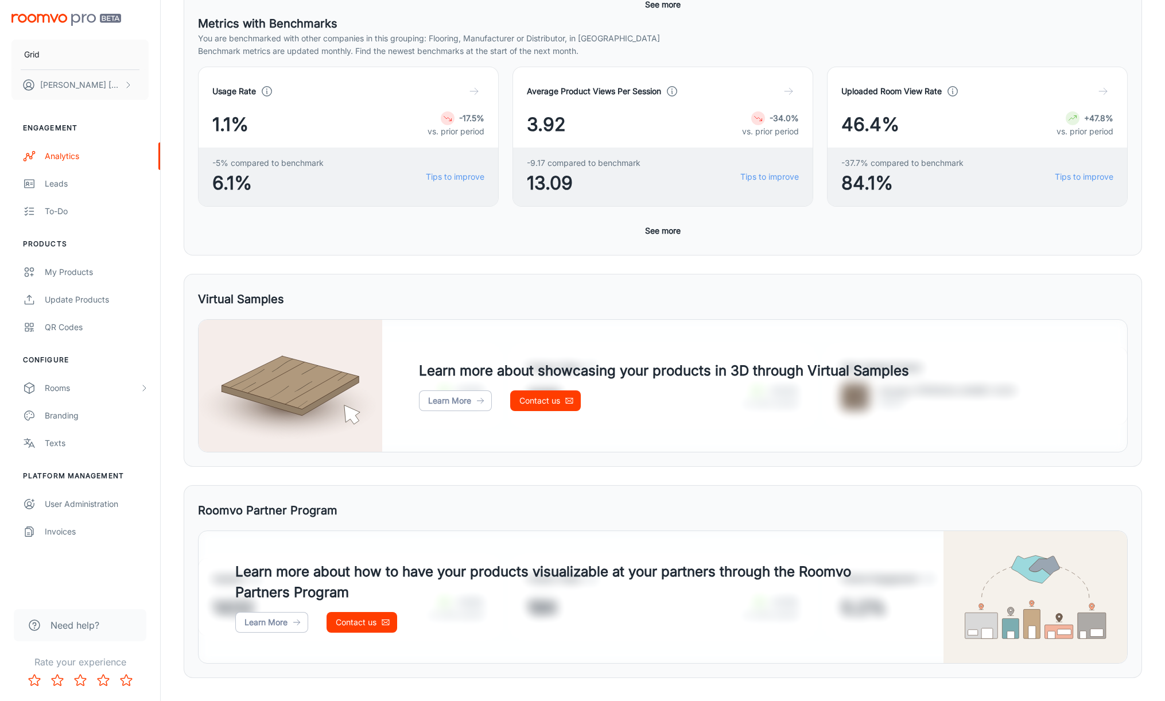
click at [475, 88] on polyline "button" at bounding box center [476, 91] width 3 height 6
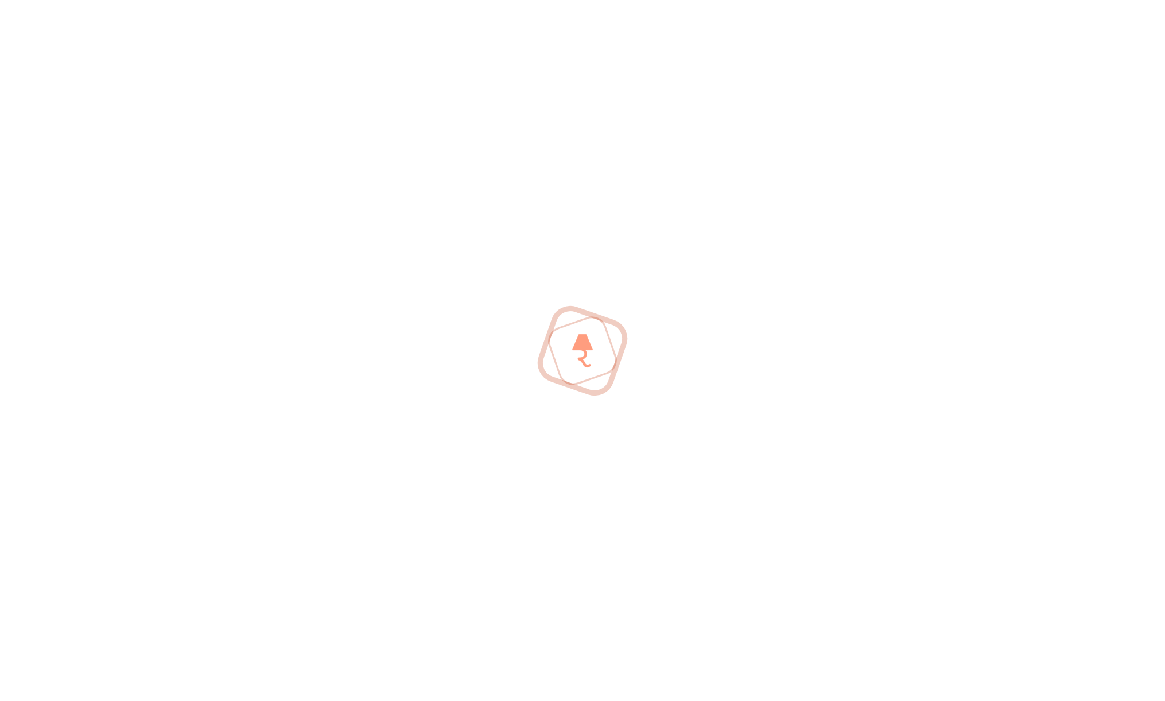
scroll to position [525, 0]
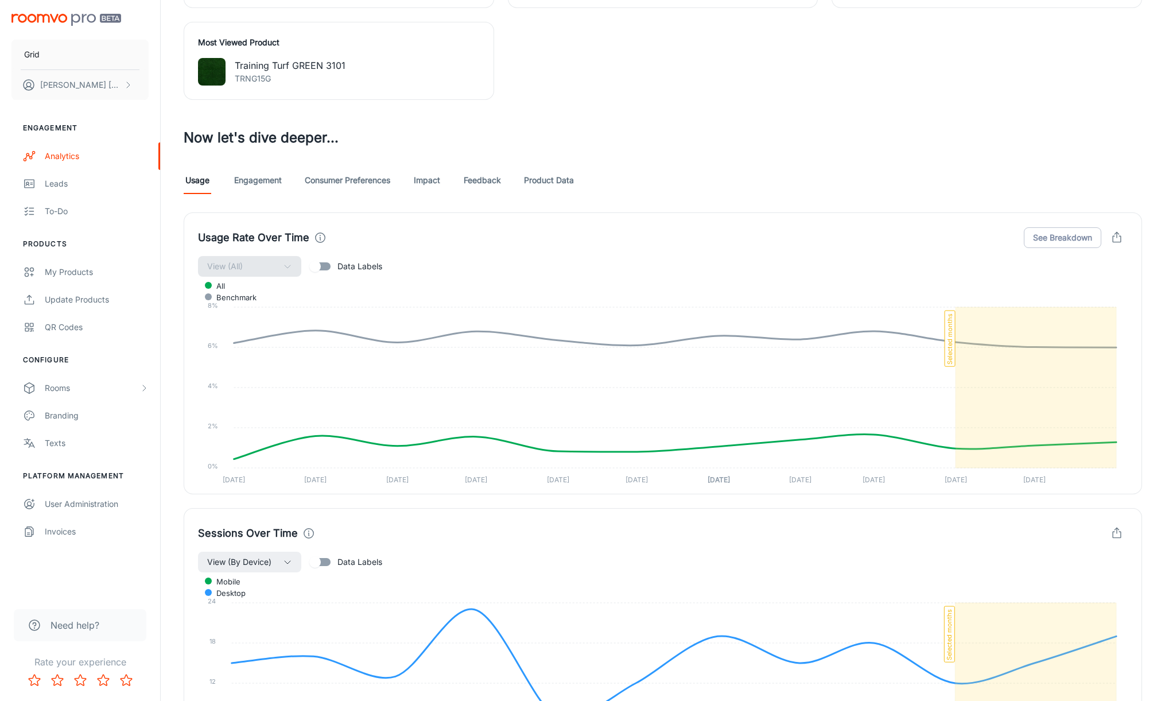
drag, startPoint x: 971, startPoint y: 220, endPoint x: 1041, endPoint y: 229, distance: 70.6
click at [975, 222] on div "Usage Rate Over Time See Breakdown View (All) Data Labels All Benchmark 8% 8% 6…" at bounding box center [663, 353] width 958 height 282
click at [1070, 234] on button "See Breakdown" at bounding box center [1062, 237] width 77 height 21
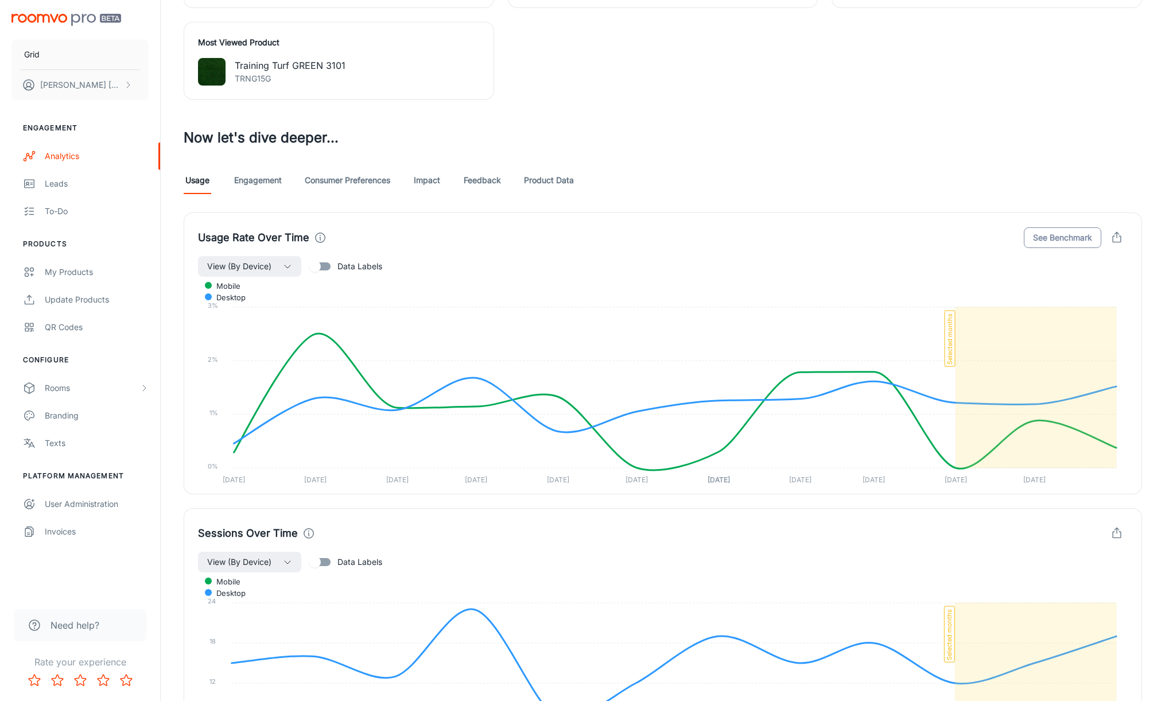
click at [1064, 238] on button "See Benchmark" at bounding box center [1062, 237] width 77 height 21
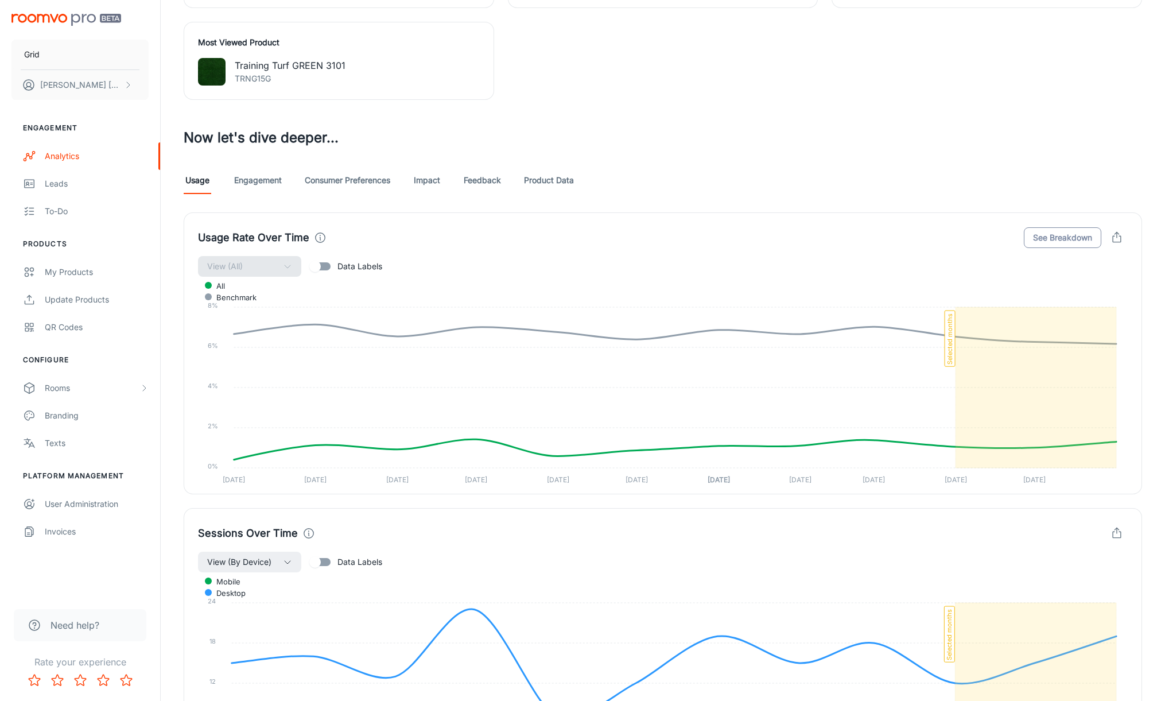
click at [1064, 238] on button "See Breakdown" at bounding box center [1062, 237] width 77 height 21
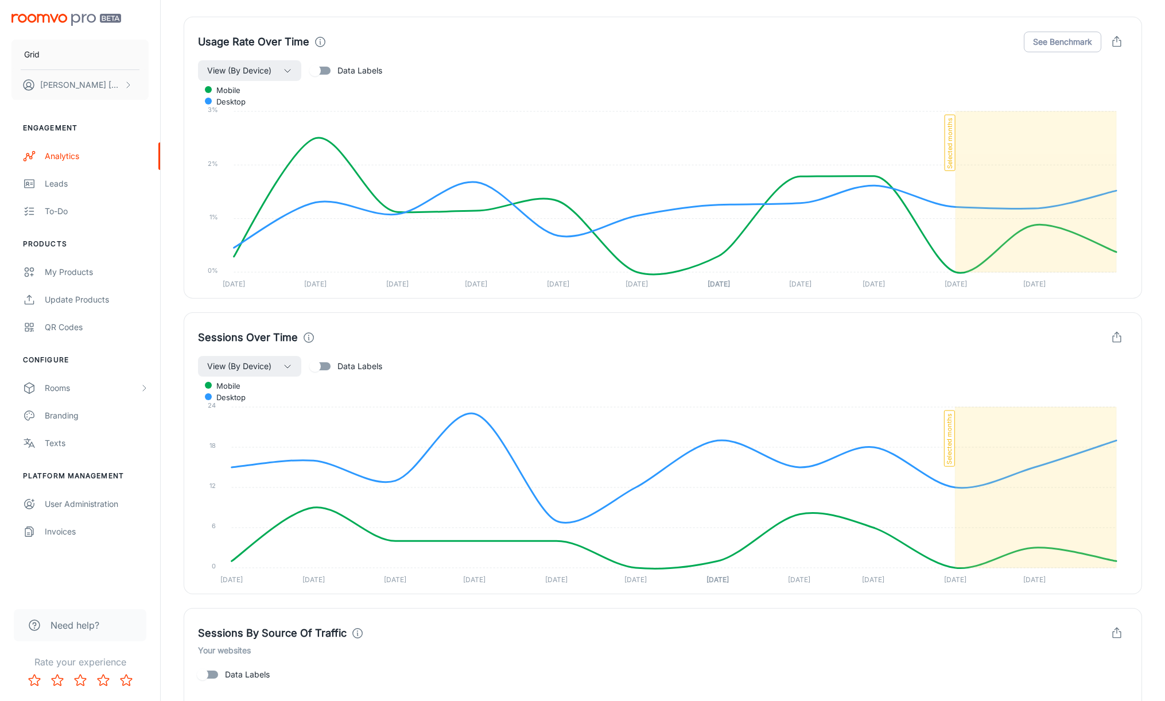
scroll to position [779, 0]
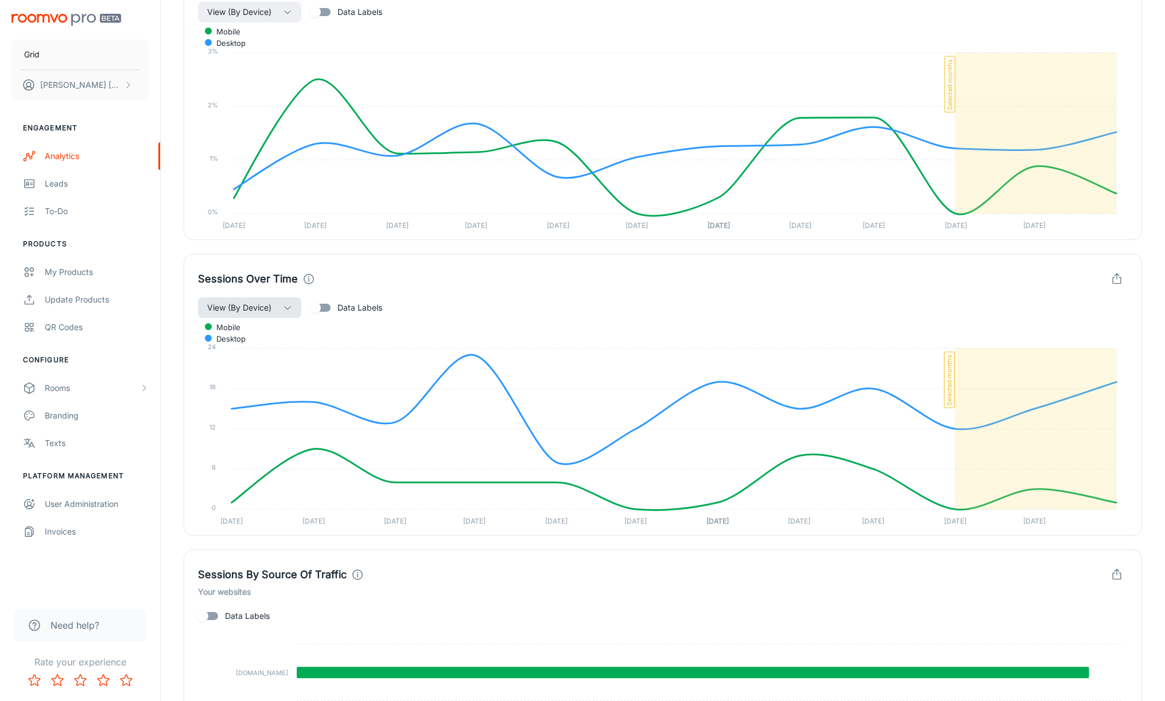
click at [246, 301] on span "View (By Device)" at bounding box center [239, 308] width 64 height 14
click at [69, 393] on div "Rooms" at bounding box center [92, 388] width 95 height 13
click at [108, 415] on div "My Rooms" at bounding box center [97, 415] width 104 height 13
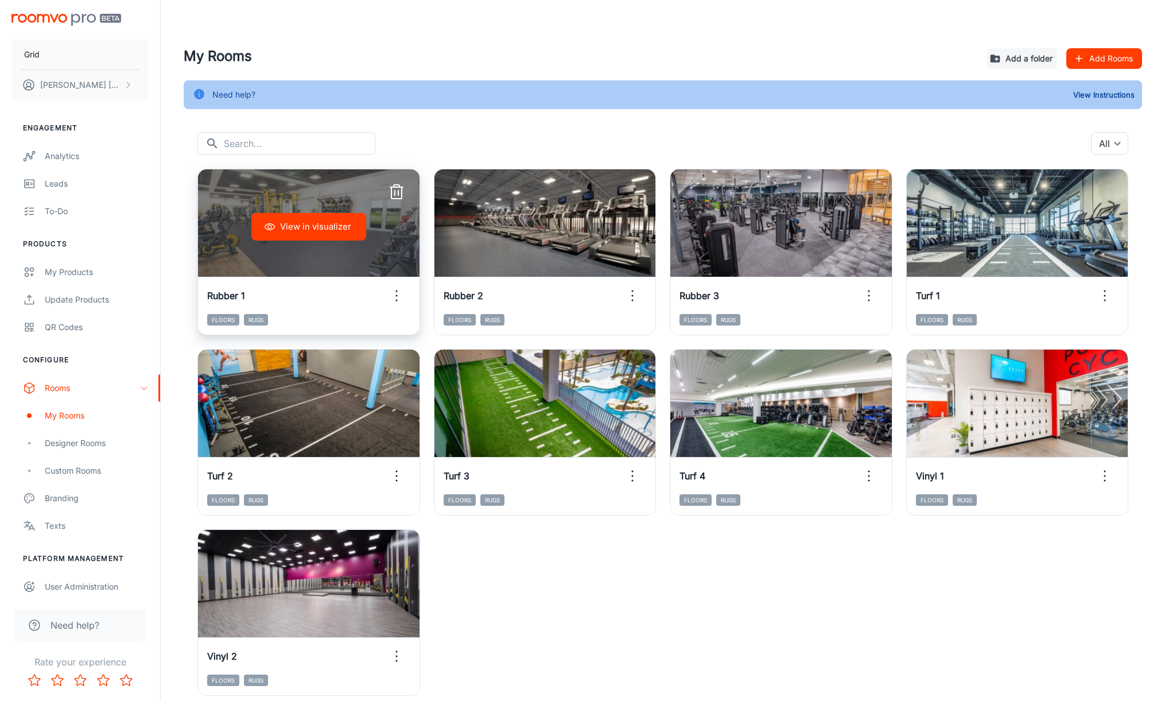
click at [391, 297] on icon "button" at bounding box center [396, 295] width 18 height 18
click at [358, 333] on div "Floors Rugs" at bounding box center [309, 324] width 222 height 21
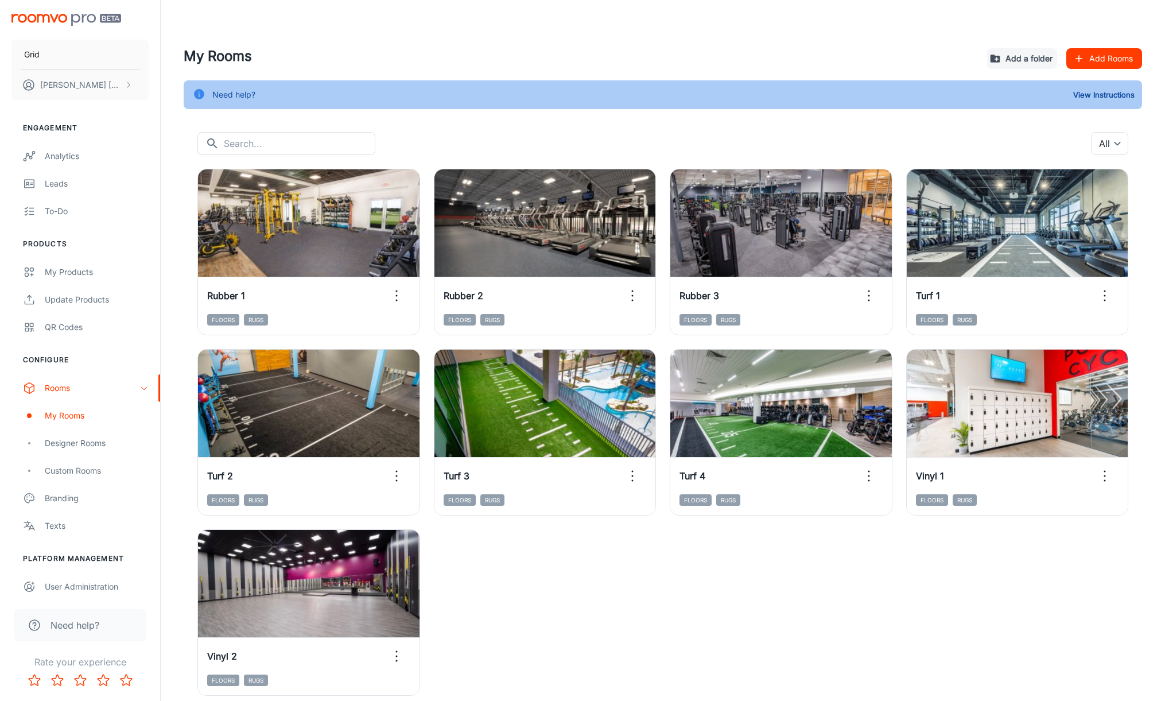
click at [1109, 63] on button "Add Rooms" at bounding box center [1104, 58] width 76 height 21
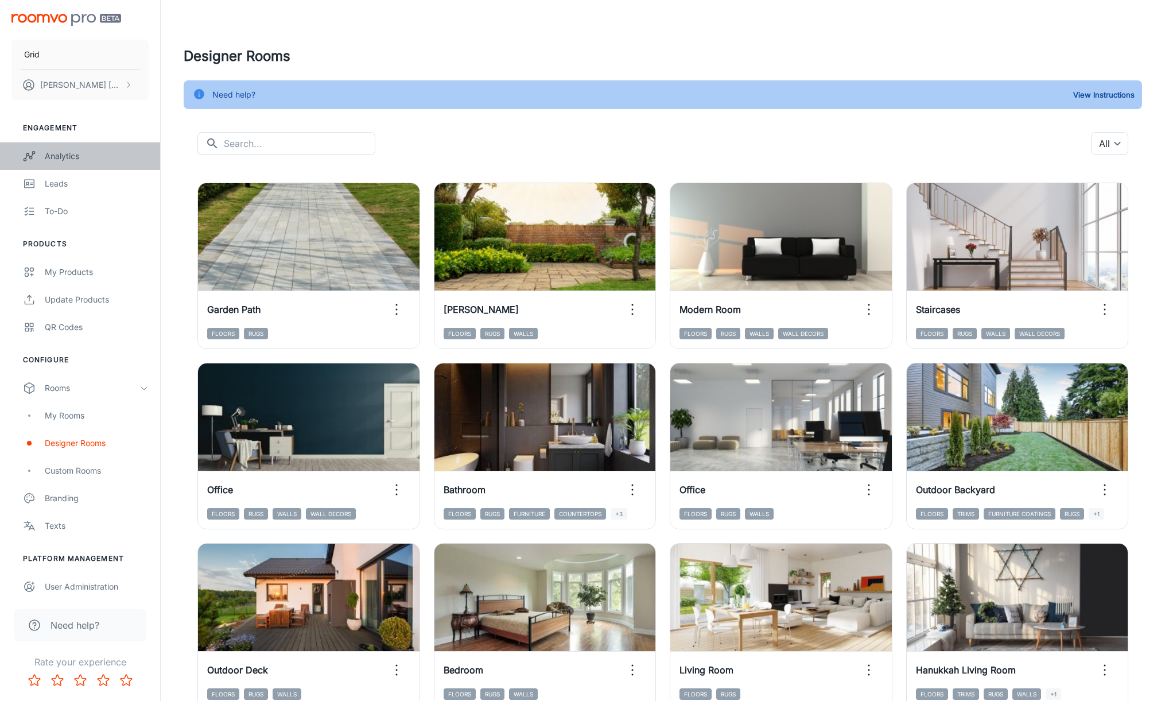
click at [46, 156] on div "Analytics" at bounding box center [97, 156] width 104 height 13
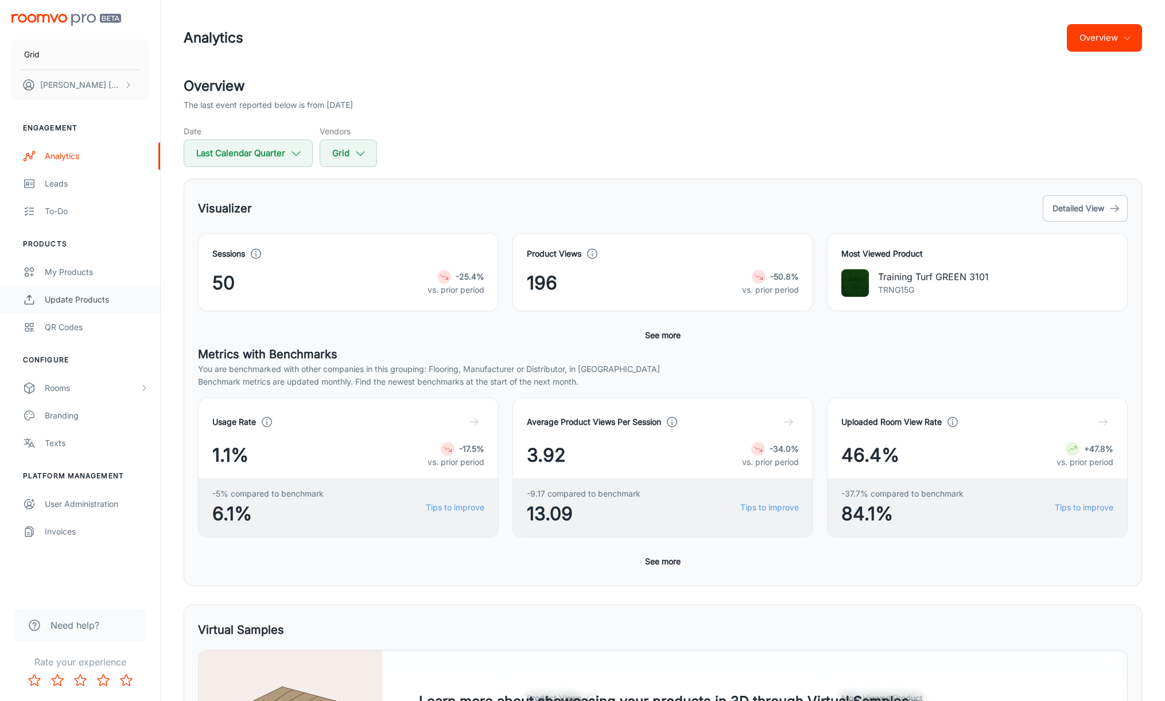
click at [88, 298] on div "Update Products" at bounding box center [97, 299] width 104 height 13
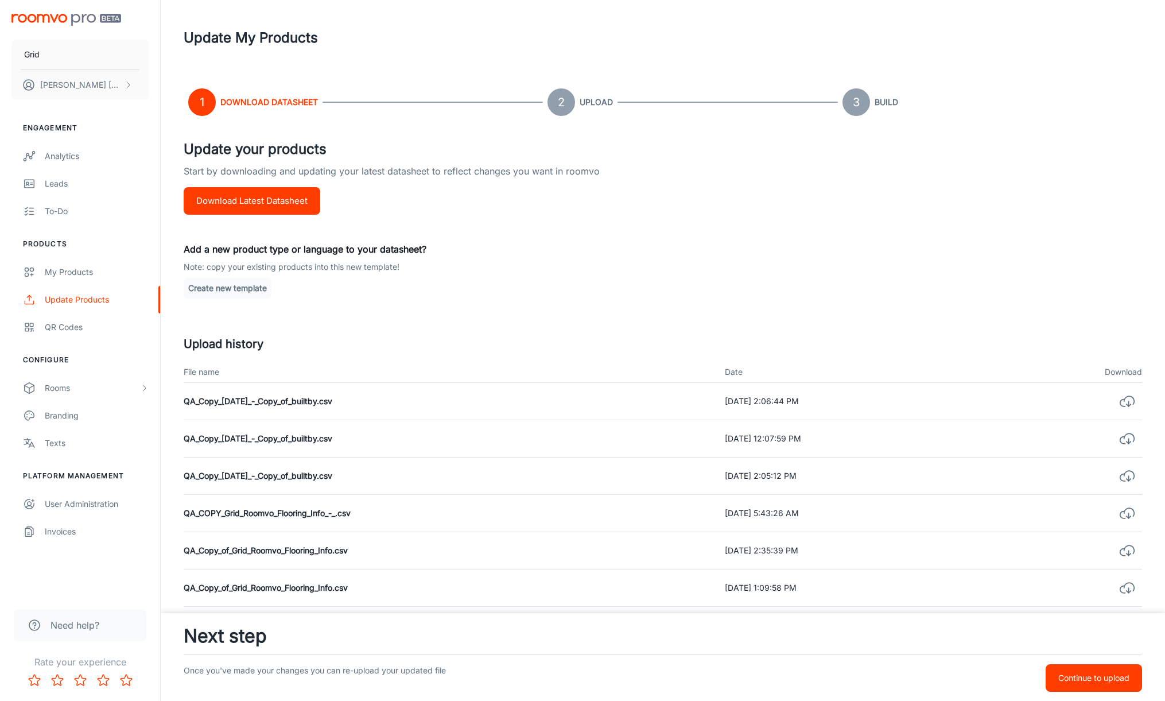
click at [296, 204] on button "Download Latest Datasheet" at bounding box center [252, 201] width 137 height 28
